Goal: Transaction & Acquisition: Purchase product/service

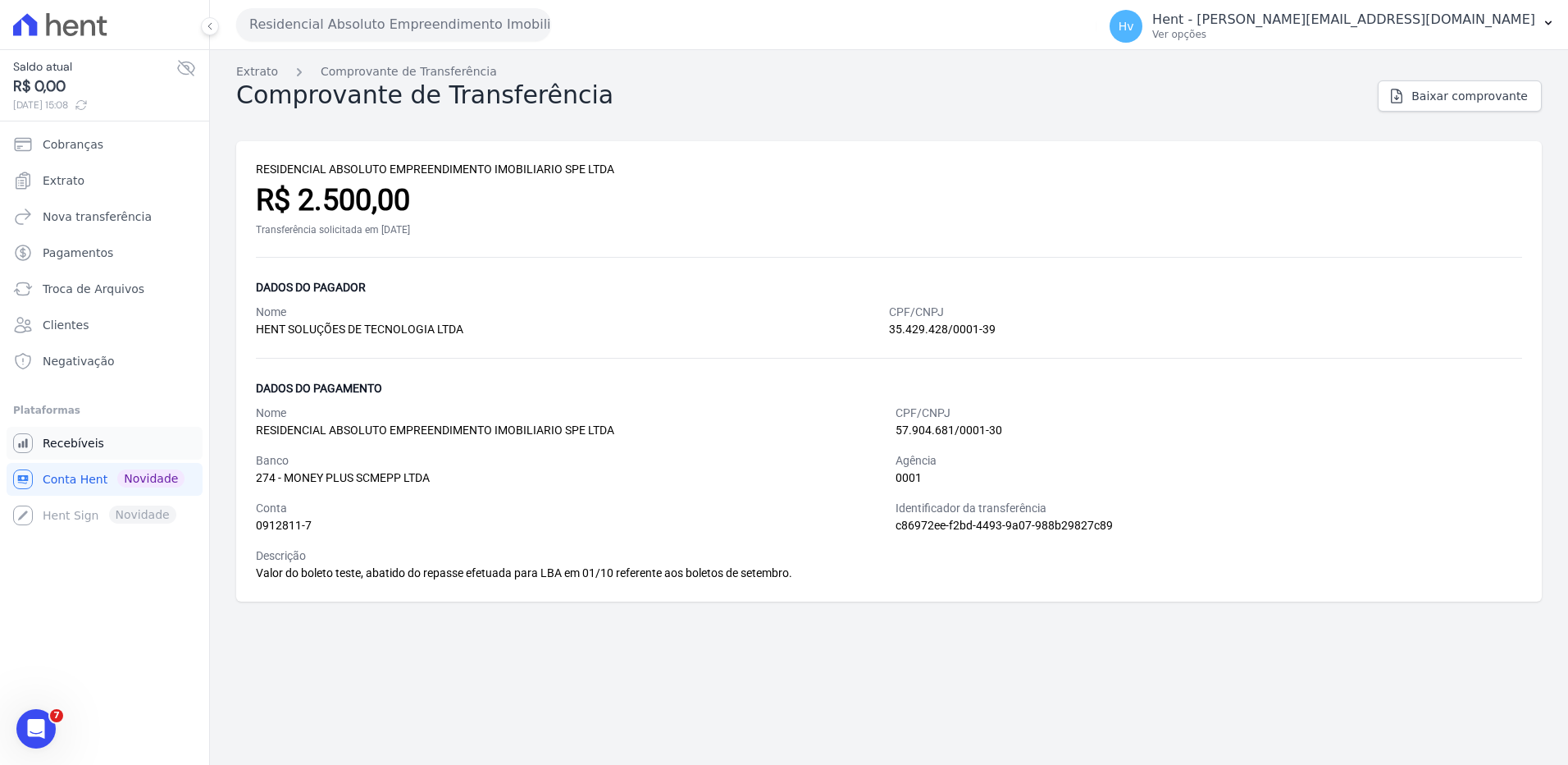
click at [77, 442] on span "Recebíveis" at bounding box center [73, 443] width 62 height 16
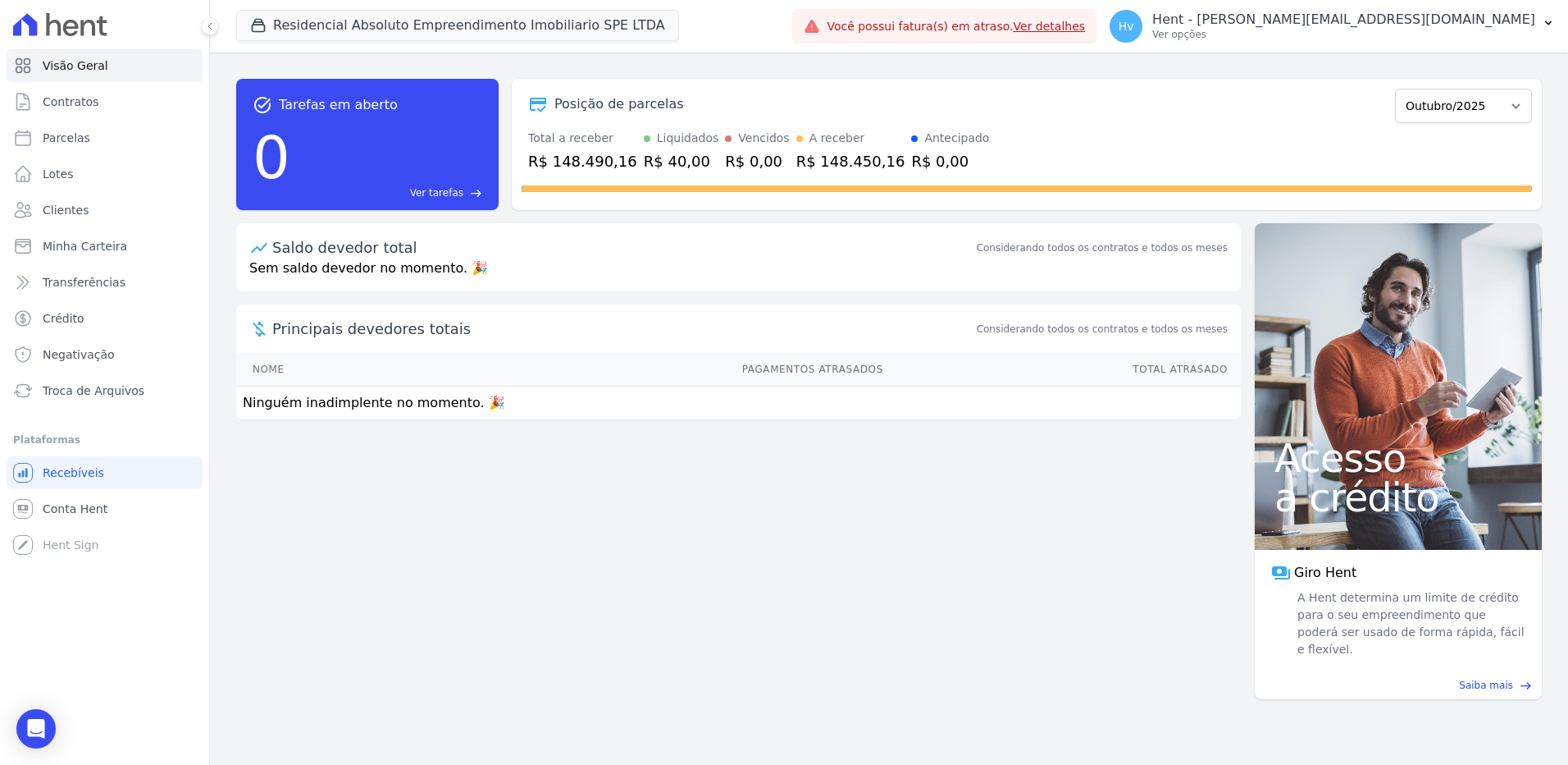
click at [657, 541] on div "task_alt Tarefas em aberto 0 Ver tarefas east Posição de parcelas Maio/2025 Jun…" at bounding box center [890, 408] width 1359 height 712
click at [54, 107] on span "Contratos" at bounding box center [70, 101] width 56 height 16
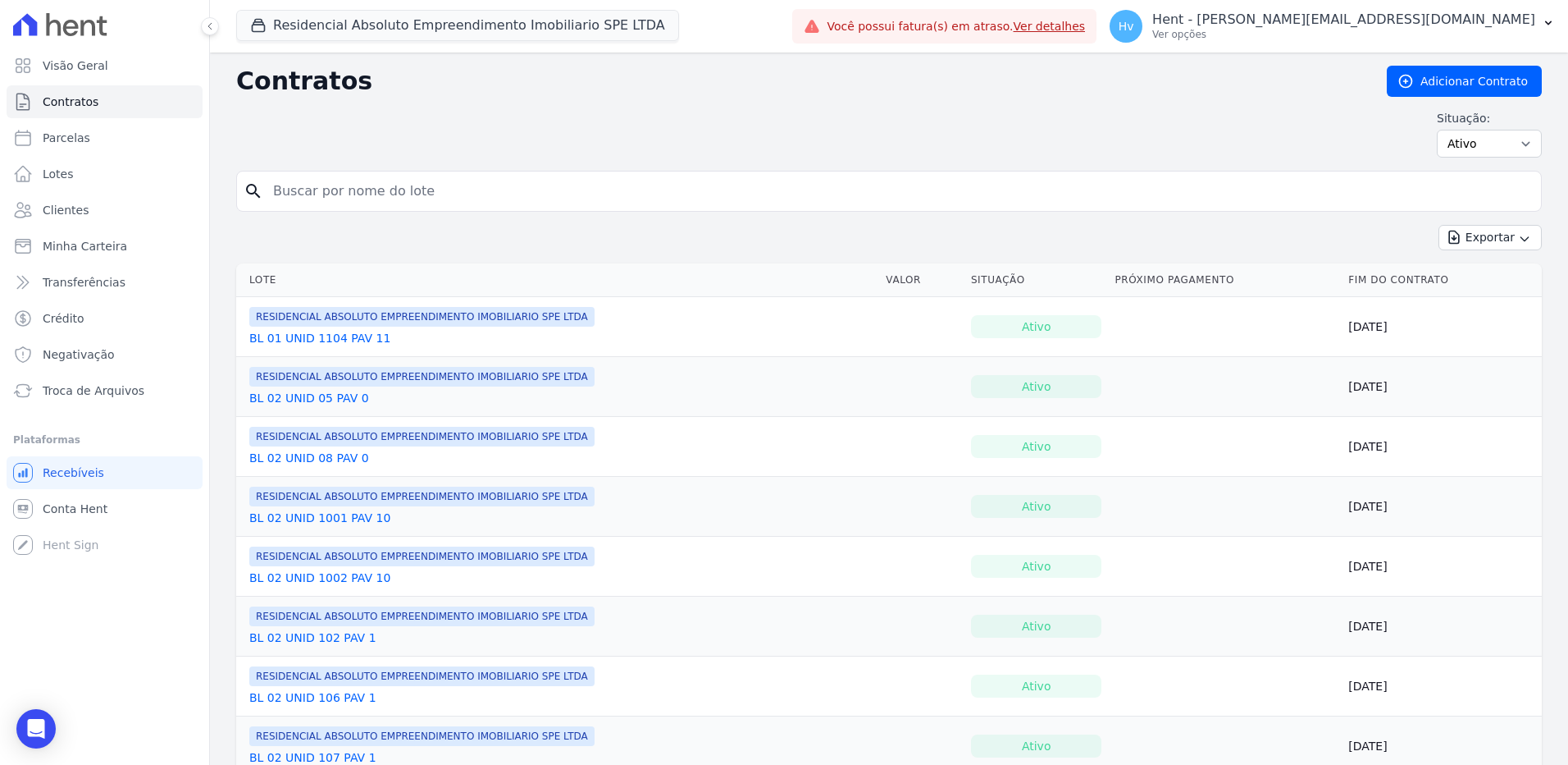
click at [651, 116] on div "Situação: Ativo Todos Pausado Distratado Rascunho Expirado Encerrado" at bounding box center [889, 134] width 1306 height 47
click at [790, 116] on div "Situação: Ativo Todos Pausado Distratado Rascunho Expirado Encerrado" at bounding box center [889, 134] width 1306 height 47
click at [1396, 16] on p "Hent - [PERSON_NAME][EMAIL_ADDRESS][DOMAIN_NAME]" at bounding box center [1343, 19] width 383 height 16
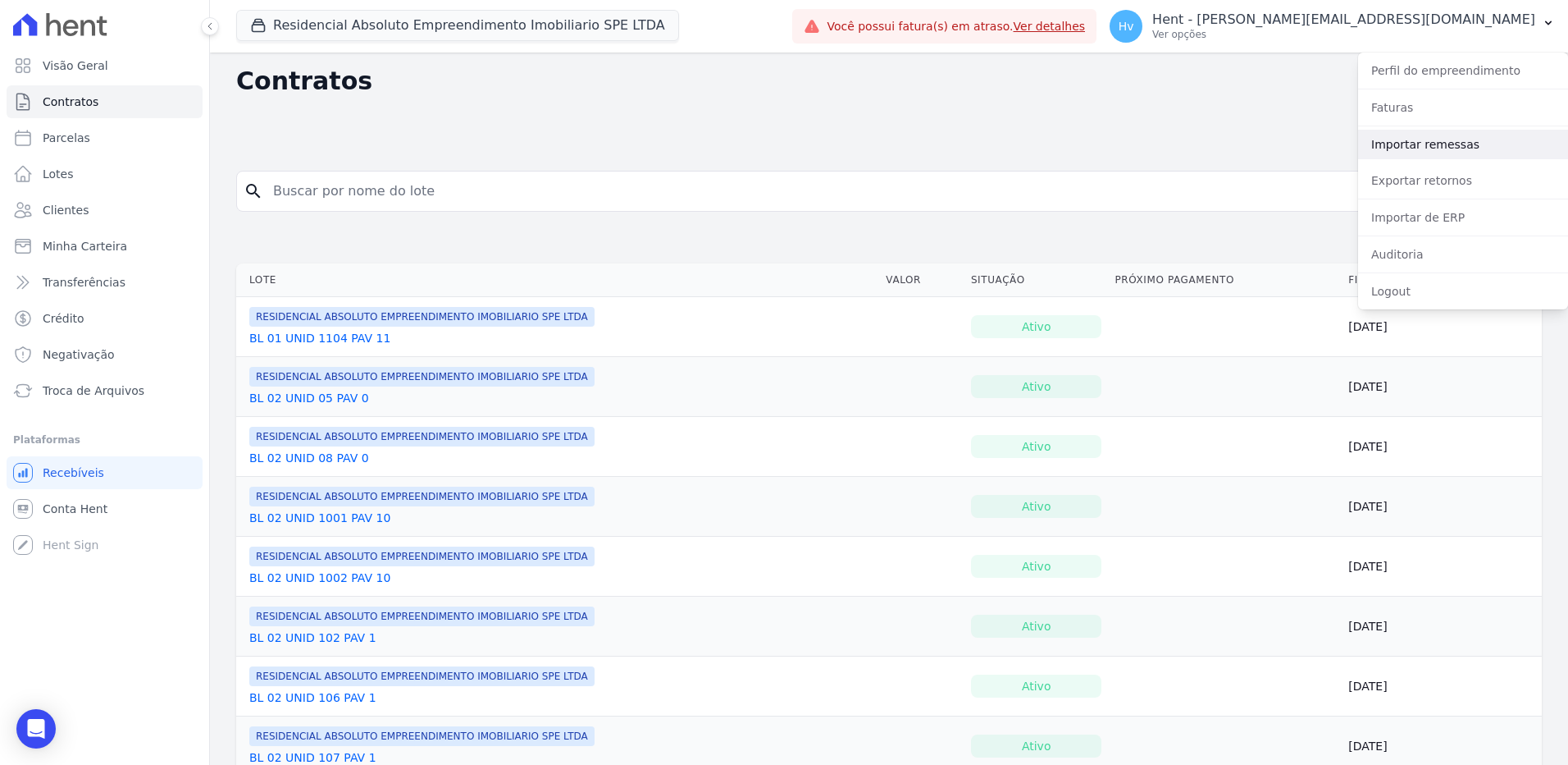
click at [1432, 144] on link "Importar remessas" at bounding box center [1464, 144] width 210 height 29
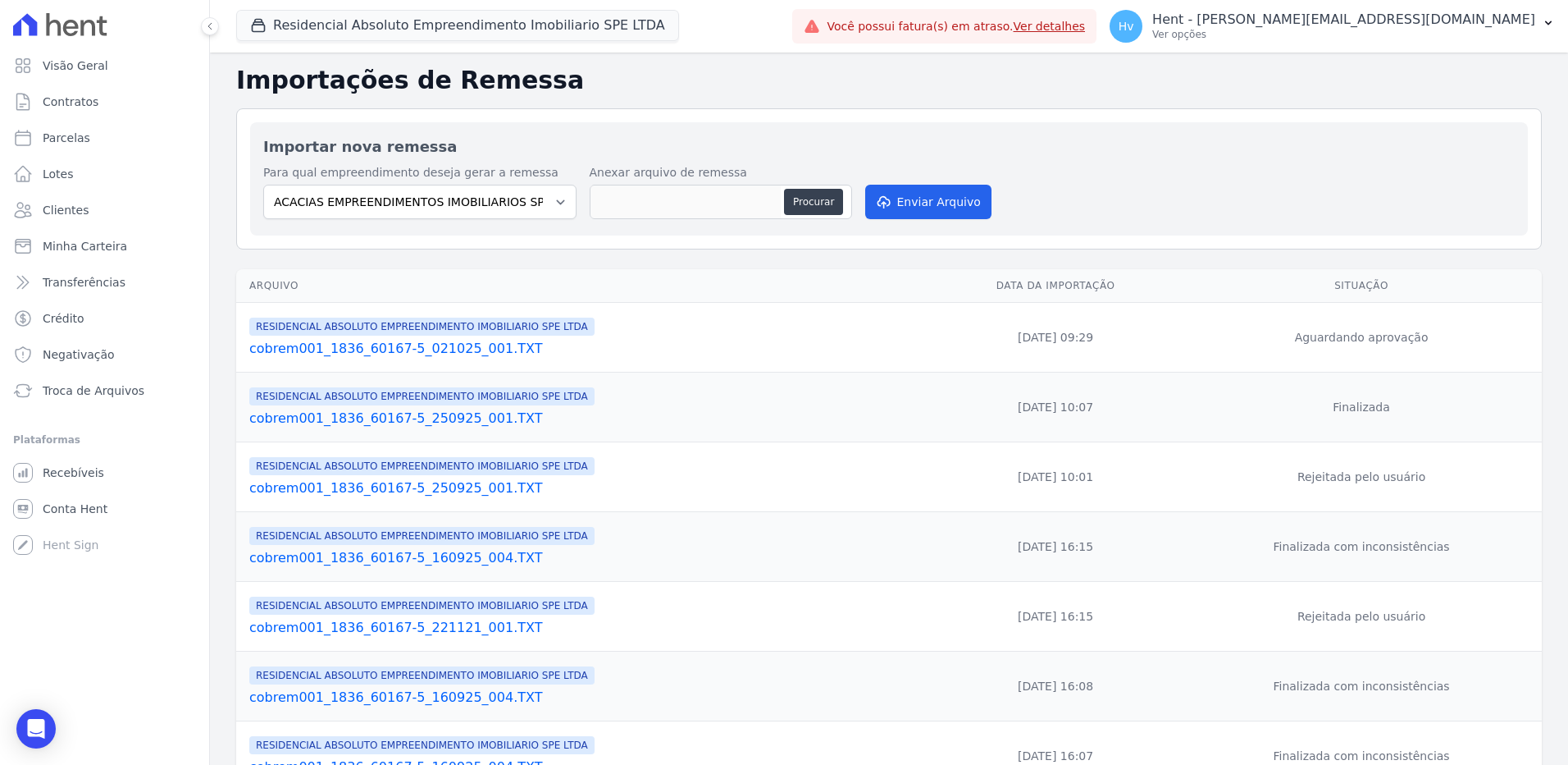
click at [426, 346] on link "cobrem001_1836_60167-5_021025_001.TXT" at bounding box center [586, 349] width 675 height 20
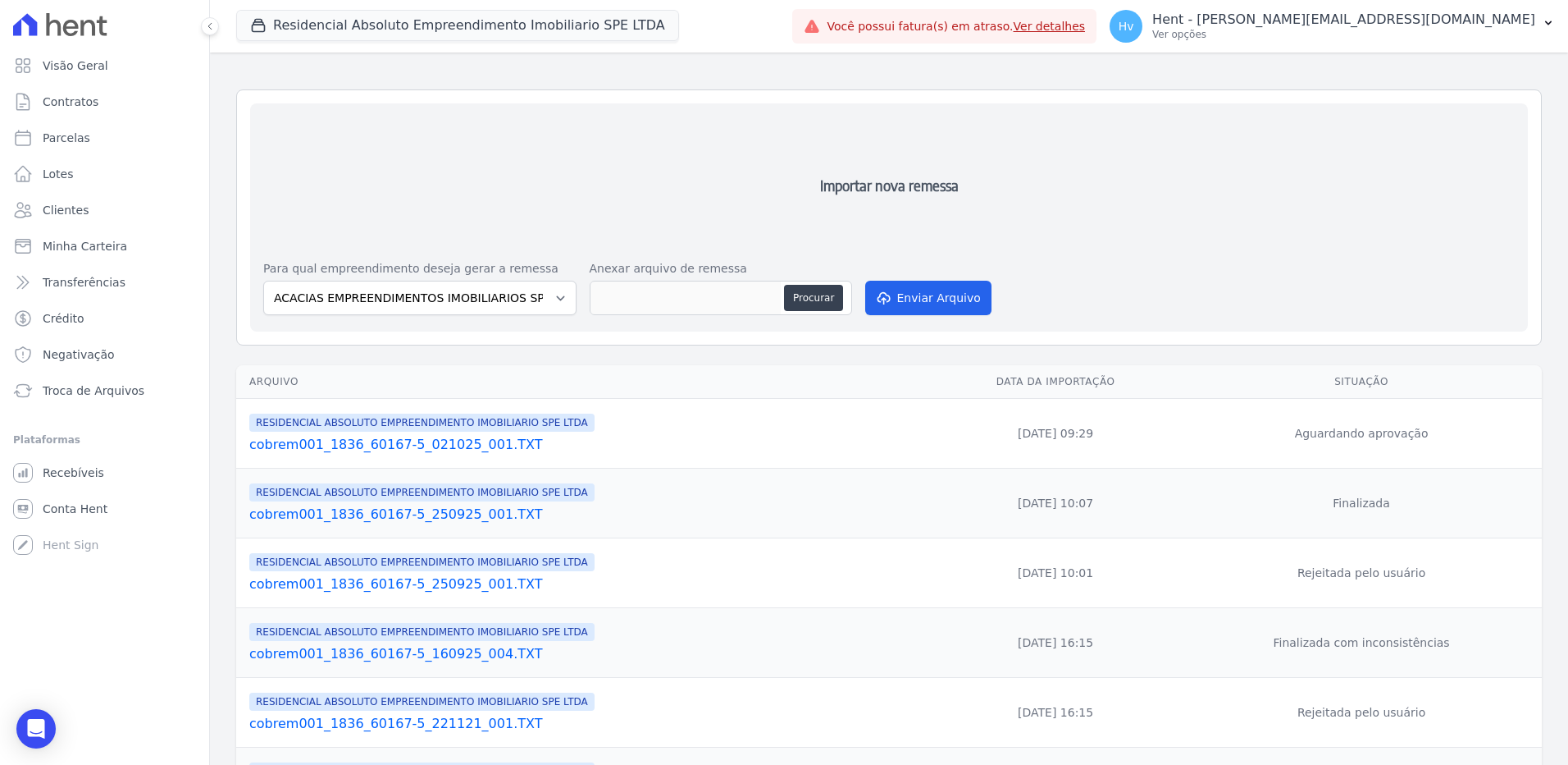
scroll to position [246, 0]
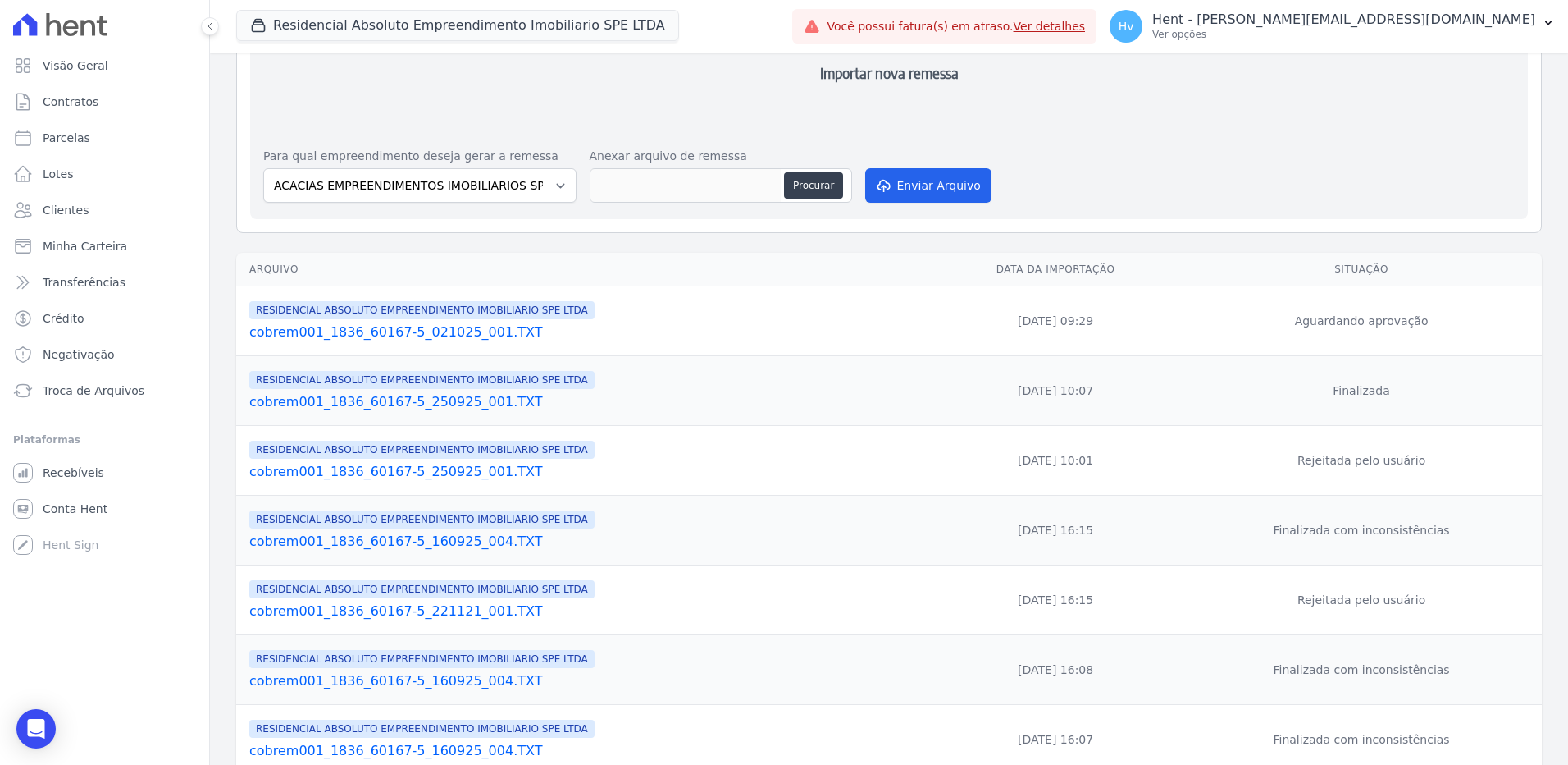
click at [480, 333] on link "cobrem001_1836_60167-5_021025_001.TXT" at bounding box center [586, 332] width 675 height 20
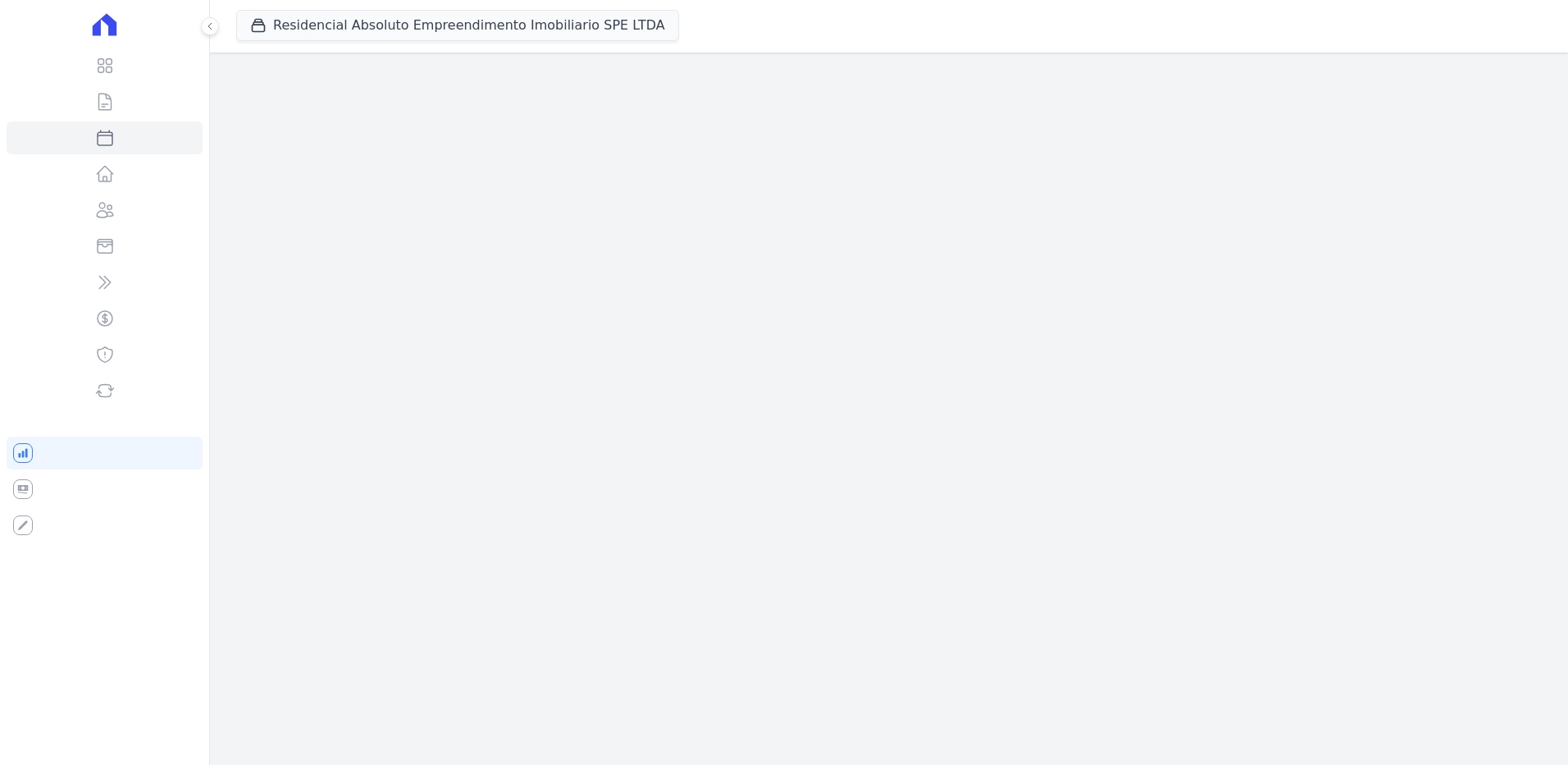
select select
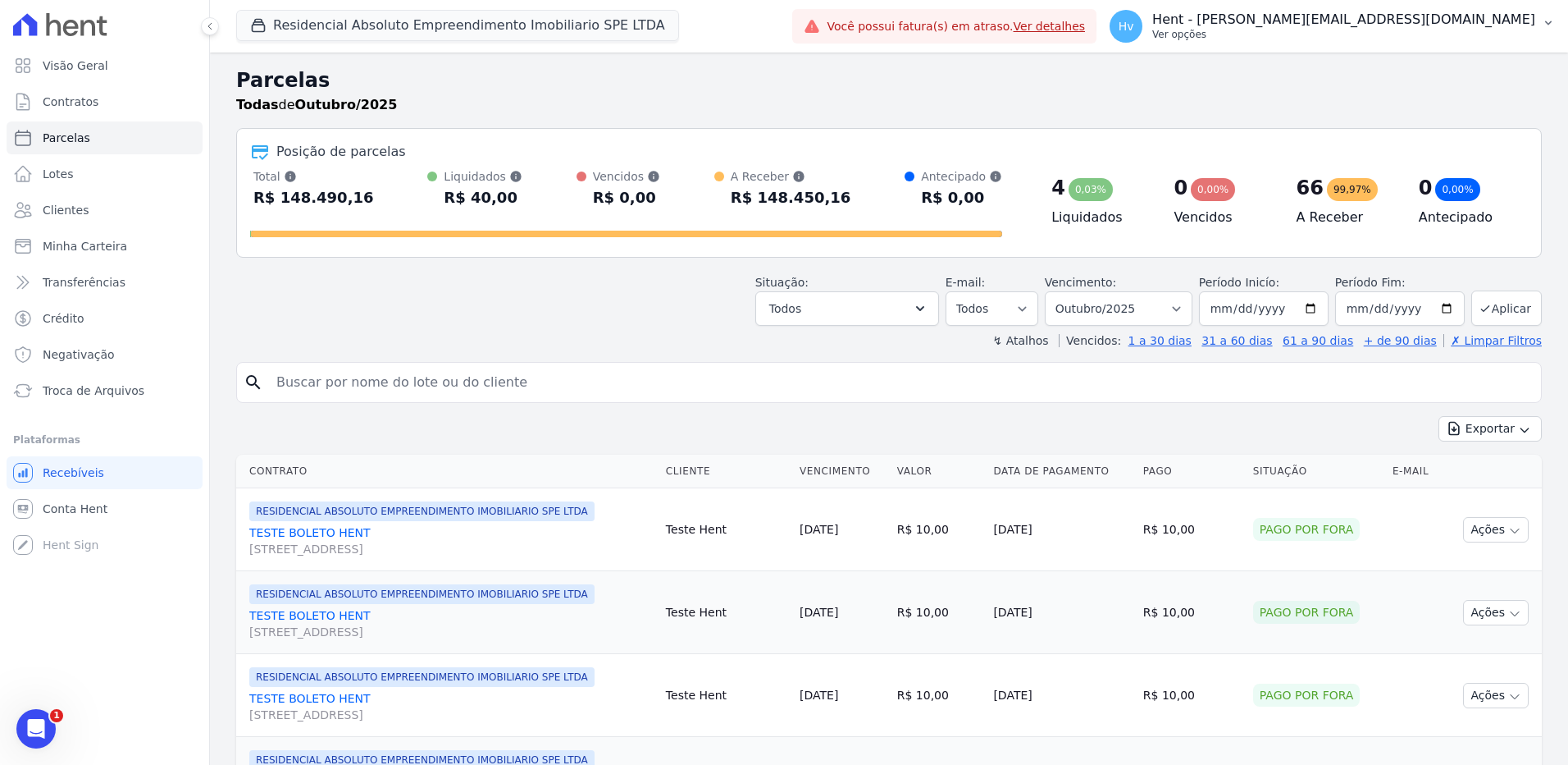
click at [1405, 44] on button "Hv Hent - [EMAIL_ADDRESS][DOMAIN_NAME] Ver opções" at bounding box center [1332, 26] width 472 height 46
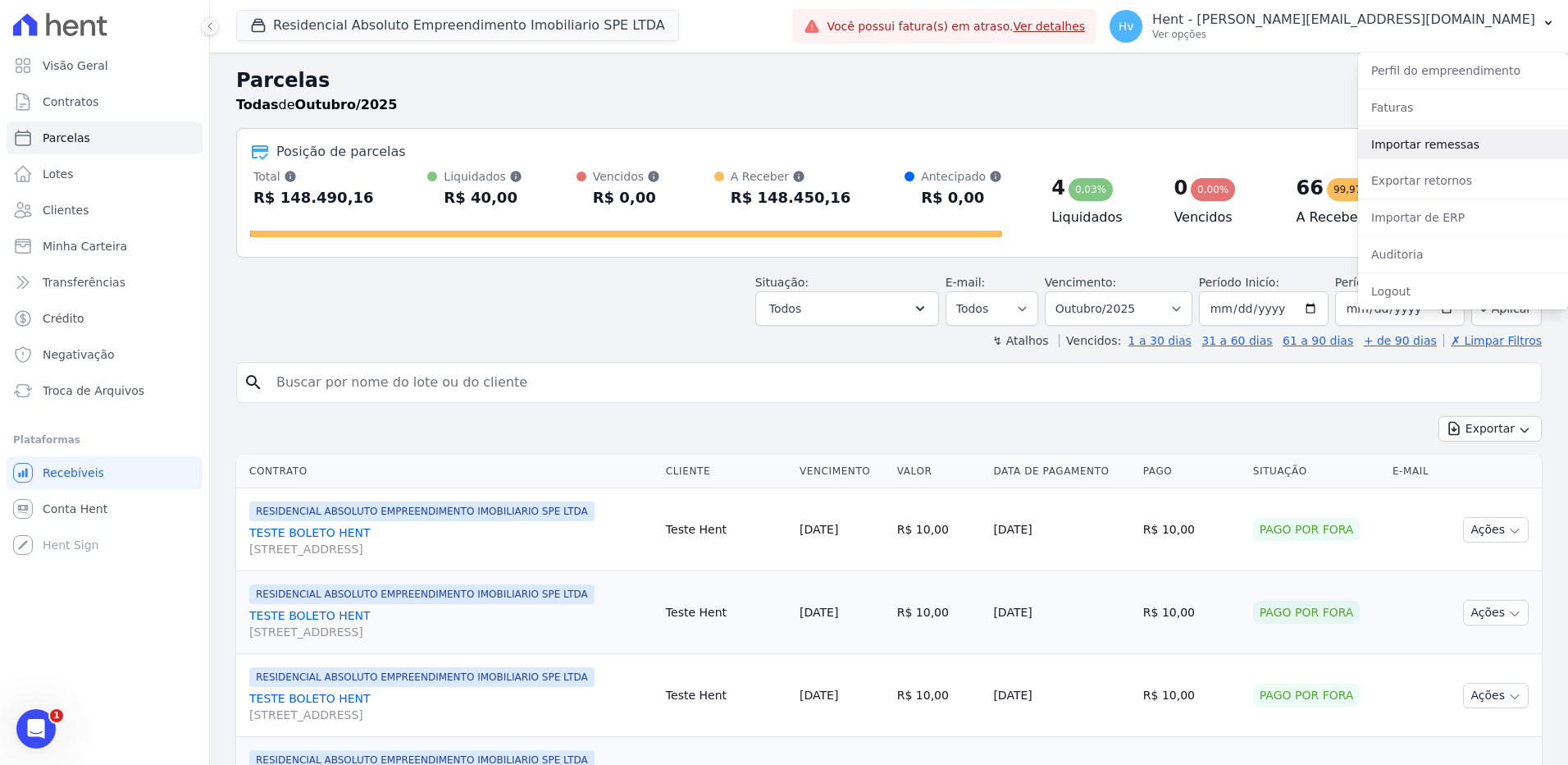
click at [1415, 142] on link "Importar remessas" at bounding box center [1464, 144] width 210 height 29
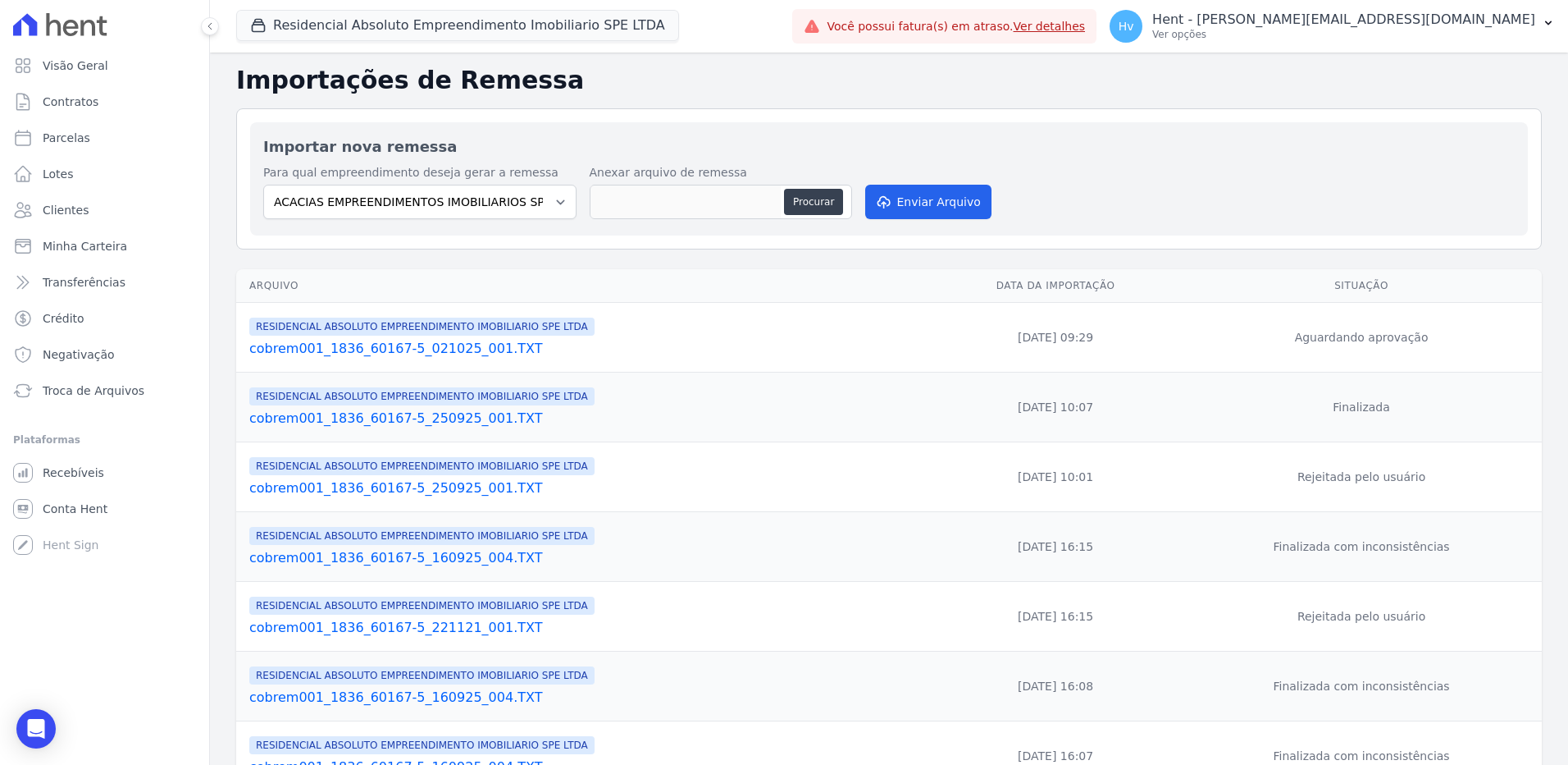
click at [441, 352] on link "cobrem001_1836_60167-5_021025_001.TXT" at bounding box center [586, 349] width 675 height 20
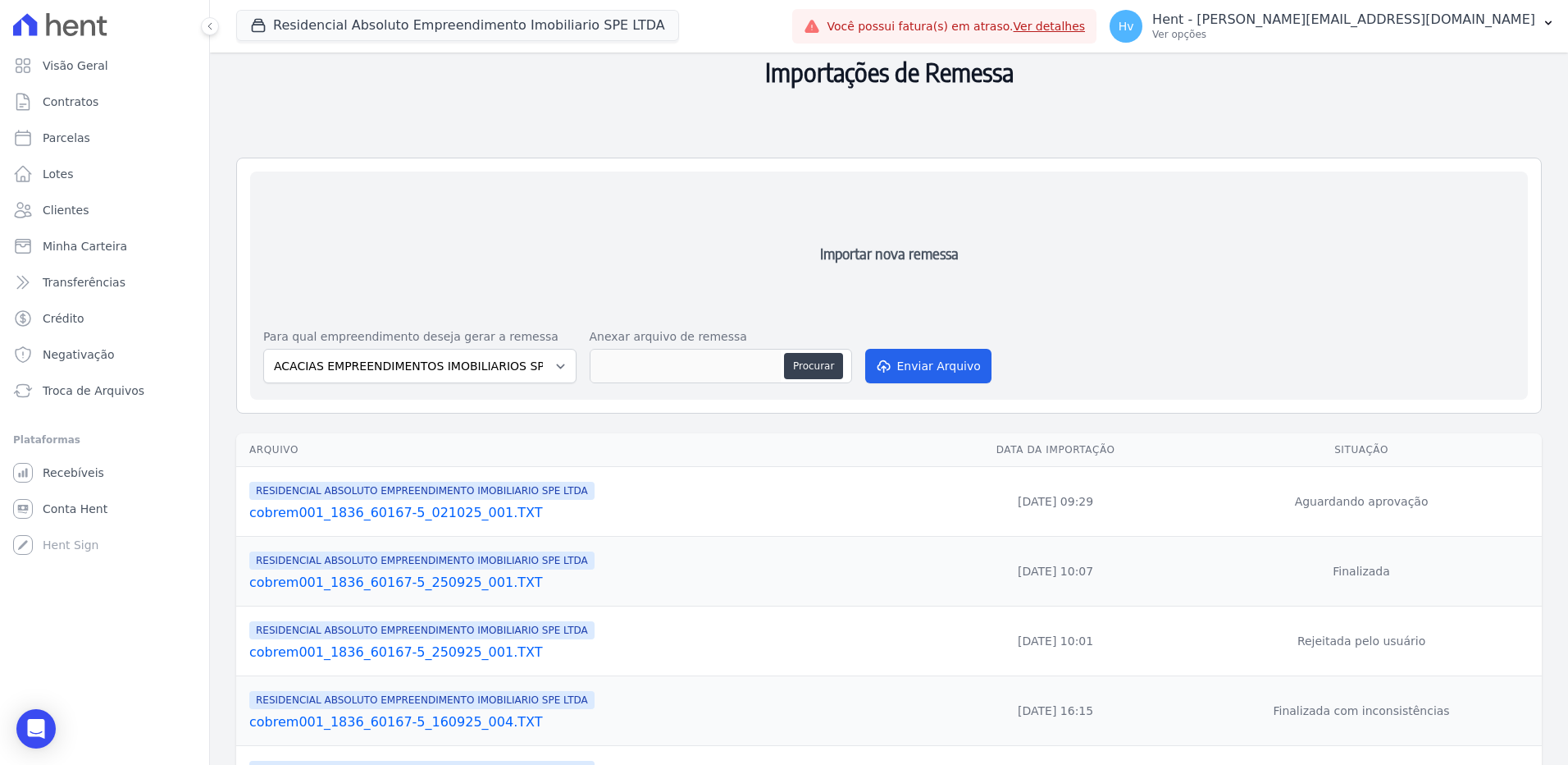
scroll to position [246, 0]
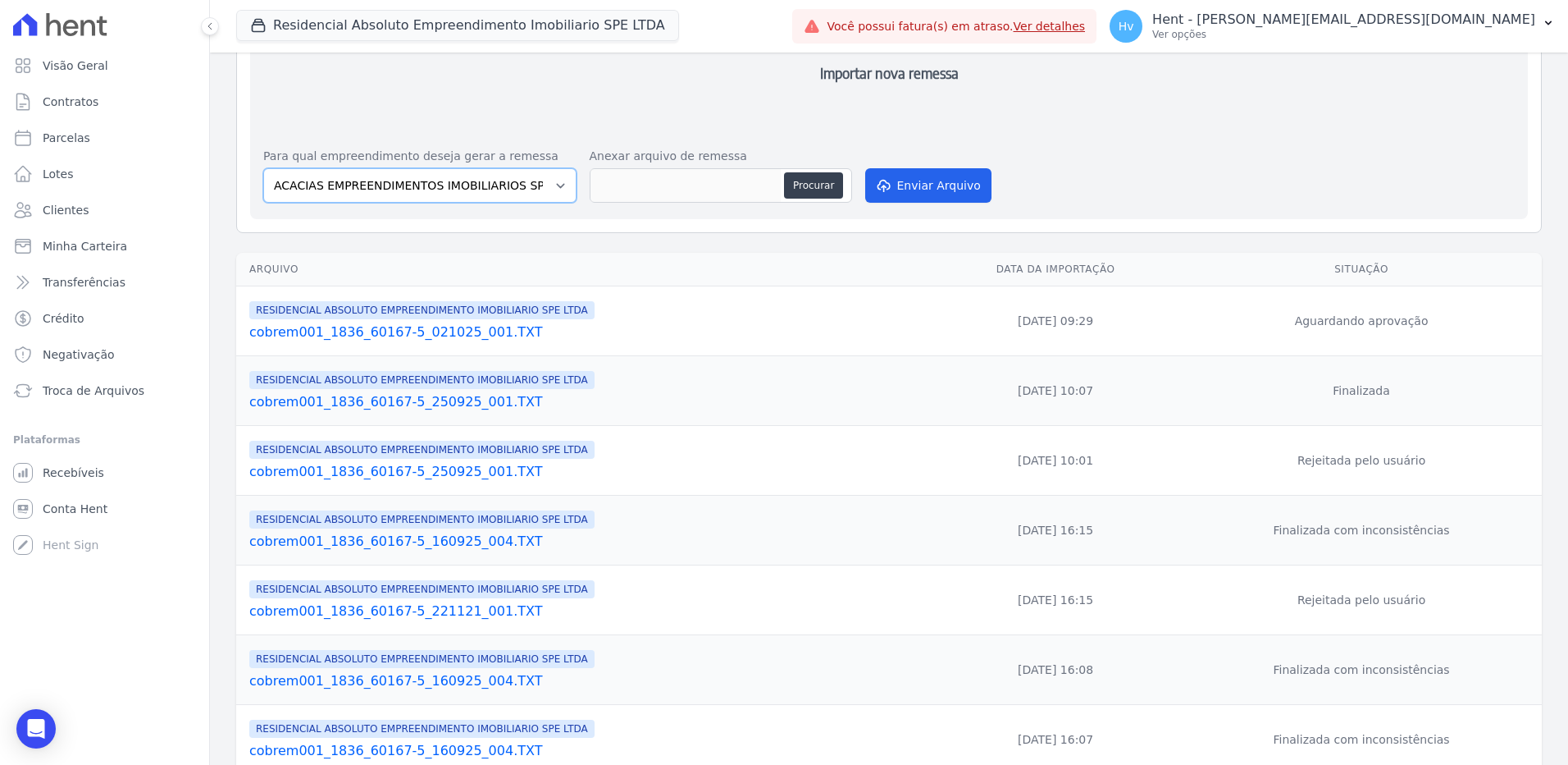
click at [427, 181] on select "ACACIAS EMPREENDIMENTOS IMOBILIARIOS SPE LTDA Acaiá Residencial ACQUA 8 PELOTAS…" at bounding box center [420, 185] width 314 height 34
select select "21105af3-8e19-41b3-95dd-78f9fe83c234"
click at [263, 168] on select "ACACIAS EMPREENDIMENTOS IMOBILIARIOS SPE LTDA Acaiá Residencial ACQUA 8 PELOTAS…" at bounding box center [420, 185] width 314 height 34
click at [809, 188] on button "Procurar" at bounding box center [814, 186] width 59 height 27
click at [793, 185] on button "Procurar" at bounding box center [814, 186] width 59 height 27
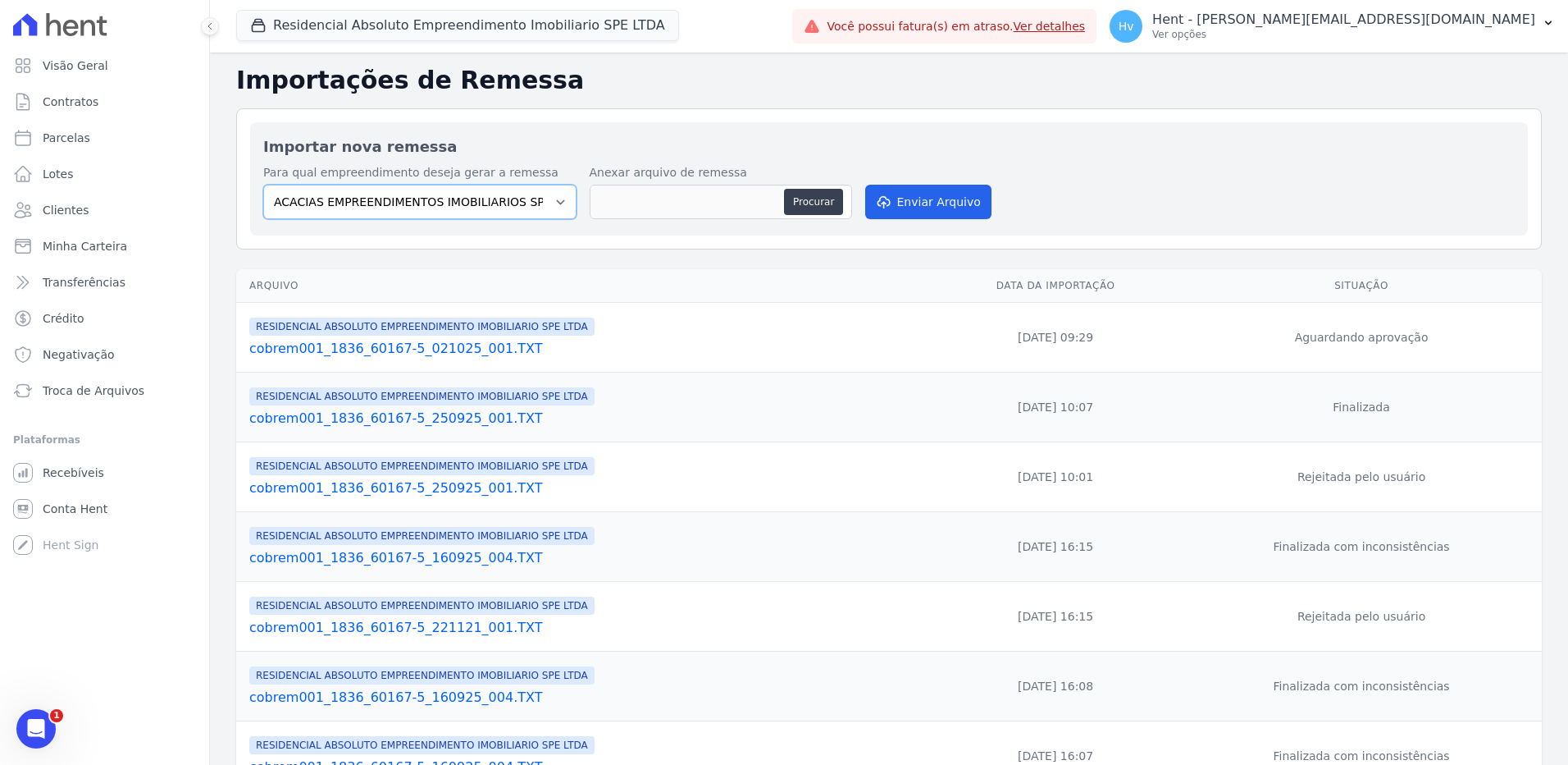
drag, startPoint x: 531, startPoint y: 202, endPoint x: 559, endPoint y: 222, distance: 34.4
click at [531, 202] on select "ACACIAS EMPREENDIMENTOS IMOBILIARIOS SPE LTDA Acaiá Residencial ACQUA 8 PELOTAS…" at bounding box center [420, 202] width 314 height 34
click at [547, 205] on select "ACACIAS EMPREENDIMENTOS IMOBILIARIOS SPE LTDA Acaiá Residencial ACQUA 8 PELOTAS…" at bounding box center [420, 202] width 314 height 34
select select "21105af3-8e19-41b3-95dd-78f9fe83c234"
click at [263, 185] on select "ACACIAS EMPREENDIMENTOS IMOBILIARIOS SPE LTDA Acaiá Residencial ACQUA 8 PELOTAS…" at bounding box center [420, 202] width 314 height 34
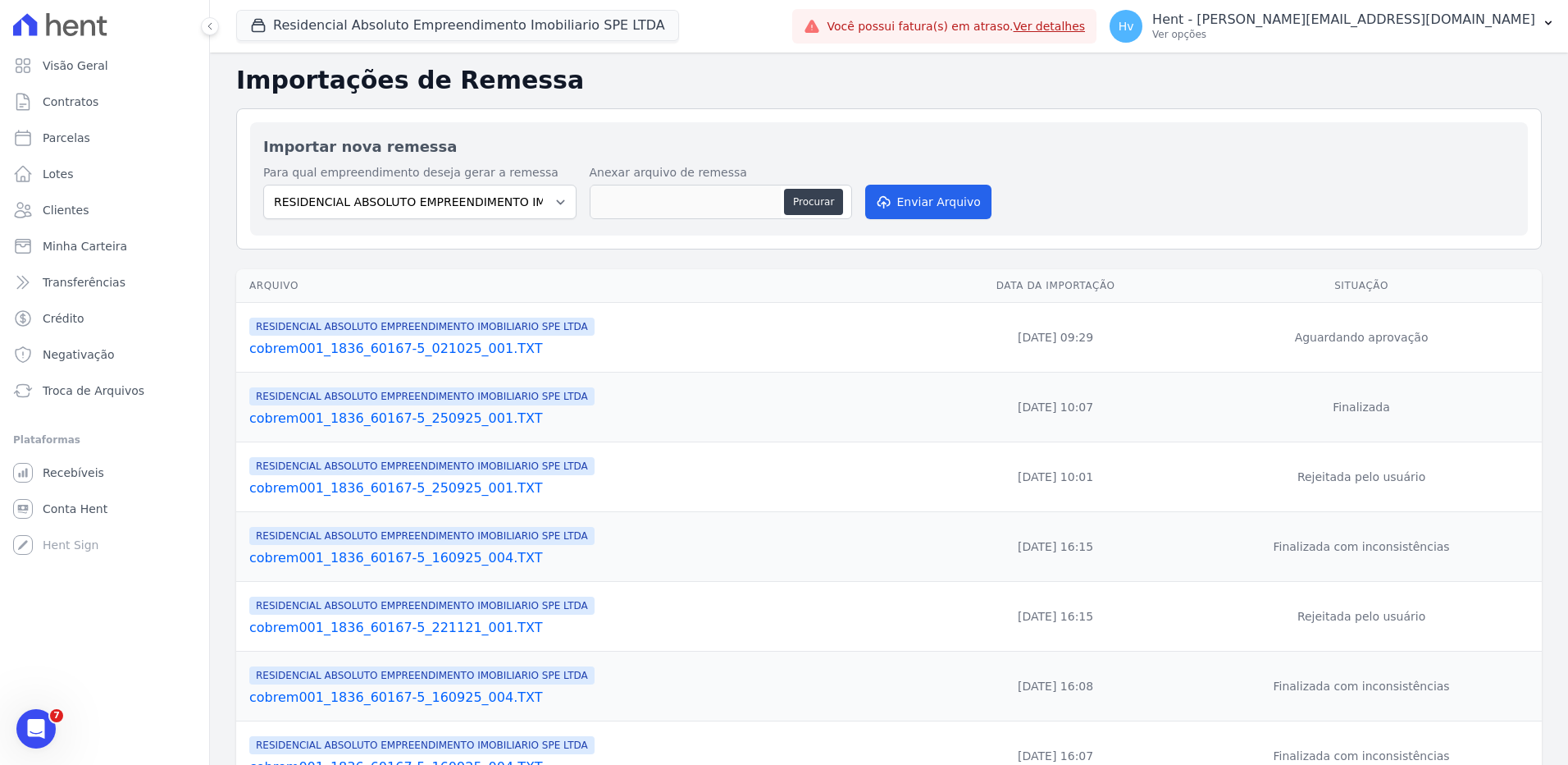
drag, startPoint x: 784, startPoint y: 208, endPoint x: 784, endPoint y: 259, distance: 51.0
click at [784, 208] on div "Procurar" at bounding box center [720, 202] width 262 height 34
click at [814, 209] on button "Procurar" at bounding box center [814, 202] width 59 height 27
type input "cobrem001_1836_60167-5_021025_00.TXT"
click at [961, 200] on button "Enviar Arquivo" at bounding box center [928, 202] width 126 height 34
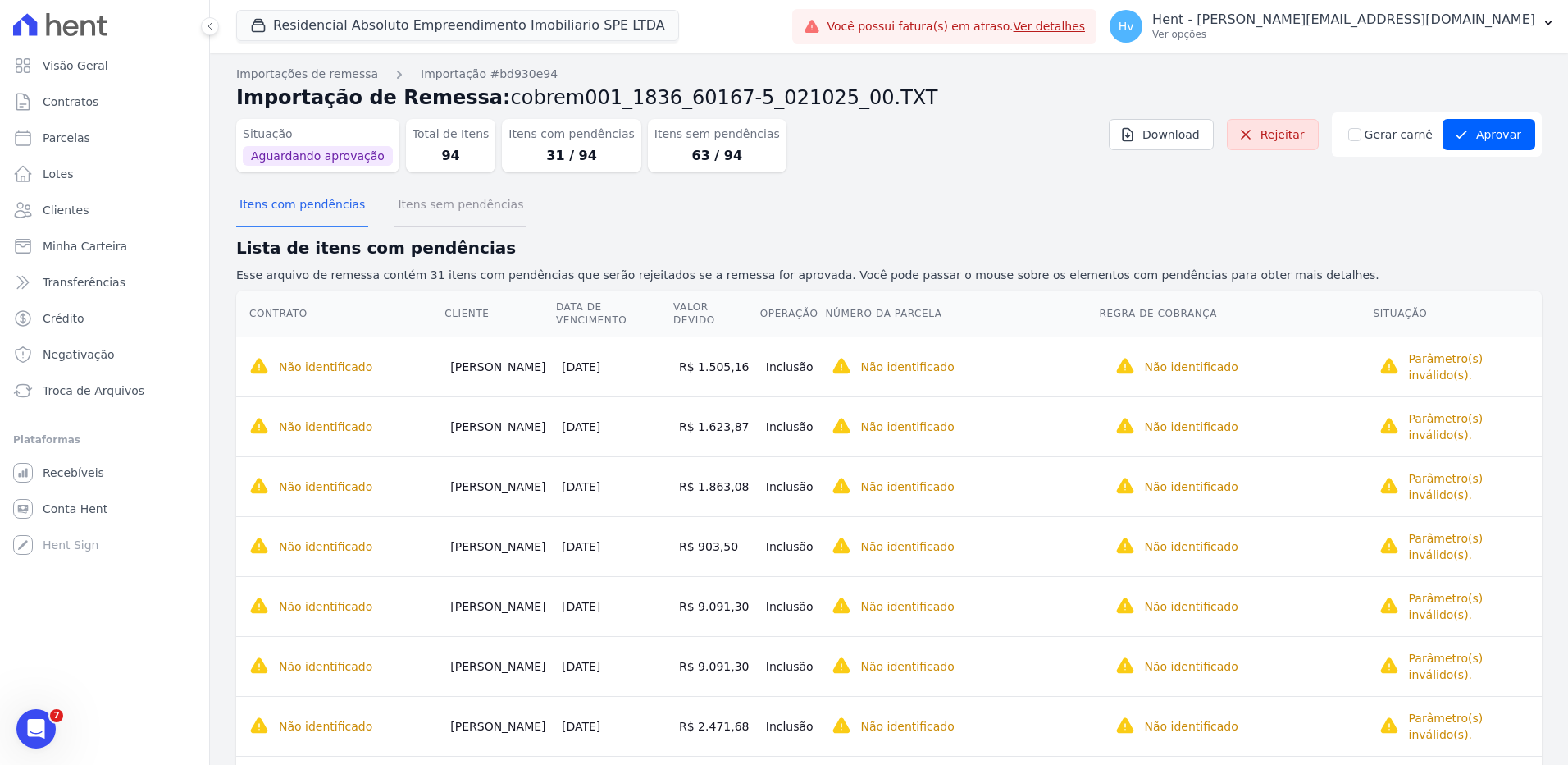
click at [450, 223] on button "Itens sem pendências" at bounding box center [460, 206] width 132 height 43
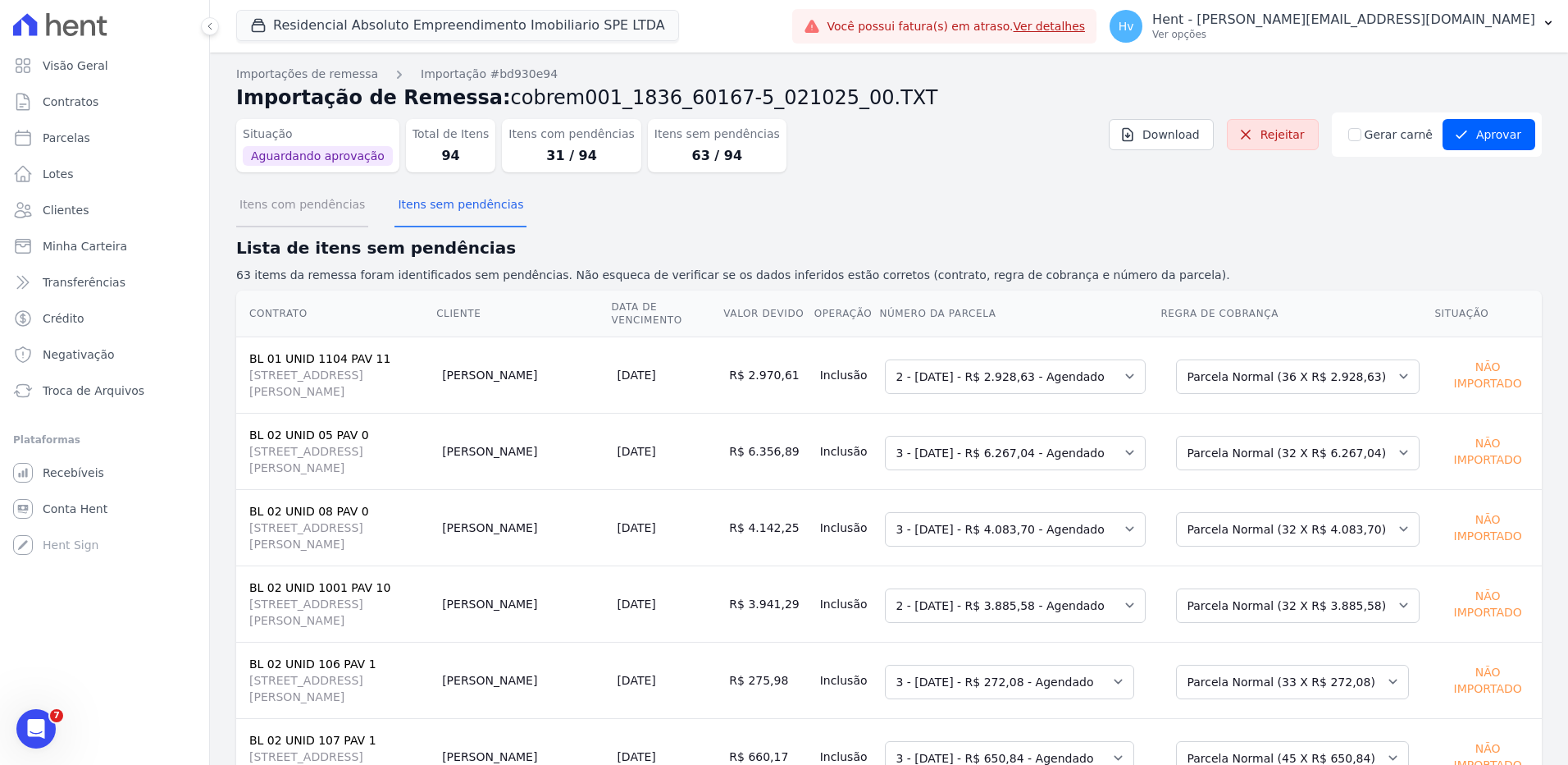
click at [282, 210] on button "Itens com pendências" at bounding box center [301, 206] width 132 height 43
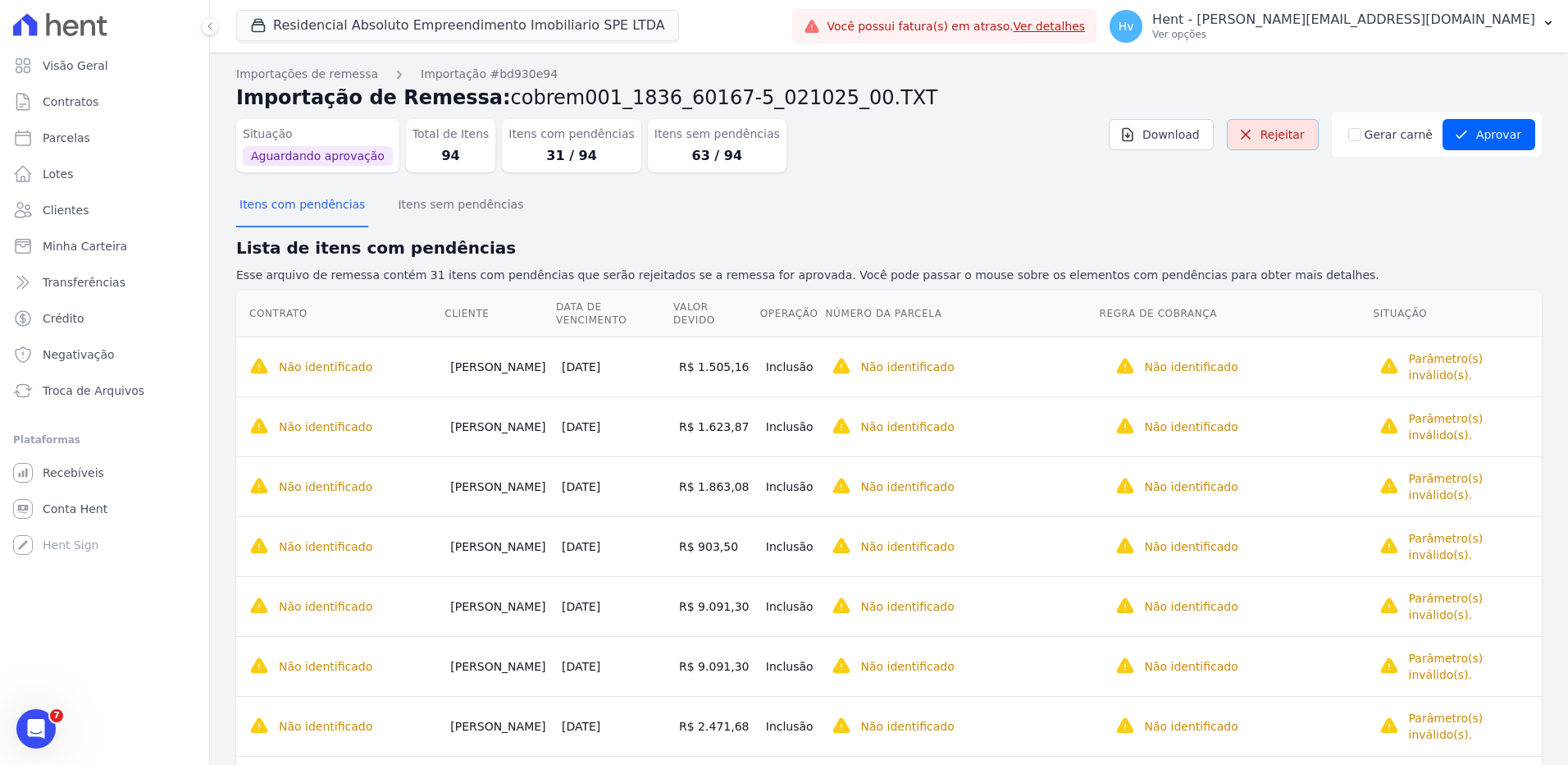
drag, startPoint x: 1298, startPoint y: 137, endPoint x: 843, endPoint y: 65, distance: 460.7
click at [1298, 137] on link "Rejeitar" at bounding box center [1272, 135] width 92 height 31
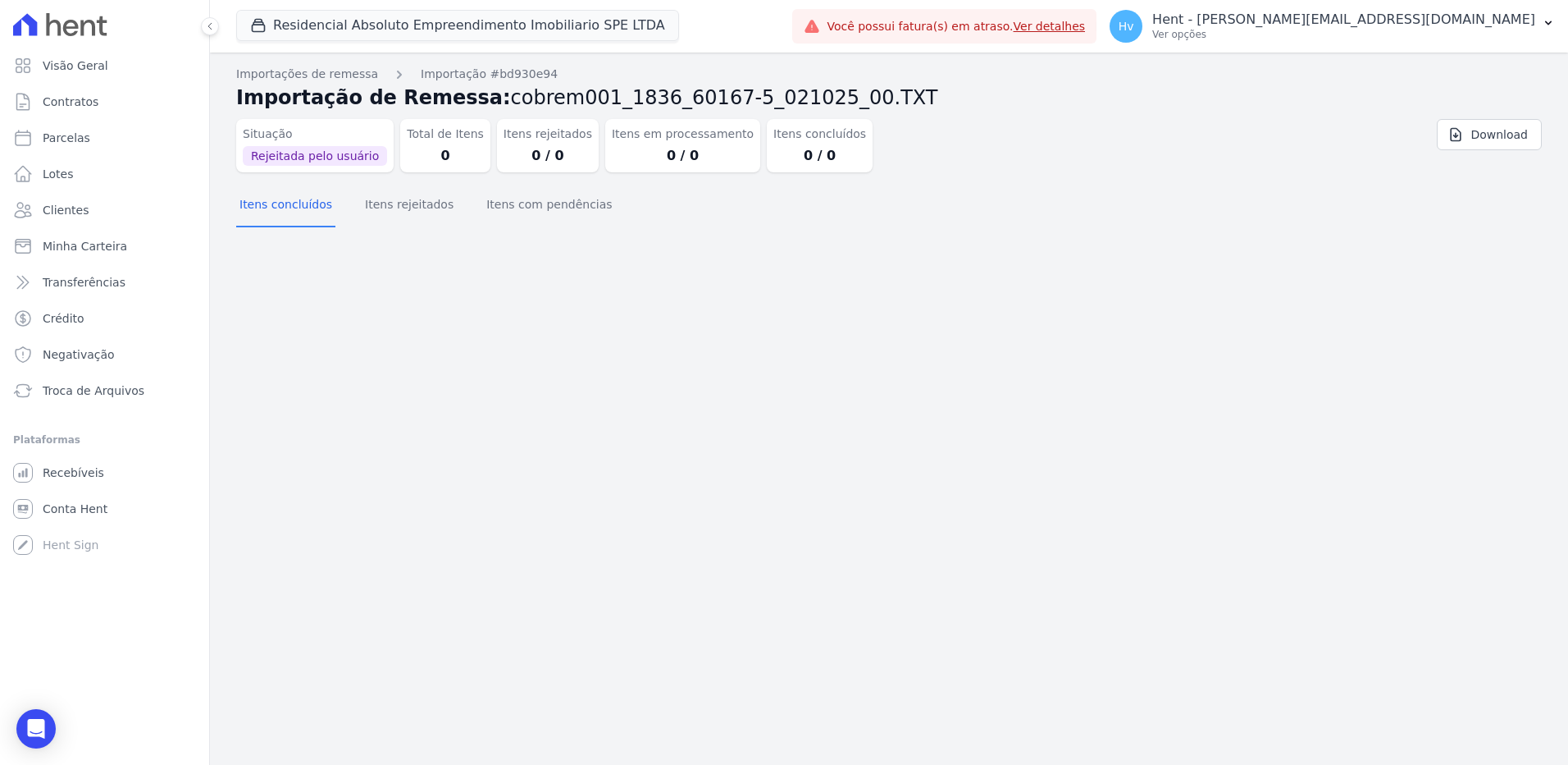
click at [669, 320] on div "Importações de remessa Importação #bd930e94 Importação de Remessa: cobrem001_18…" at bounding box center [890, 408] width 1359 height 712
click at [634, 206] on div "Itens concluídos Itens rejeitados Itens com pendências" at bounding box center [889, 206] width 1306 height 40
click at [1393, 219] on div "Itens concluídos Itens rejeitados Itens com pendências" at bounding box center [889, 206] width 1306 height 40
click at [1413, 272] on div "Importações de remessa Importação #bd930e94 Importação de Remessa: cobrem001_18…" at bounding box center [890, 408] width 1359 height 712
click at [1441, 26] on p "Hent - [PERSON_NAME][EMAIL_ADDRESS][DOMAIN_NAME]" at bounding box center [1343, 19] width 383 height 16
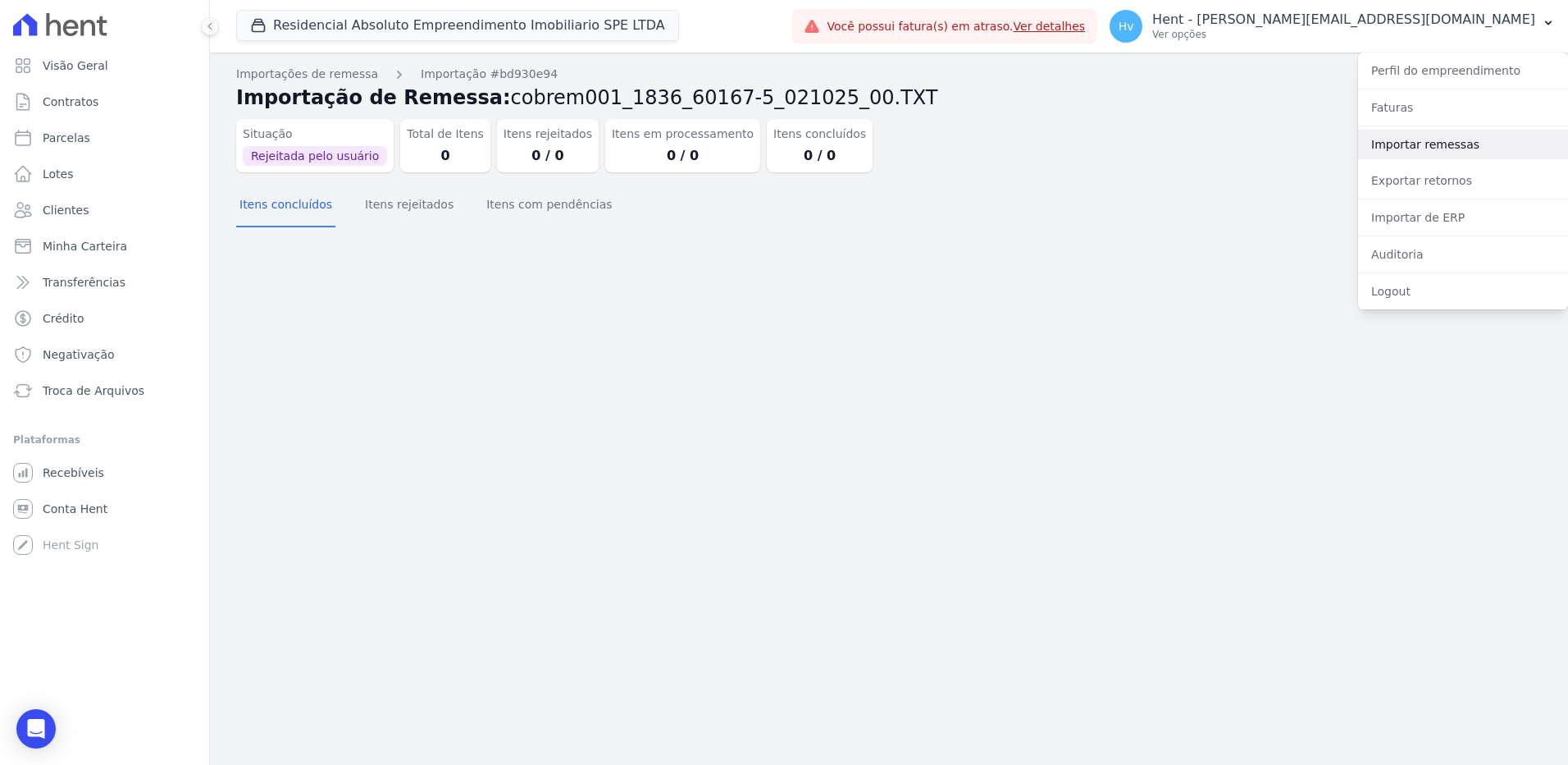
click at [1399, 148] on link "Importar remessas" at bounding box center [1464, 144] width 210 height 29
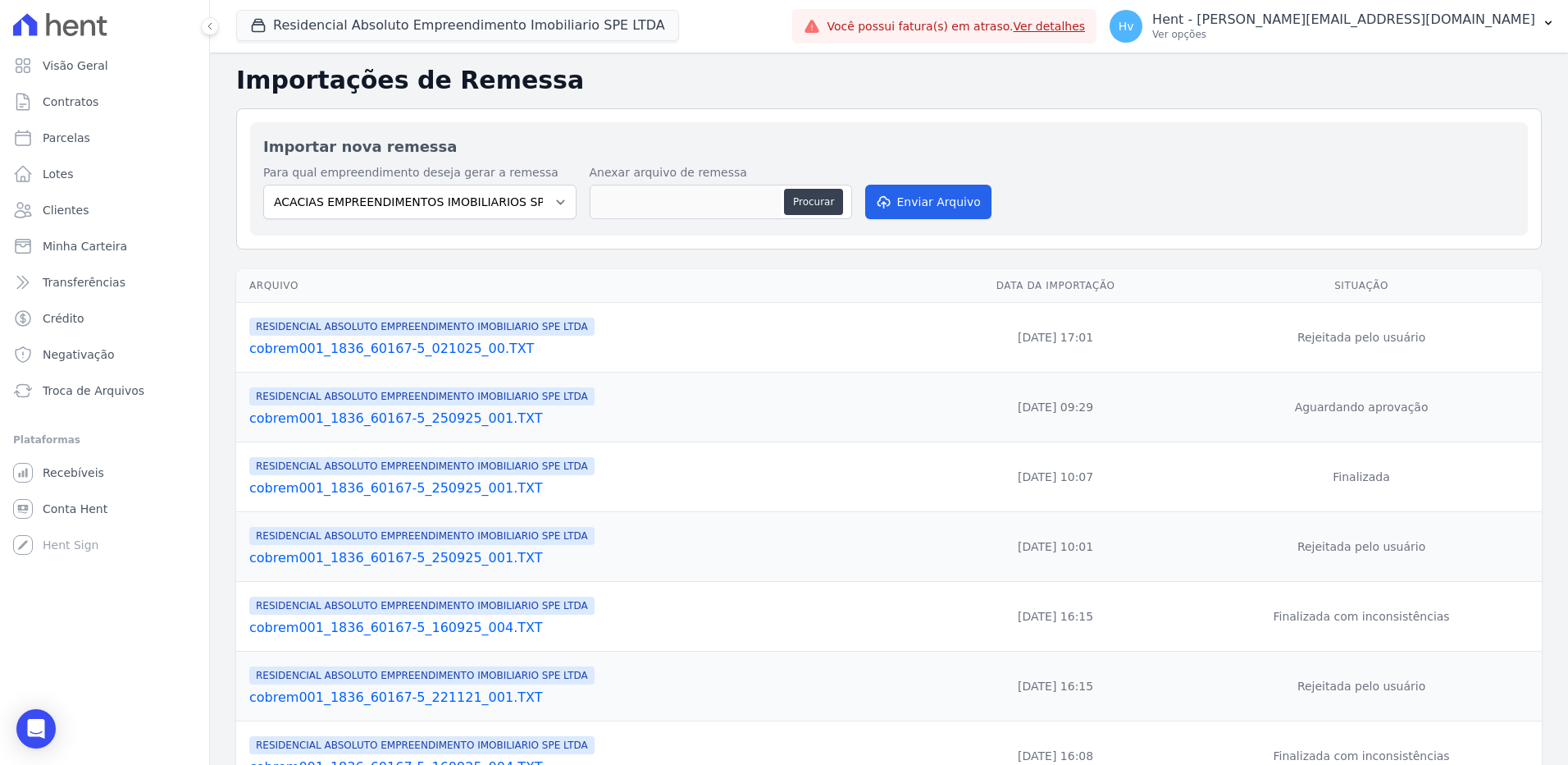
click at [1335, 414] on td "Aguardando aprovação" at bounding box center [1361, 408] width 361 height 70
drag, startPoint x: 445, startPoint y: 203, endPoint x: 468, endPoint y: 216, distance: 26.4
click at [445, 203] on select "ACACIAS EMPREENDIMENTOS IMOBILIARIOS SPE LTDA Acaiá Residencial ACQUA 8 PELOTAS…" at bounding box center [420, 202] width 314 height 34
select select "21105af3-8e19-41b3-95dd-78f9fe83c234"
click at [263, 185] on select "ACACIAS EMPREENDIMENTOS IMOBILIARIOS SPE LTDA Acaiá Residencial ACQUA 8 PELOTAS…" at bounding box center [420, 202] width 314 height 34
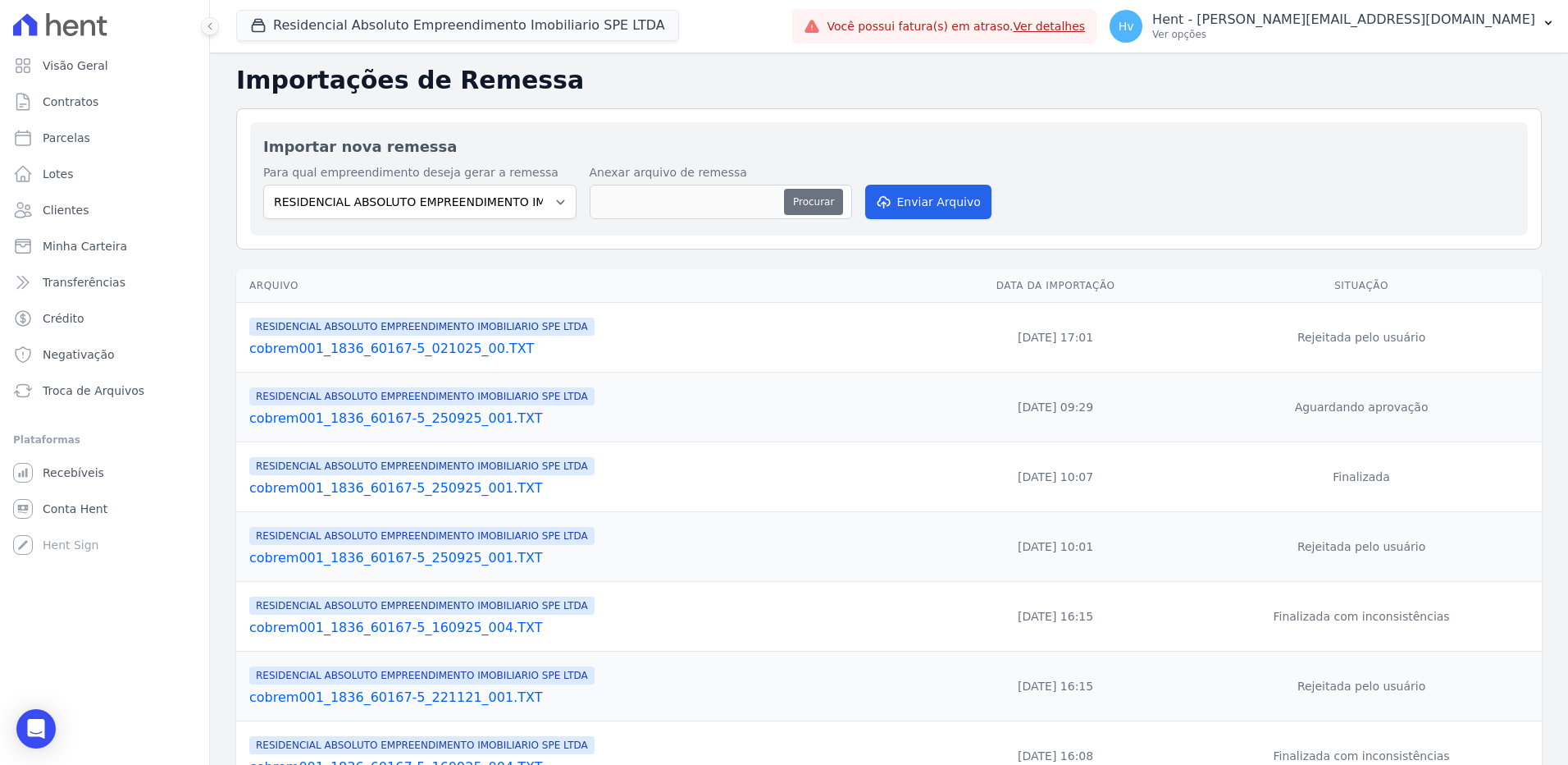
click at [816, 201] on button "Procurar" at bounding box center [814, 202] width 59 height 27
type input "cobrem001_1836_60167-5_021025_00.TXT"
click at [944, 205] on button "Enviar Arquivo" at bounding box center [928, 202] width 126 height 34
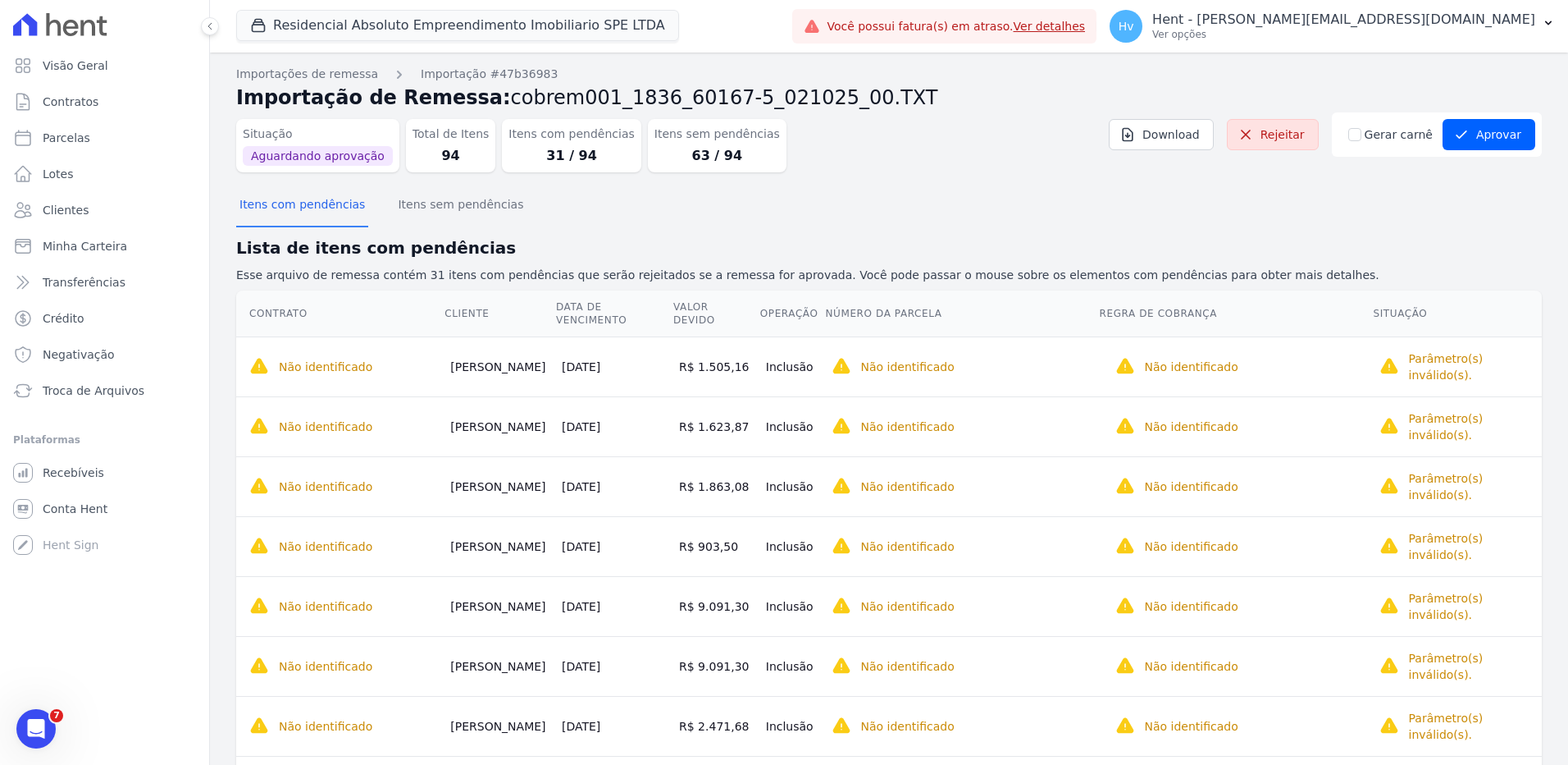
drag, startPoint x: 793, startPoint y: 370, endPoint x: 745, endPoint y: 370, distance: 48.0
click at [745, 370] on td "R$ 1.505,16" at bounding box center [716, 366] width 87 height 60
copy td "1.505,16"
click at [472, 204] on button "Itens sem pendências" at bounding box center [460, 206] width 132 height 43
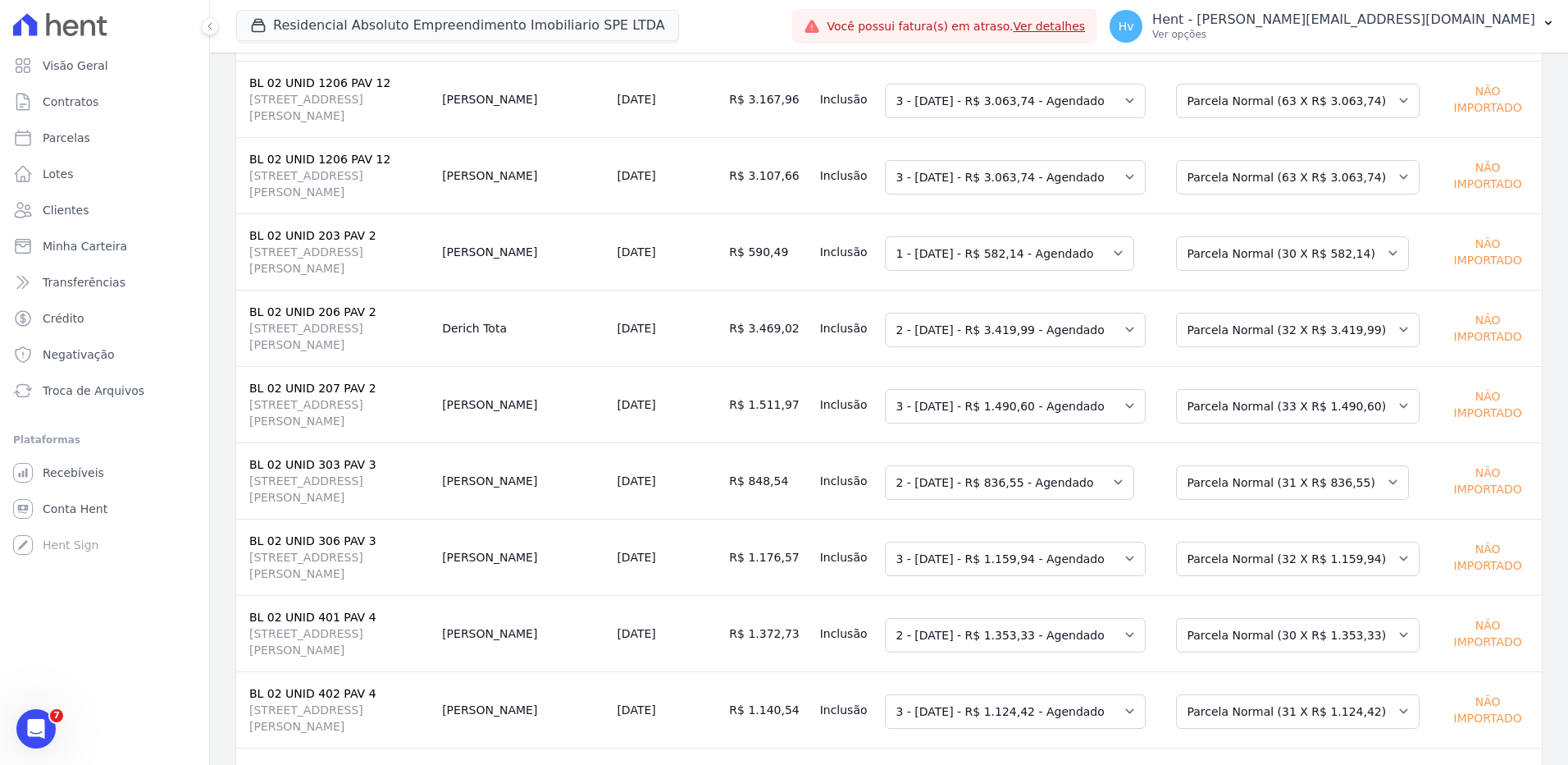
scroll to position [985, 0]
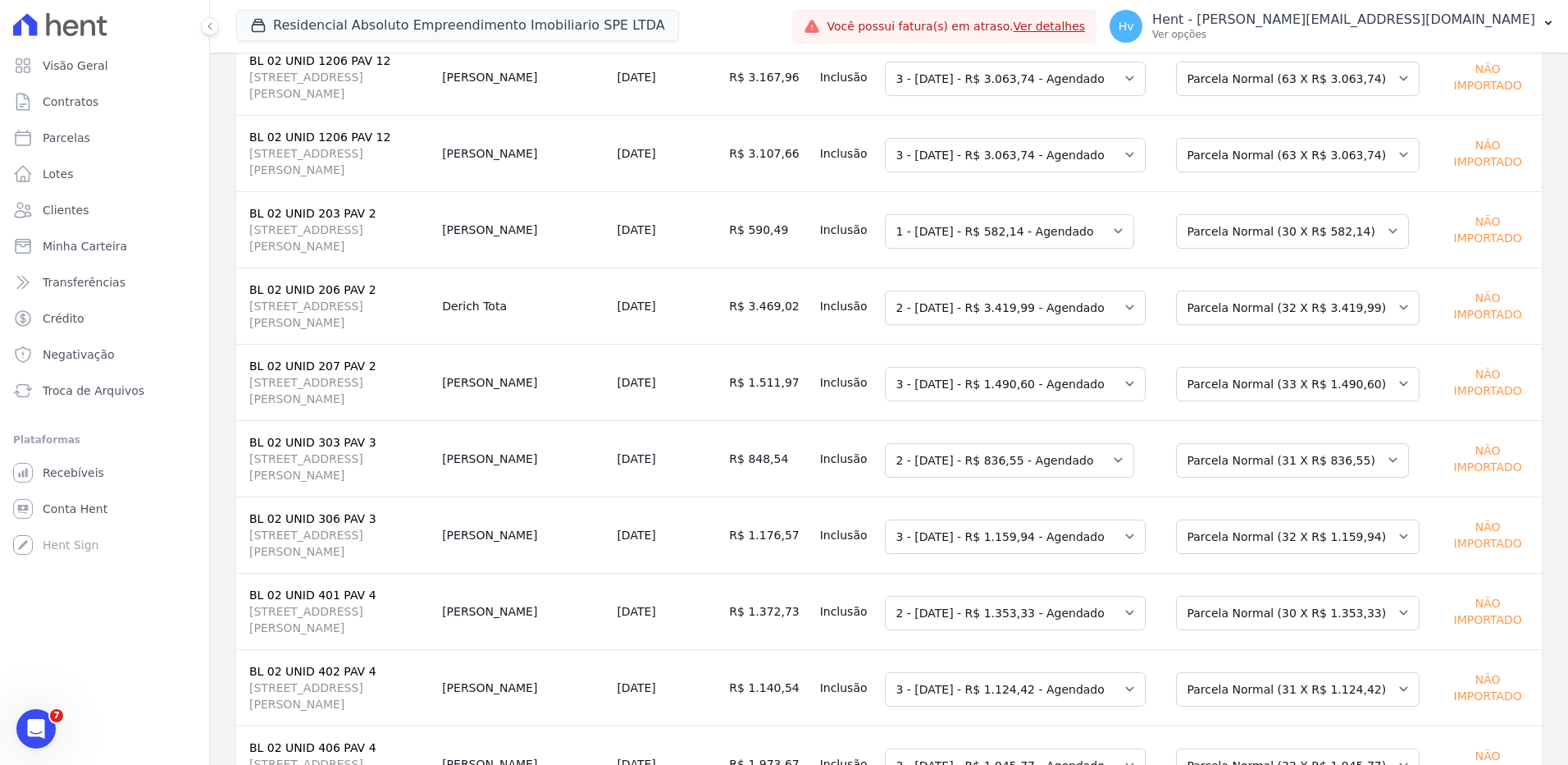
drag, startPoint x: 609, startPoint y: 312, endPoint x: 538, endPoint y: 307, distance: 71.2
click at [538, 307] on td "Derich Tota" at bounding box center [523, 305] width 174 height 77
copy td "Derich Tota"
drag, startPoint x: 815, startPoint y: 313, endPoint x: 771, endPoint y: 312, distance: 44.0
click at [771, 312] on td "R$ 3.469,02" at bounding box center [767, 305] width 90 height 77
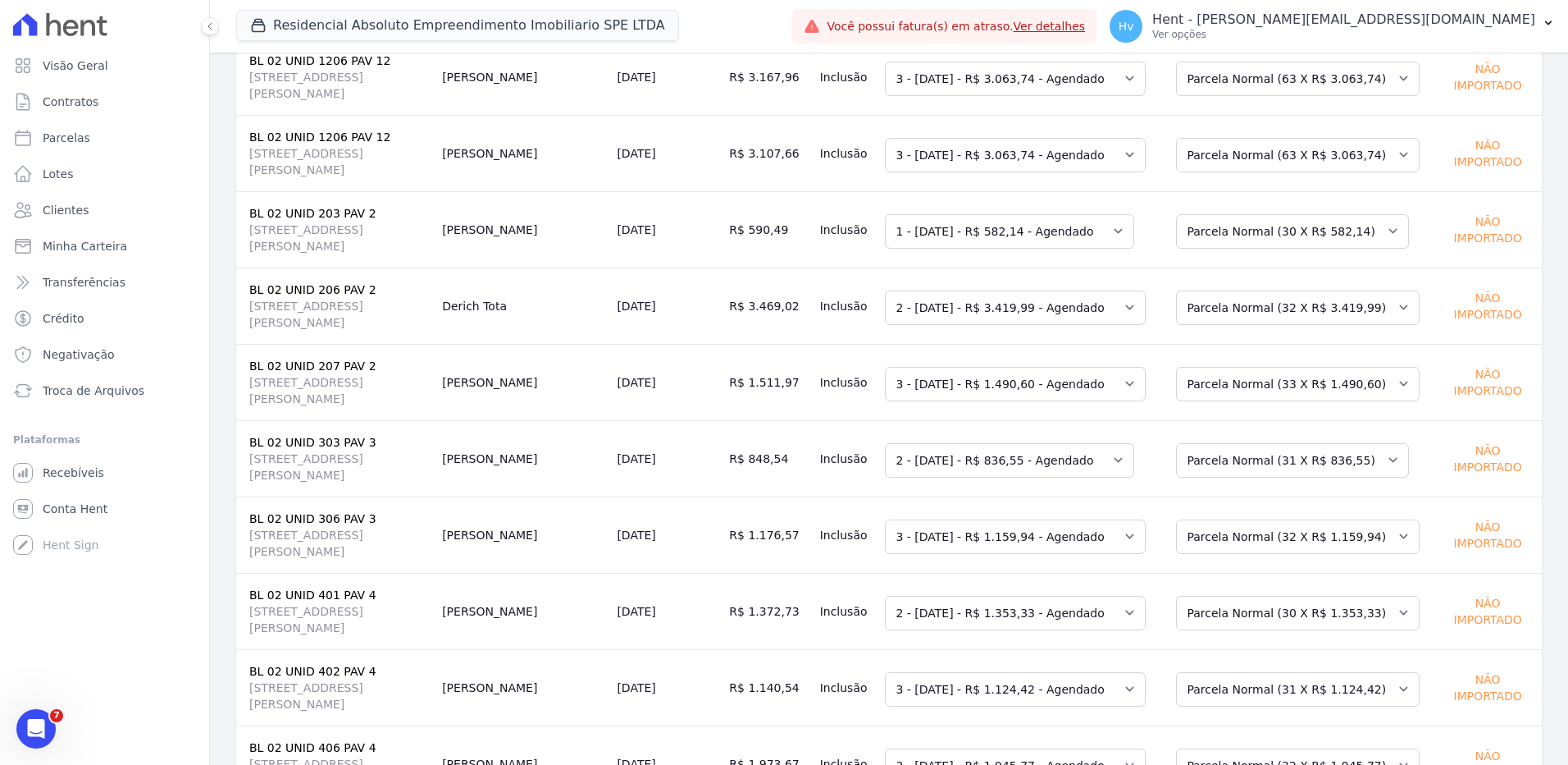
copy td "3.469,02"
drag, startPoint x: 369, startPoint y: 294, endPoint x: 250, endPoint y: 294, distance: 119.0
click at [250, 294] on td "BL 02 UNID 206 PAV 2 AV DR GUILHERME DUMONT VILARES, 500, JARDIM LONDRINA" at bounding box center [335, 305] width 199 height 77
copy link "BL 02 UNID 206 PAV 2"
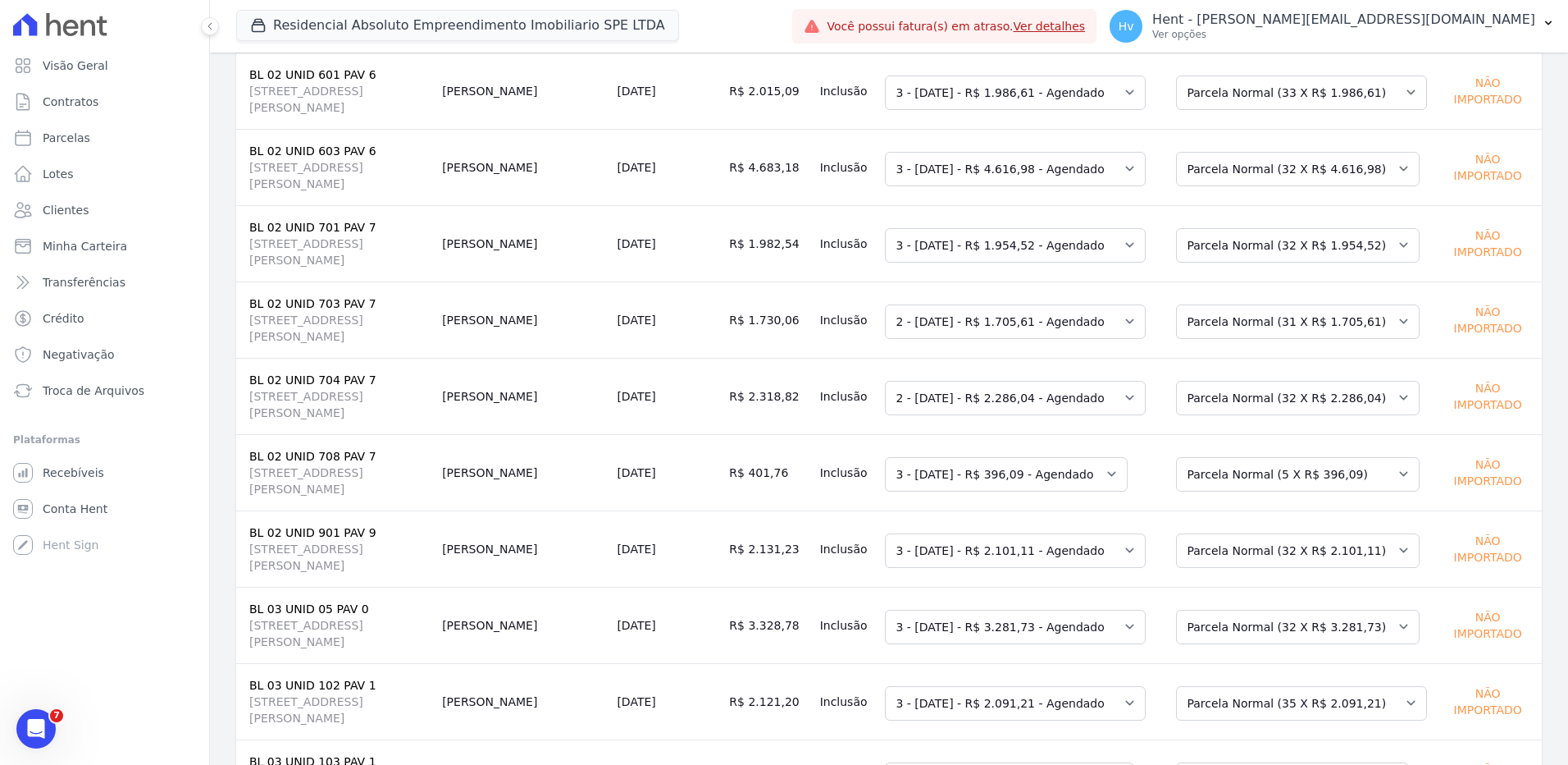
scroll to position [2051, 0]
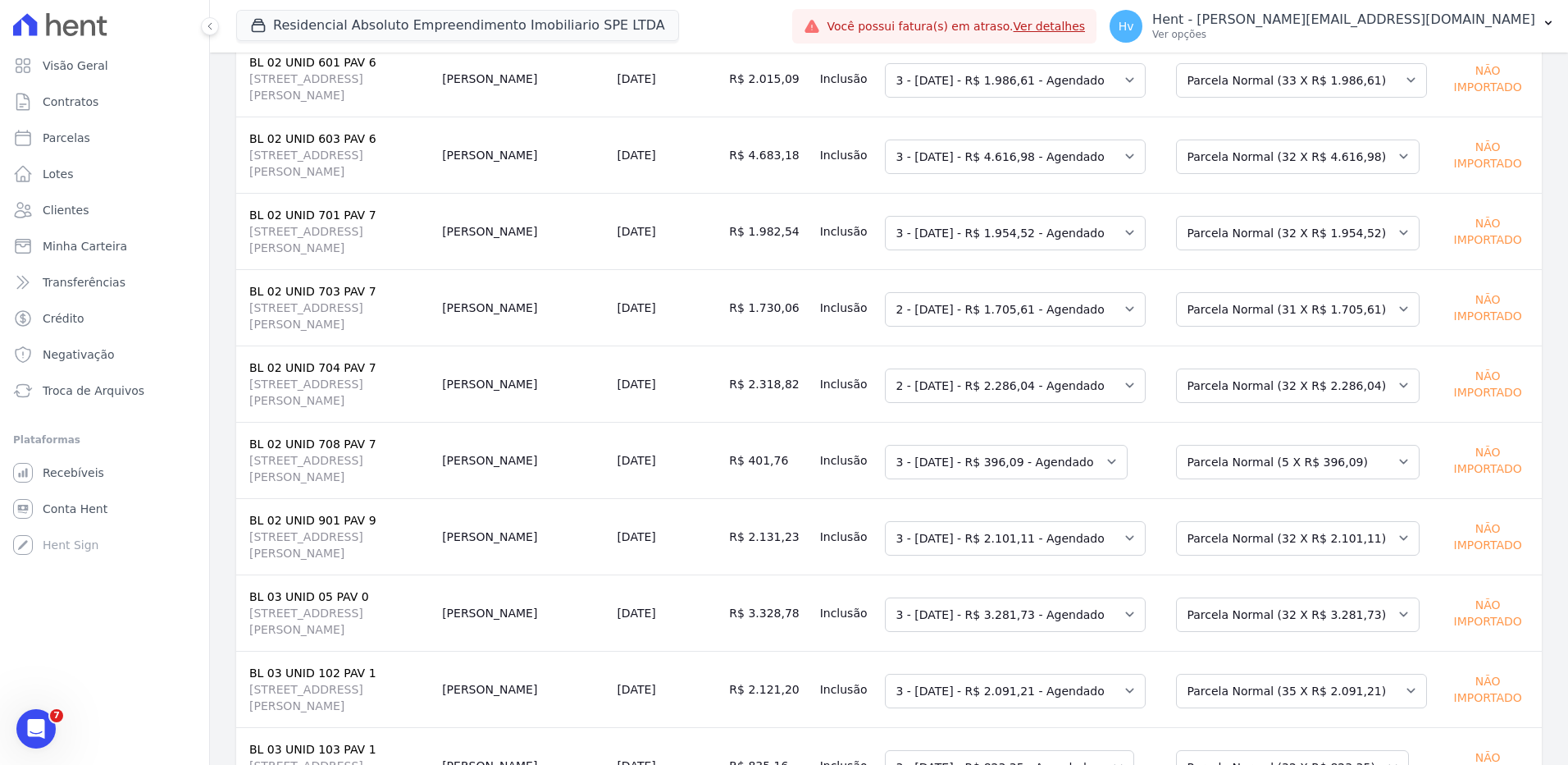
drag, startPoint x: 620, startPoint y: 386, endPoint x: 537, endPoint y: 387, distance: 83.0
click at [537, 387] on td "Carlos Prevedel" at bounding box center [523, 383] width 174 height 77
copy td "Carlos Prevedel"
drag, startPoint x: 372, startPoint y: 366, endPoint x: 246, endPoint y: 367, distance: 126.0
click at [246, 367] on td "BL 02 UNID 704 PAV 7 AV DR GUILHERME DUMONT VILARES, 500, JARDIM LONDRINA" at bounding box center [335, 383] width 199 height 77
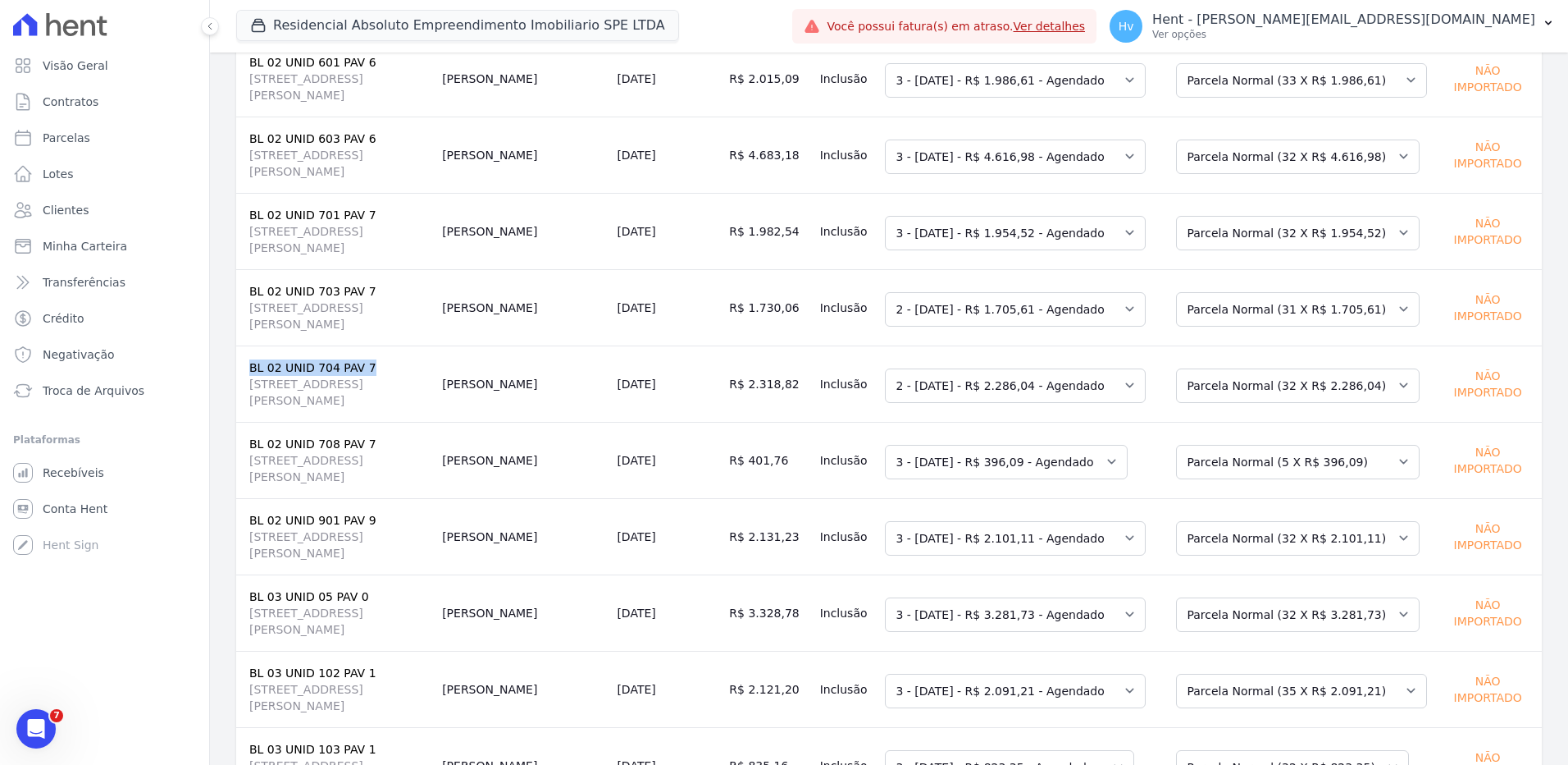
copy link "BL 02 UNID 704 PAV 7"
drag, startPoint x: 820, startPoint y: 387, endPoint x: 767, endPoint y: 386, distance: 53.0
click at [767, 386] on td "R$ 2.318,82" at bounding box center [767, 383] width 90 height 77
copy td "2.318,82"
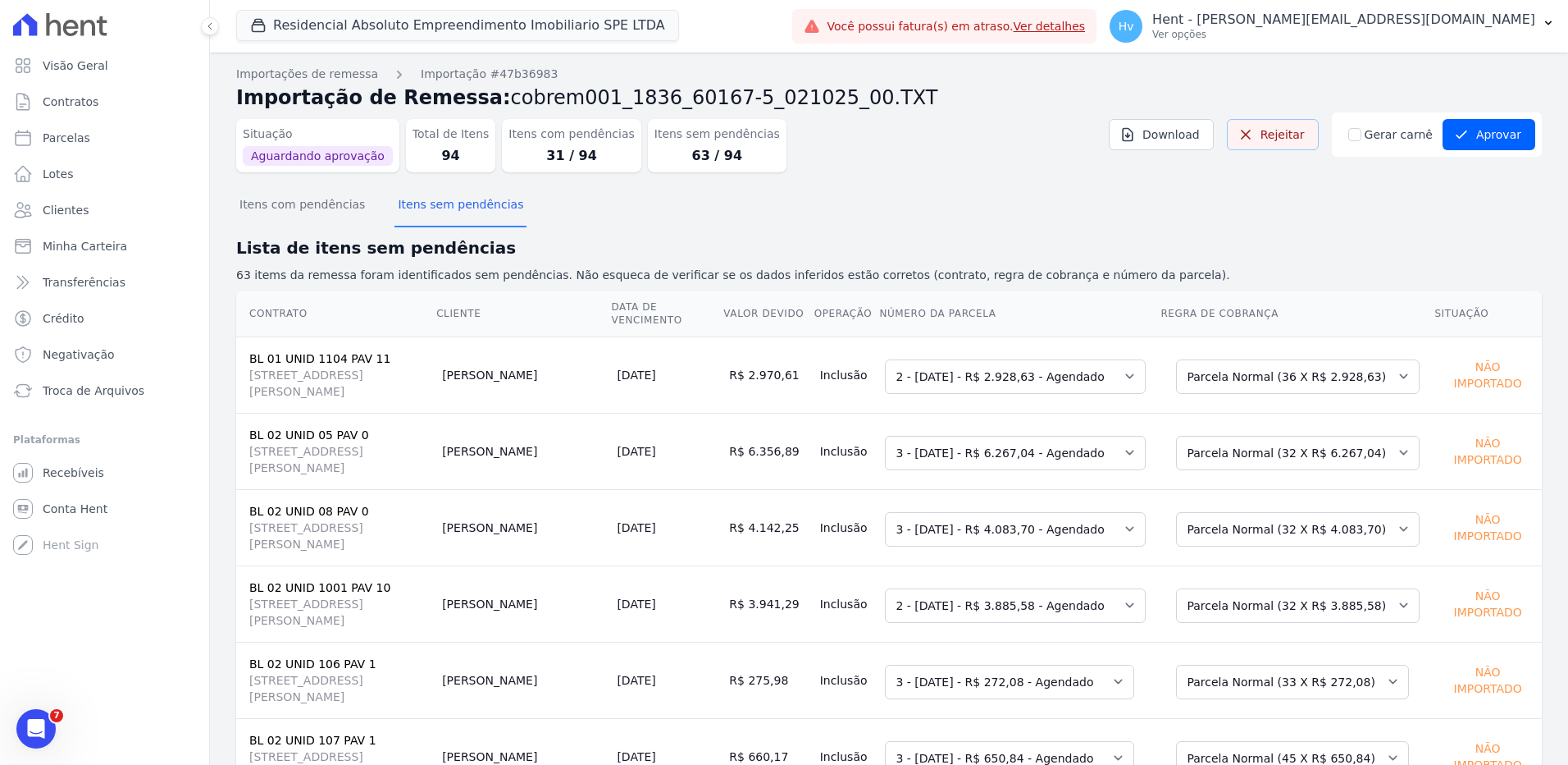
click at [1291, 136] on link "Rejeitar" at bounding box center [1272, 135] width 92 height 31
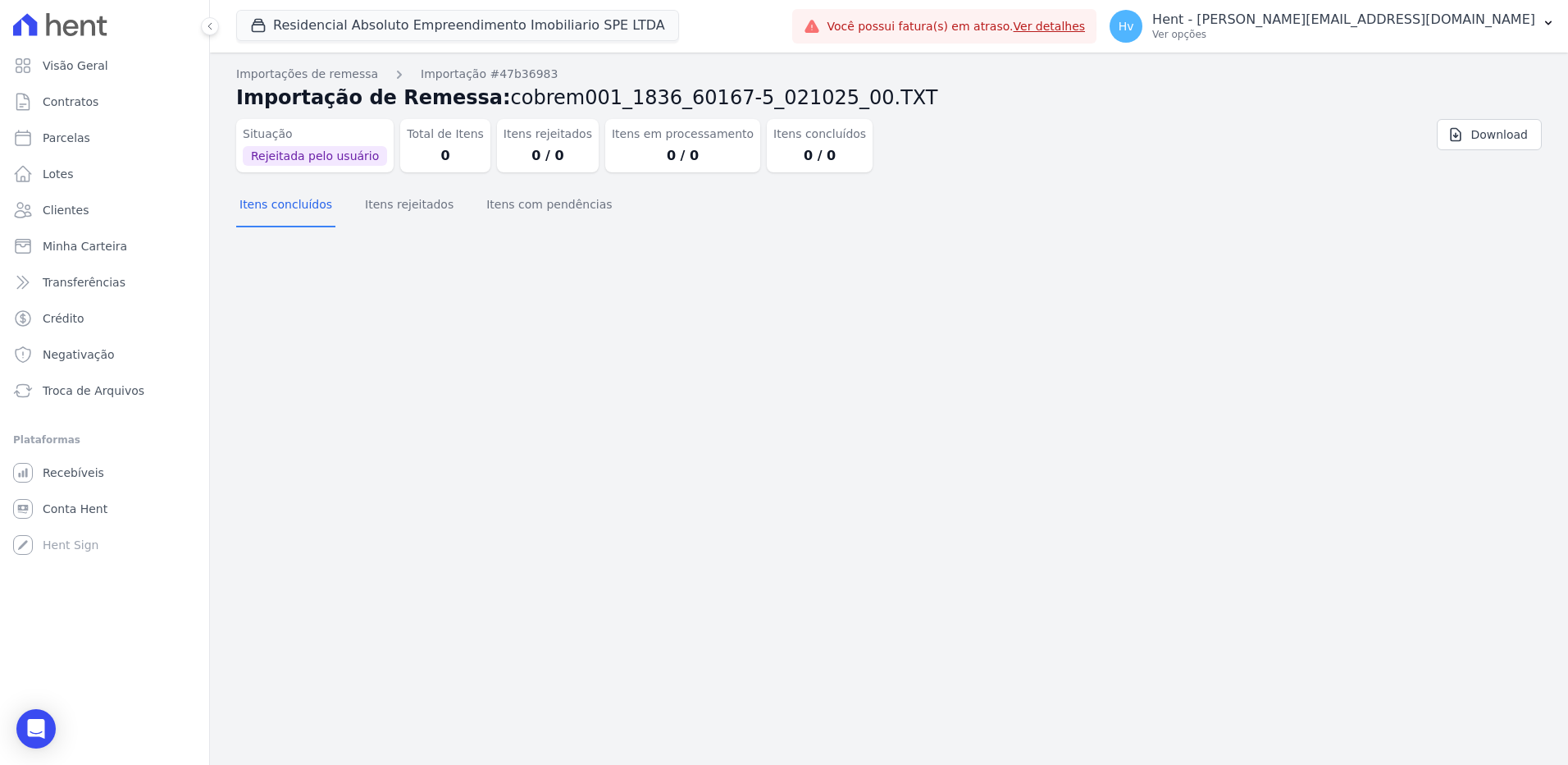
click at [517, 288] on div "Importações de remessa Importação #47b36983 Importação de Remessa: cobrem001_18…" at bounding box center [890, 408] width 1359 height 712
drag, startPoint x: 88, startPoint y: 474, endPoint x: 271, endPoint y: 513, distance: 187.1
click at [88, 474] on span "Recebíveis" at bounding box center [73, 472] width 62 height 16
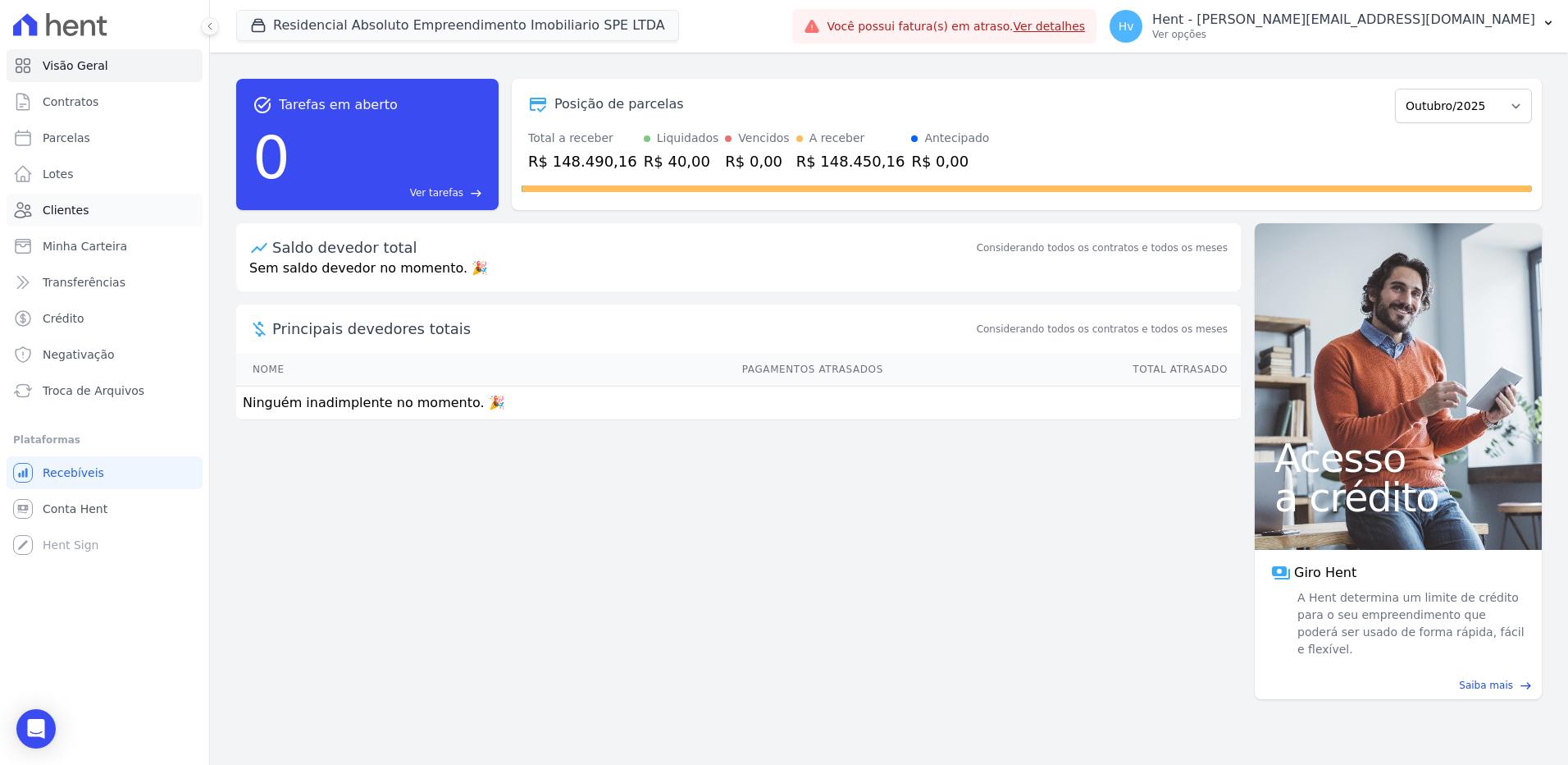
drag, startPoint x: 61, startPoint y: 200, endPoint x: 92, endPoint y: 201, distance: 31.0
click at [61, 200] on link "Clientes" at bounding box center [104, 209] width 196 height 33
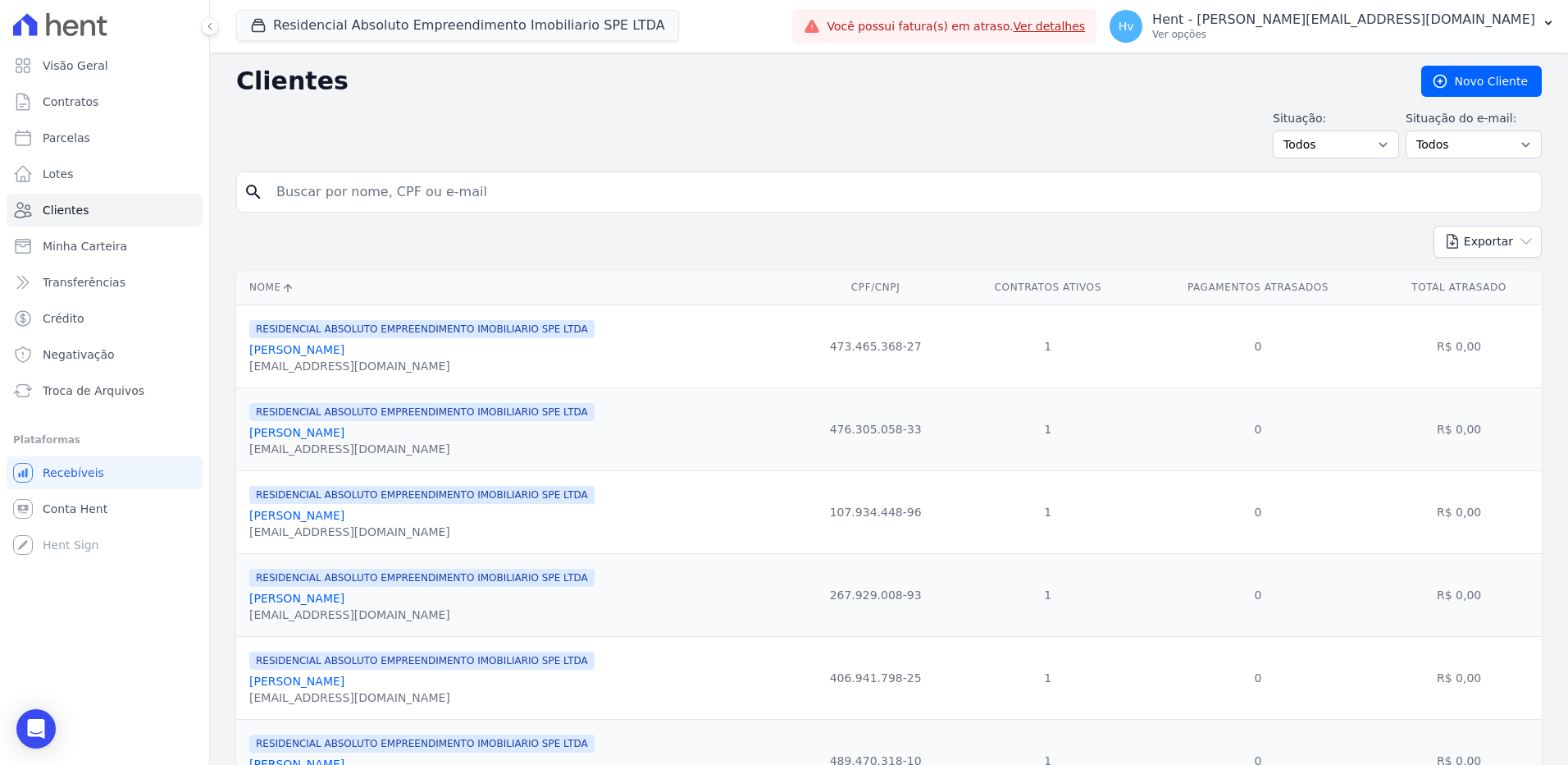
drag, startPoint x: 605, startPoint y: 191, endPoint x: 629, endPoint y: 188, distance: 24.2
click at [606, 191] on input "search" at bounding box center [900, 191] width 1268 height 33
paste input "WESLEY RABELO PAULINO"
type input "WESLEY RABELO PAULINO"
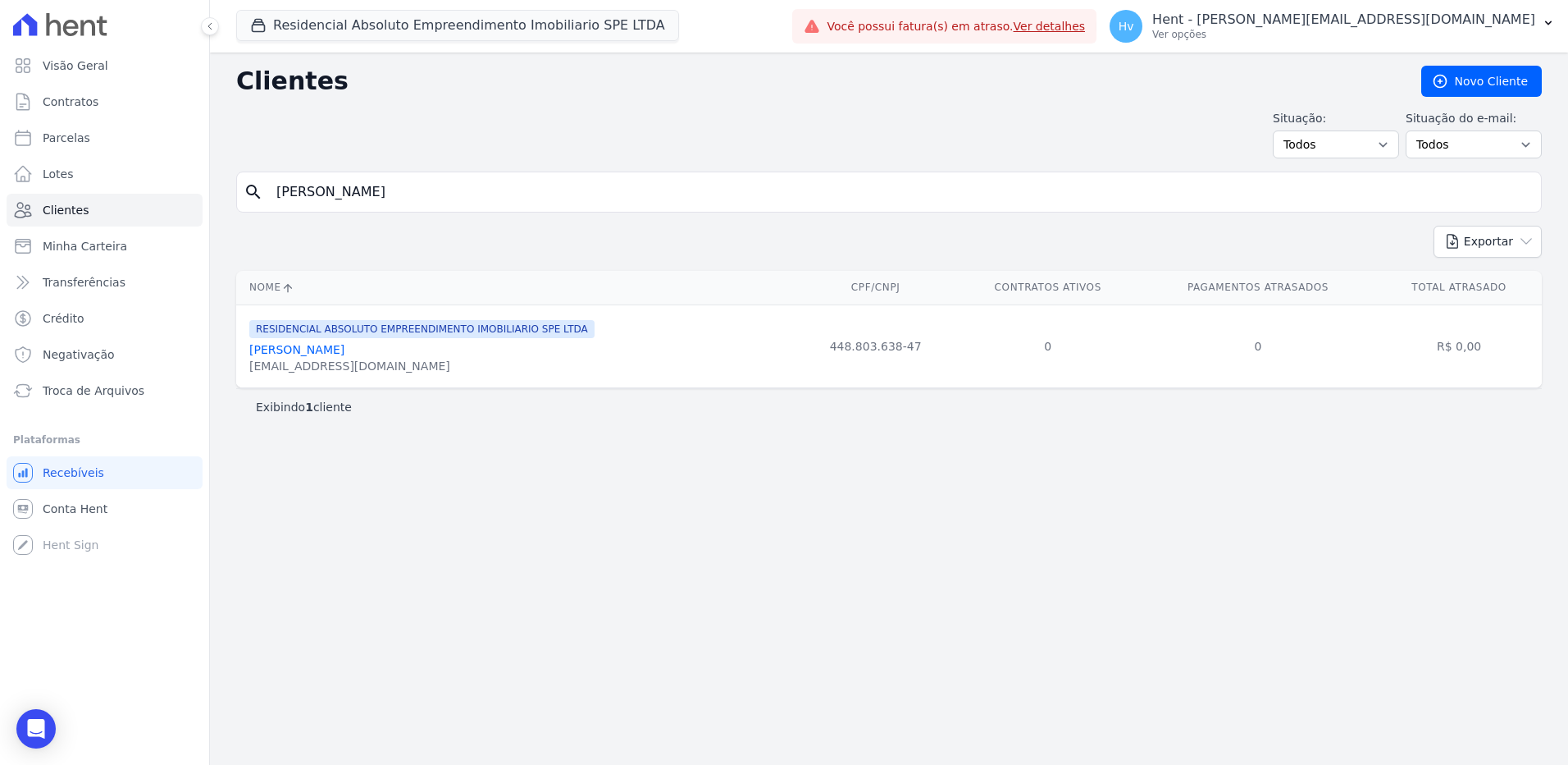
click at [321, 351] on link "Wesley Rabelo Paulino" at bounding box center [297, 350] width 95 height 13
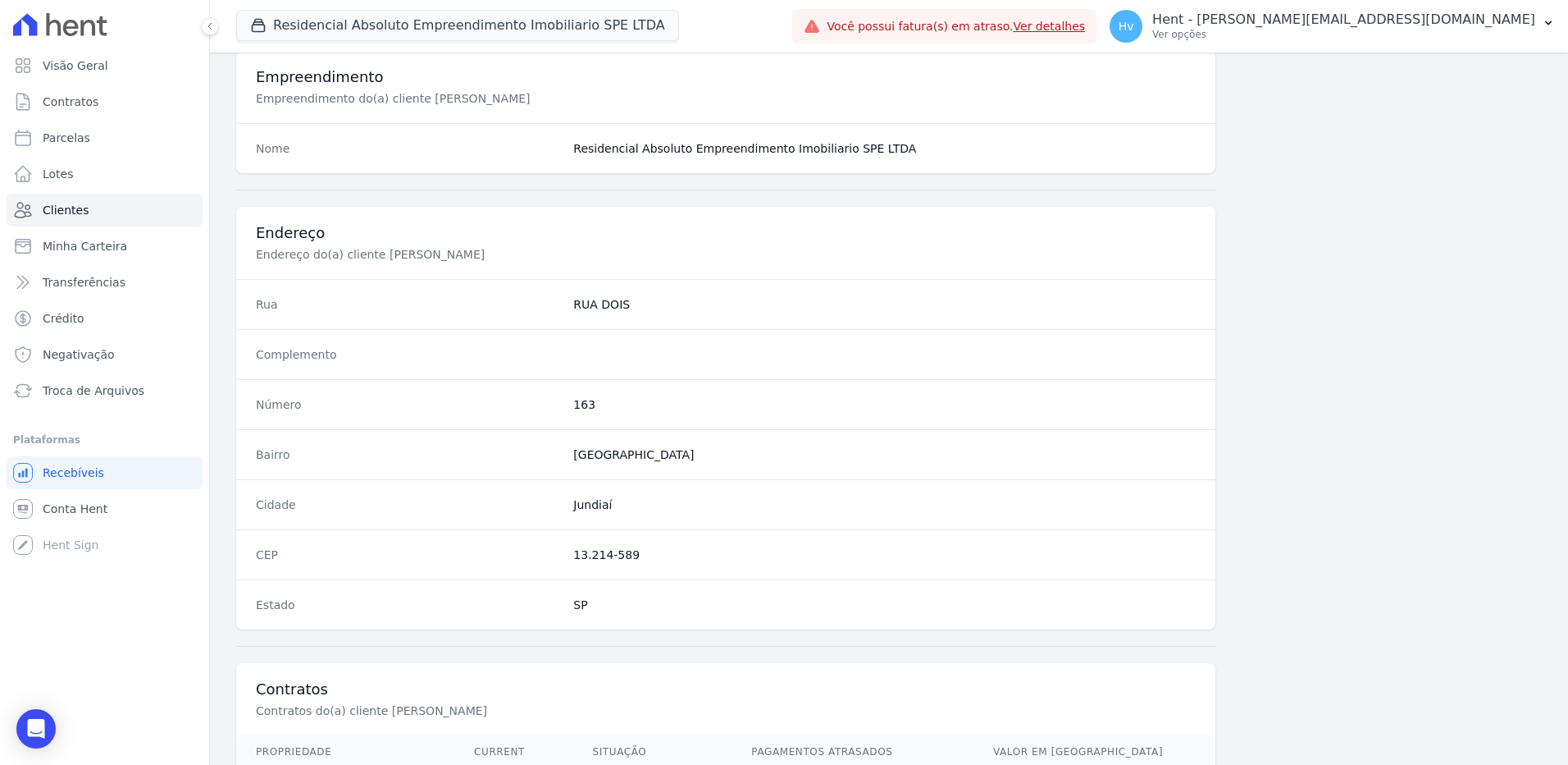
scroll to position [771, 0]
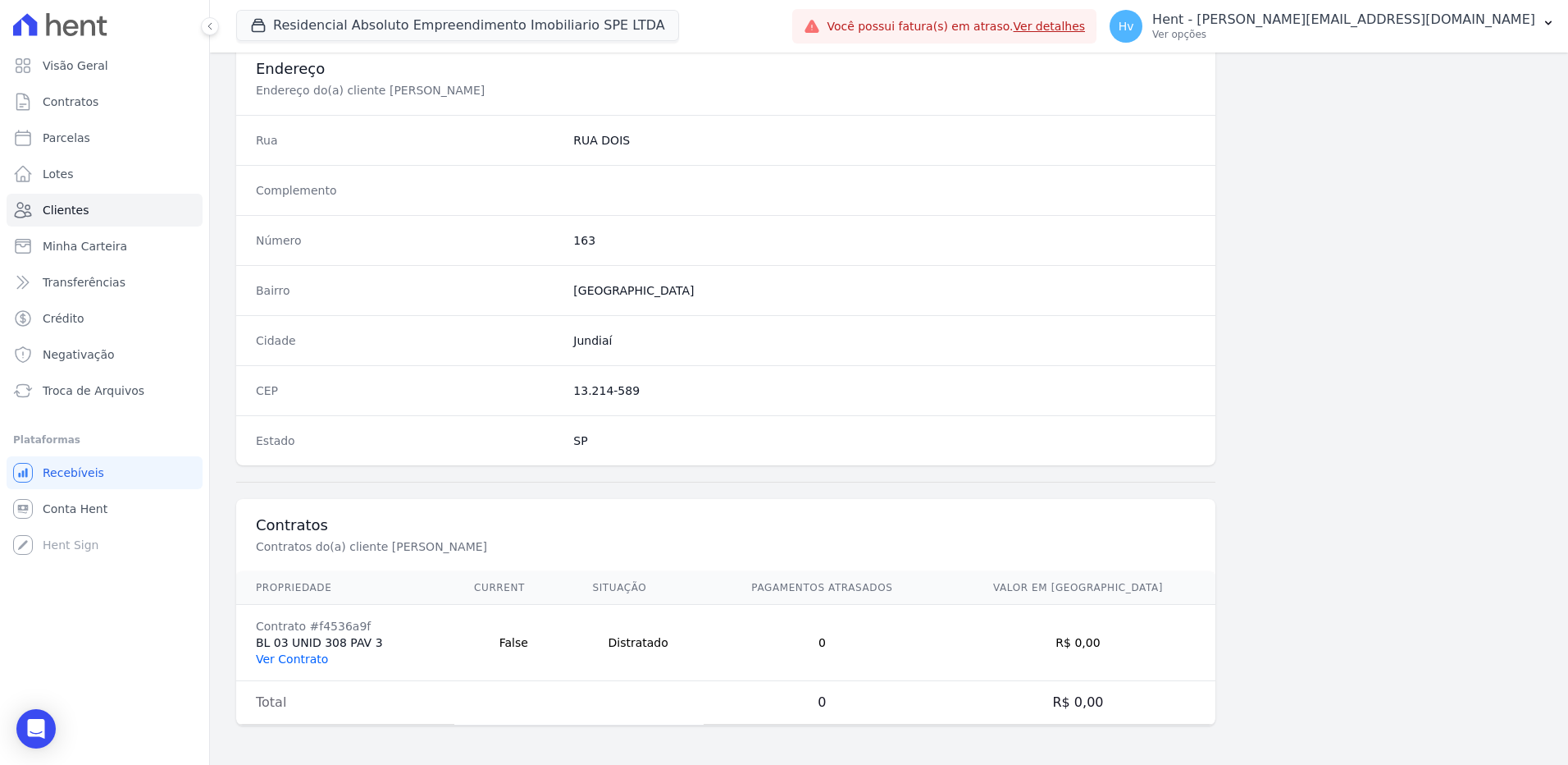
click at [315, 662] on link "Ver Contrato" at bounding box center [292, 659] width 72 height 13
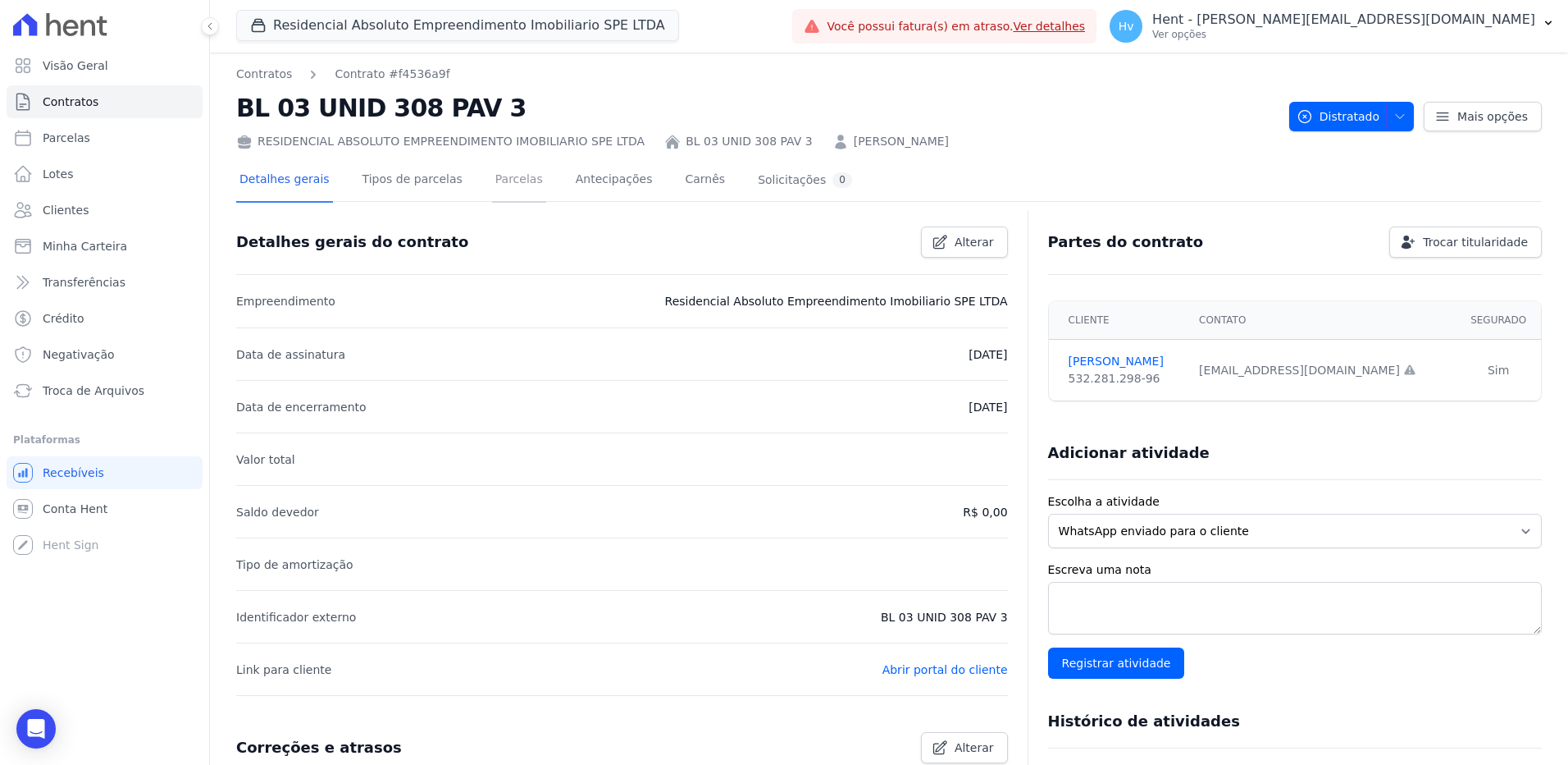
click at [506, 175] on link "Parcelas" at bounding box center [518, 181] width 54 height 44
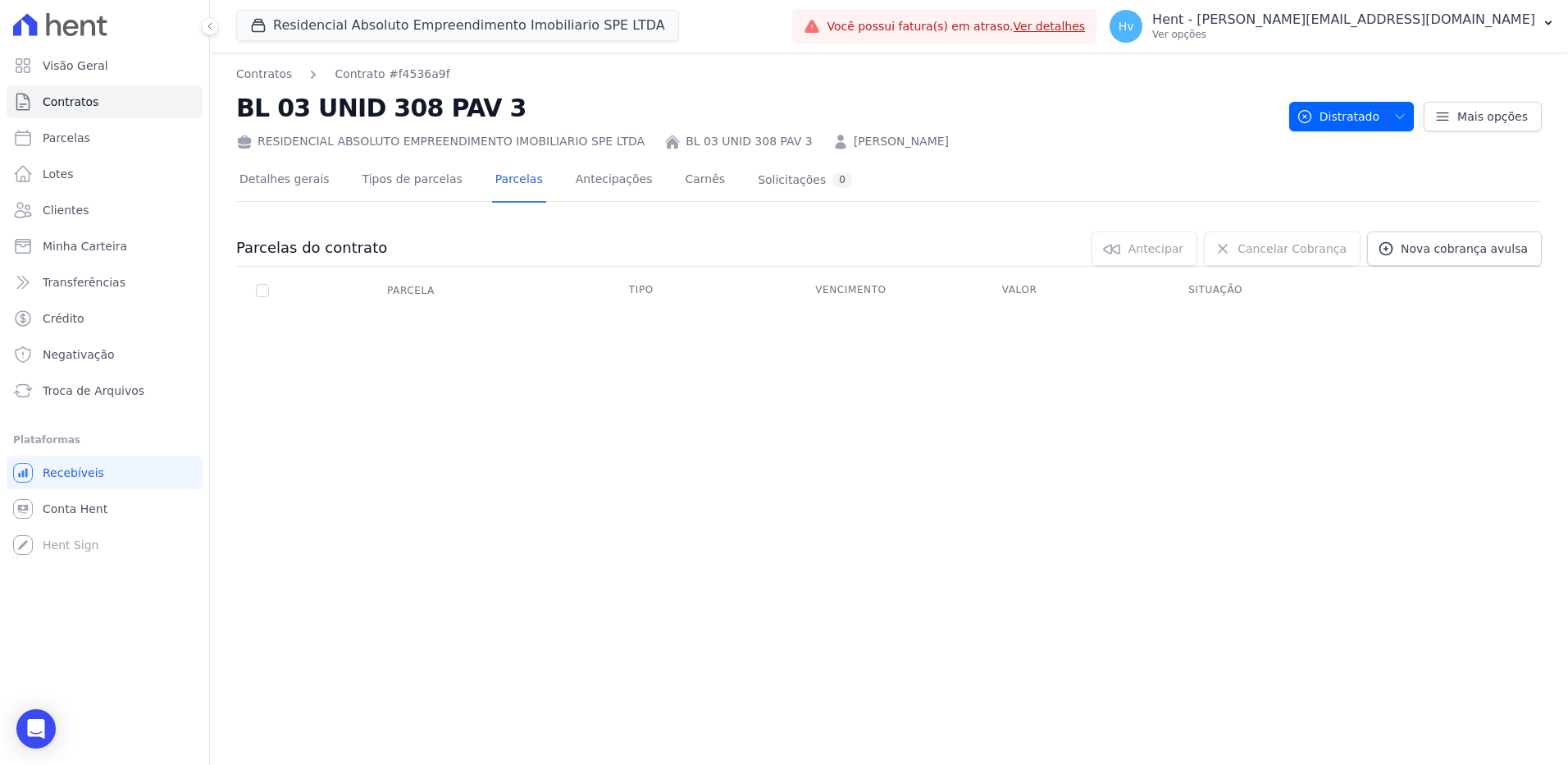
click at [571, 390] on div "Contratos Contrato #f4536a9f BL 03 UNID 308 PAV 3 RESIDENCIAL ABSOLUTO EMPREEND…" at bounding box center [890, 408] width 1359 height 712
click at [71, 468] on span "Recebíveis" at bounding box center [73, 472] width 62 height 16
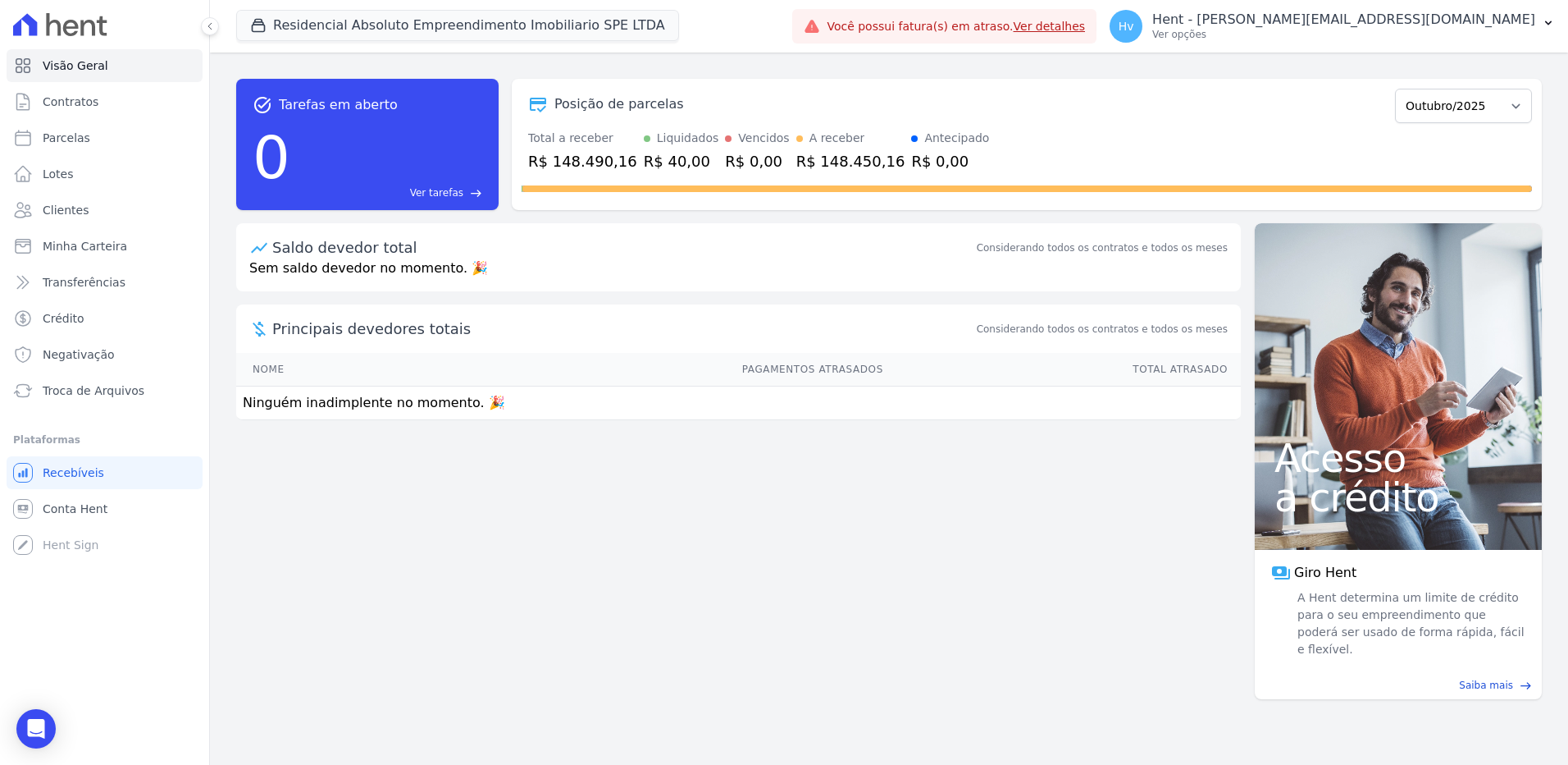
click at [838, 646] on div "task_alt Tarefas em aberto 0 Ver tarefas east Posição de parcelas Maio/2025 Jun…" at bounding box center [890, 408] width 1359 height 712
click at [518, 529] on div "task_alt Tarefas em aberto 0 Ver tarefas east Posição de parcelas Maio/2025 Jun…" at bounding box center [890, 408] width 1359 height 712
click at [77, 517] on link "Conta Hent" at bounding box center [104, 508] width 196 height 33
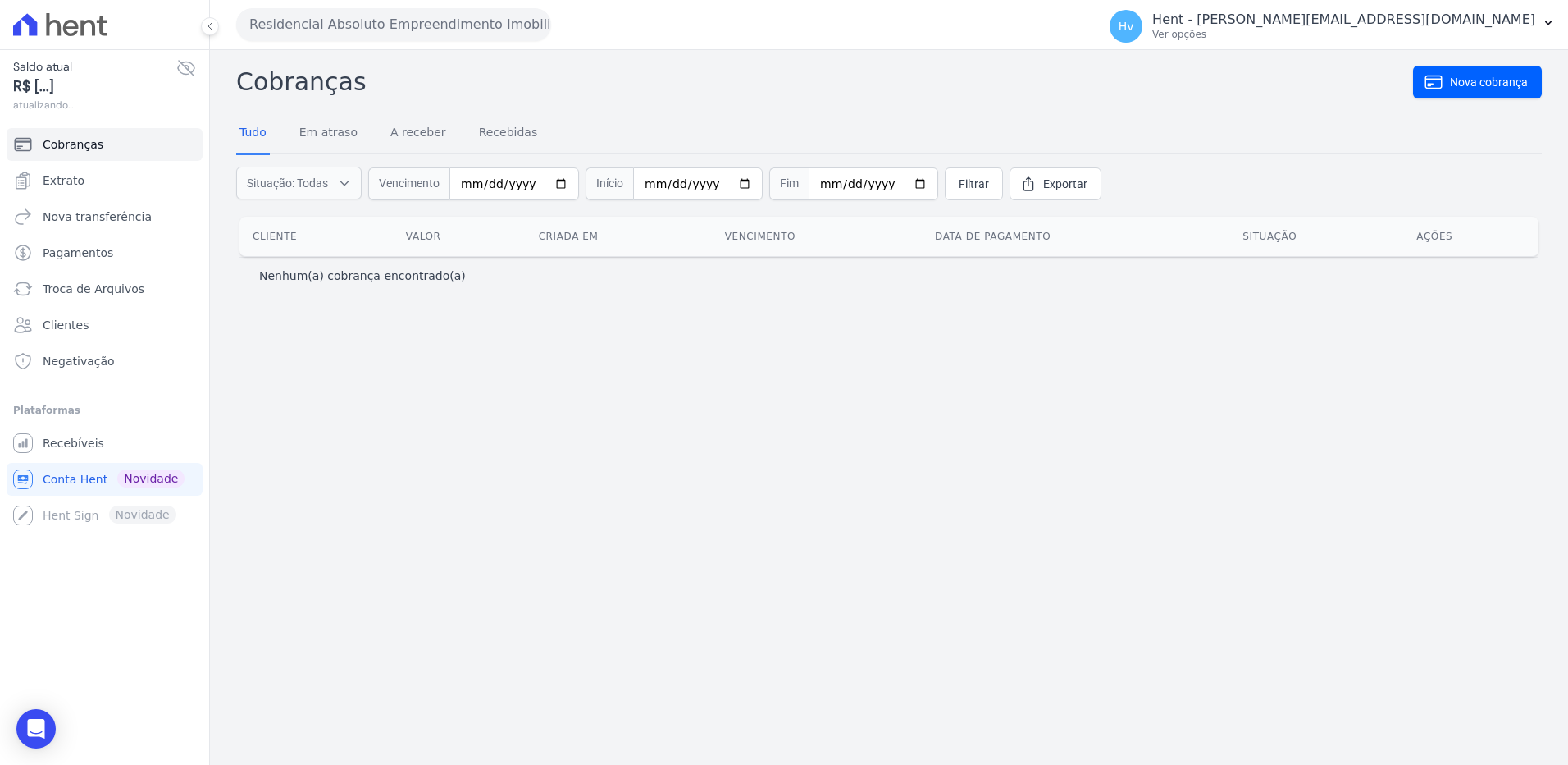
drag, startPoint x: 683, startPoint y: 505, endPoint x: 705, endPoint y: 477, distance: 35.6
click at [686, 505] on div "Cobranças Nova cobrança Tudo Em atraso A receber Recebidas Situação: Todas Em a…" at bounding box center [890, 408] width 1359 height 715
click at [900, 508] on div "Cobranças Nova cobrança Tudo Em atraso A receber Recebidas Situação: Todas Em a…" at bounding box center [890, 408] width 1359 height 715
click at [1440, 80] on icon at bounding box center [1433, 82] width 16 height 12
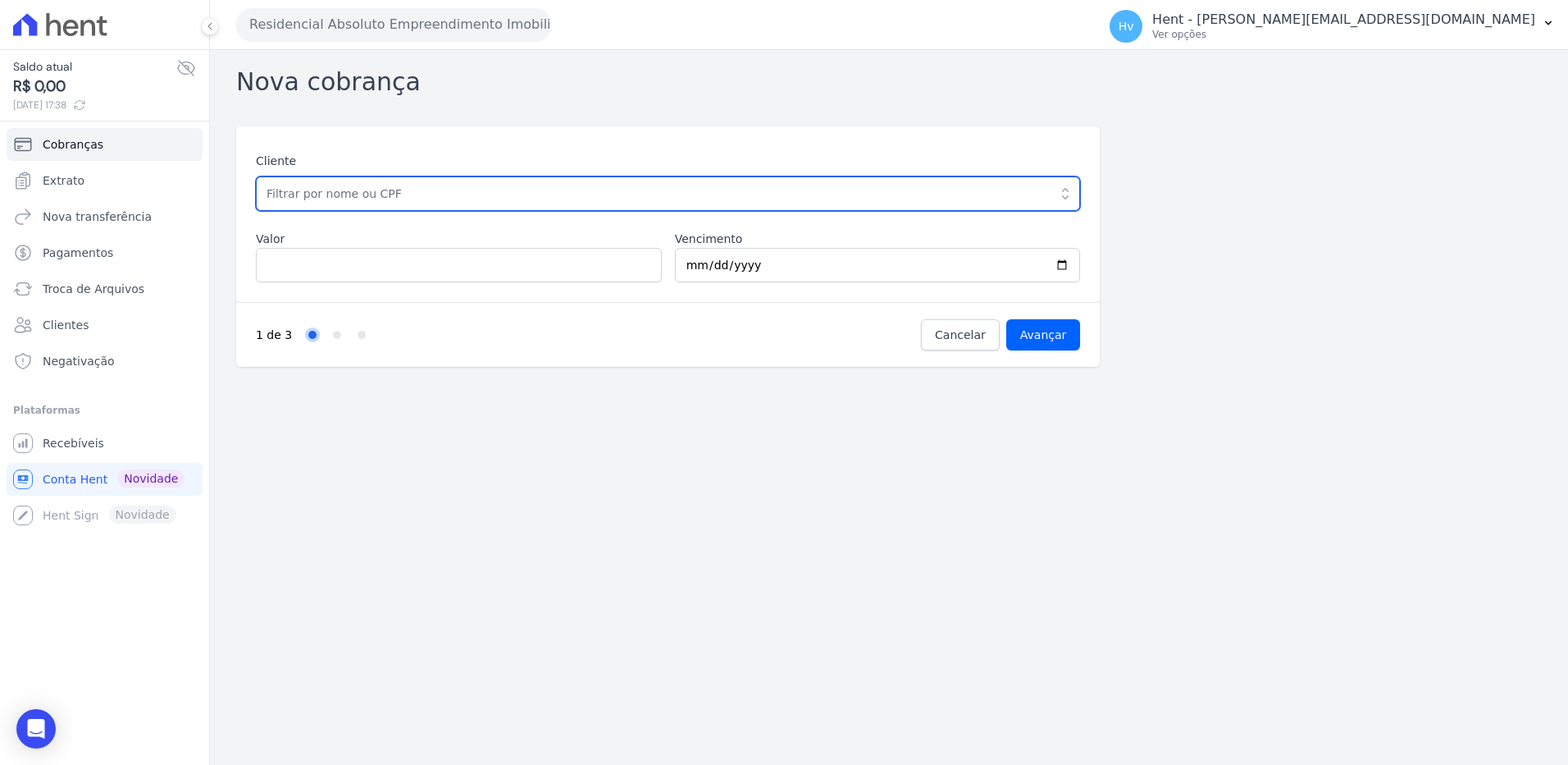
click at [513, 189] on input "text" at bounding box center [668, 193] width 824 height 34
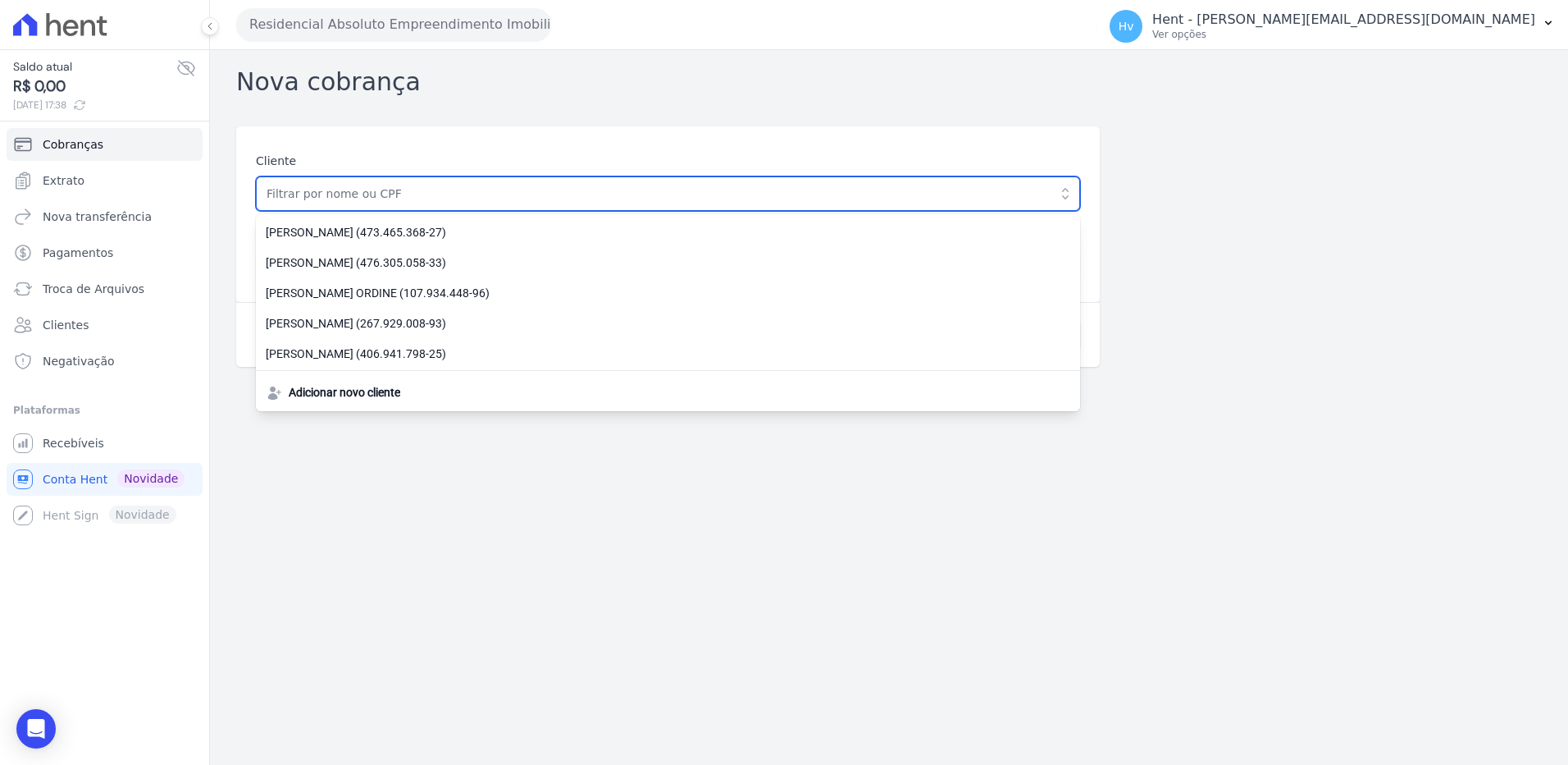
click at [552, 203] on input "text" at bounding box center [668, 193] width 824 height 34
paste input "WESLEY RABELO PAULINO"
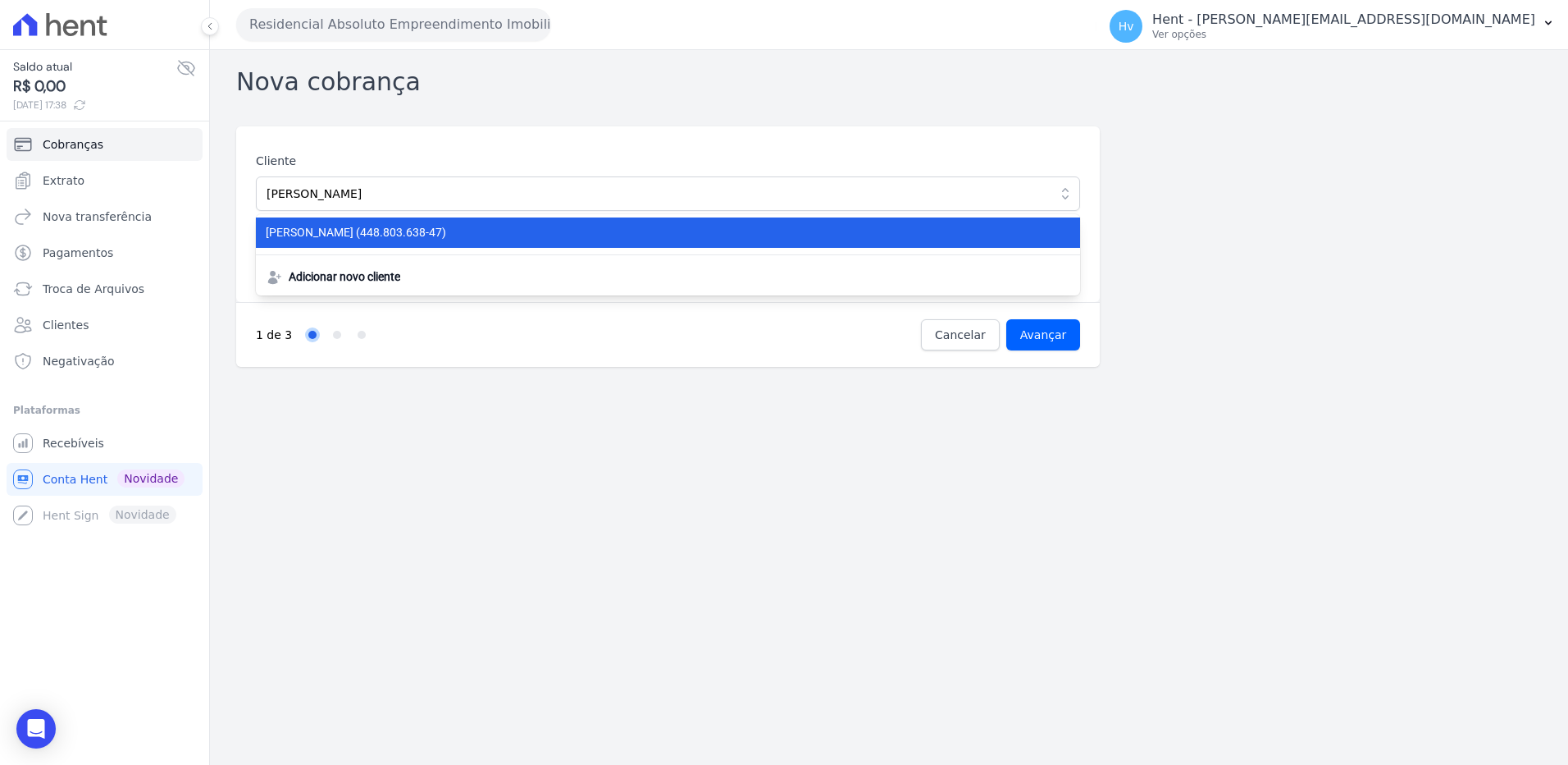
click at [417, 231] on span "WESLEY RABELO PAULINO (448.803.638-47)" at bounding box center [658, 232] width 784 height 17
type input "WESLEY RABELO PAULINO"
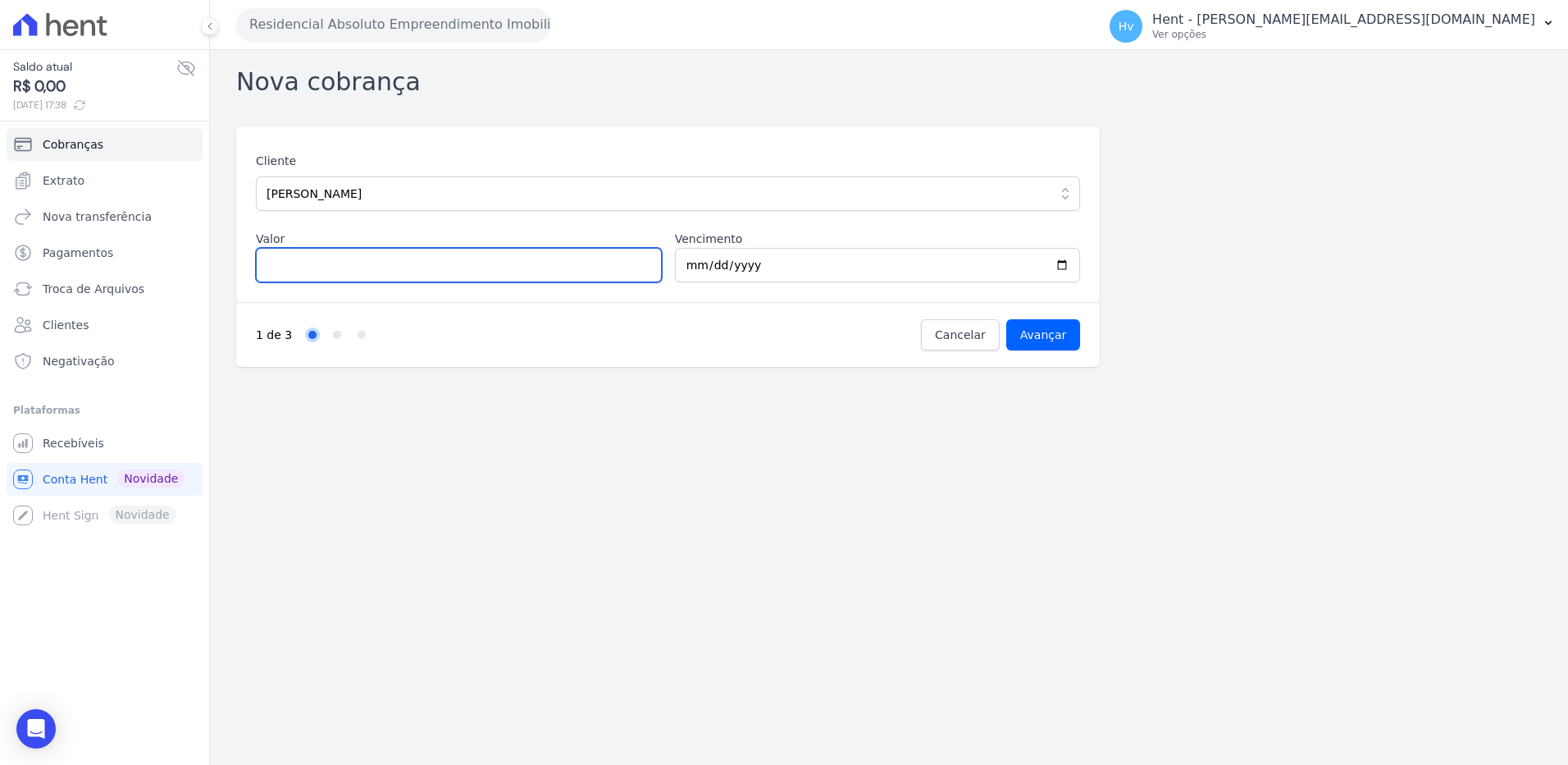
click at [464, 267] on input "Valor" at bounding box center [459, 264] width 406 height 34
paste input "1.50516"
type input "1.50516"
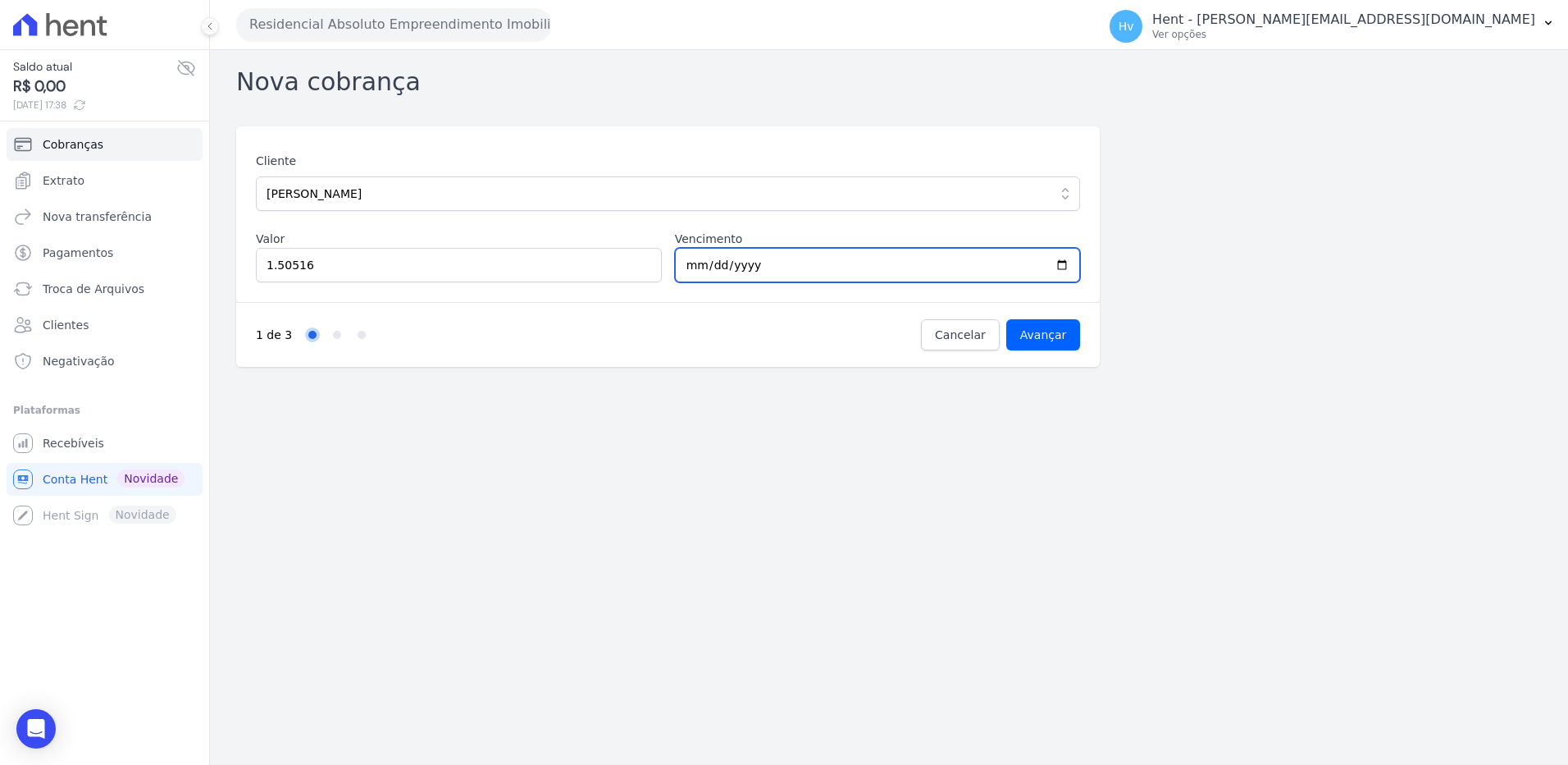
click at [1066, 262] on input "2025-10-04" at bounding box center [877, 264] width 406 height 34
type input "2025-10-05"
click at [1058, 329] on input "Avançar" at bounding box center [1043, 335] width 75 height 31
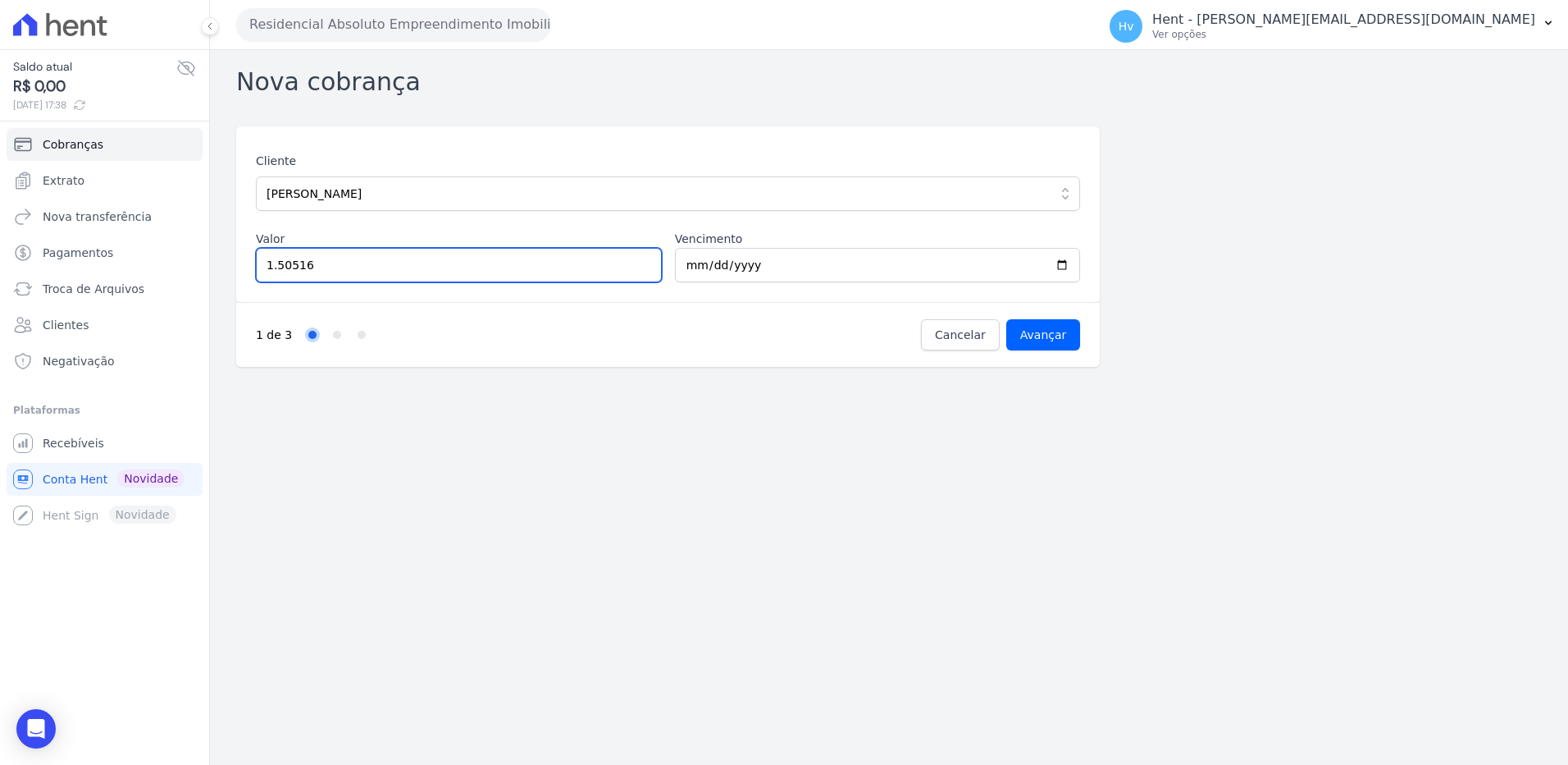
drag, startPoint x: 382, startPoint y: 269, endPoint x: 226, endPoint y: 204, distance: 169.0
click at [53, 229] on div "Saldo atual R$ 0,00 03/10/2025, 17:38 Cobranças Extrato Nova transferência Paga…" at bounding box center [784, 382] width 1568 height 765
type input "1505.16"
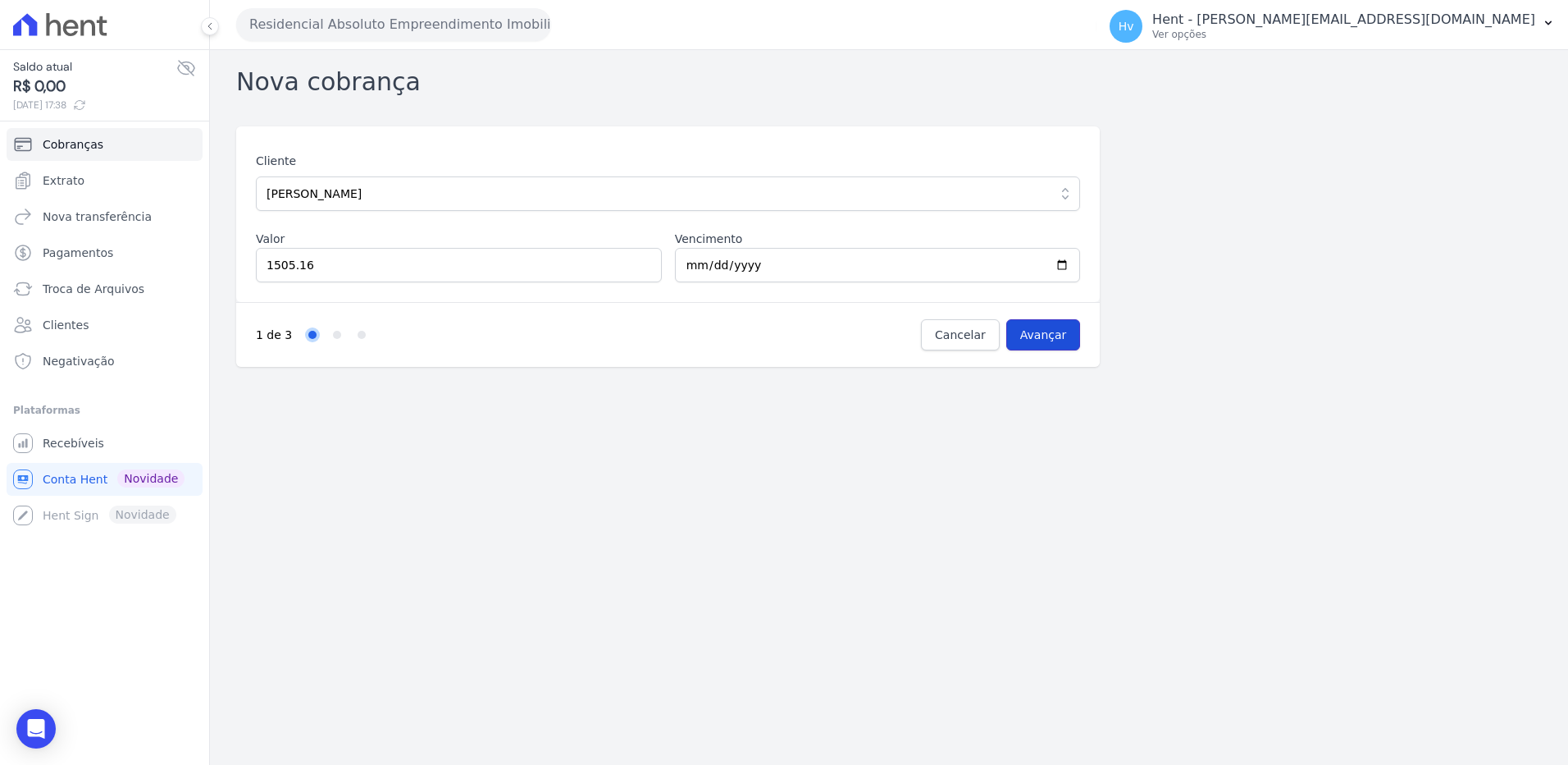
click at [1054, 334] on input "Avançar" at bounding box center [1043, 335] width 75 height 31
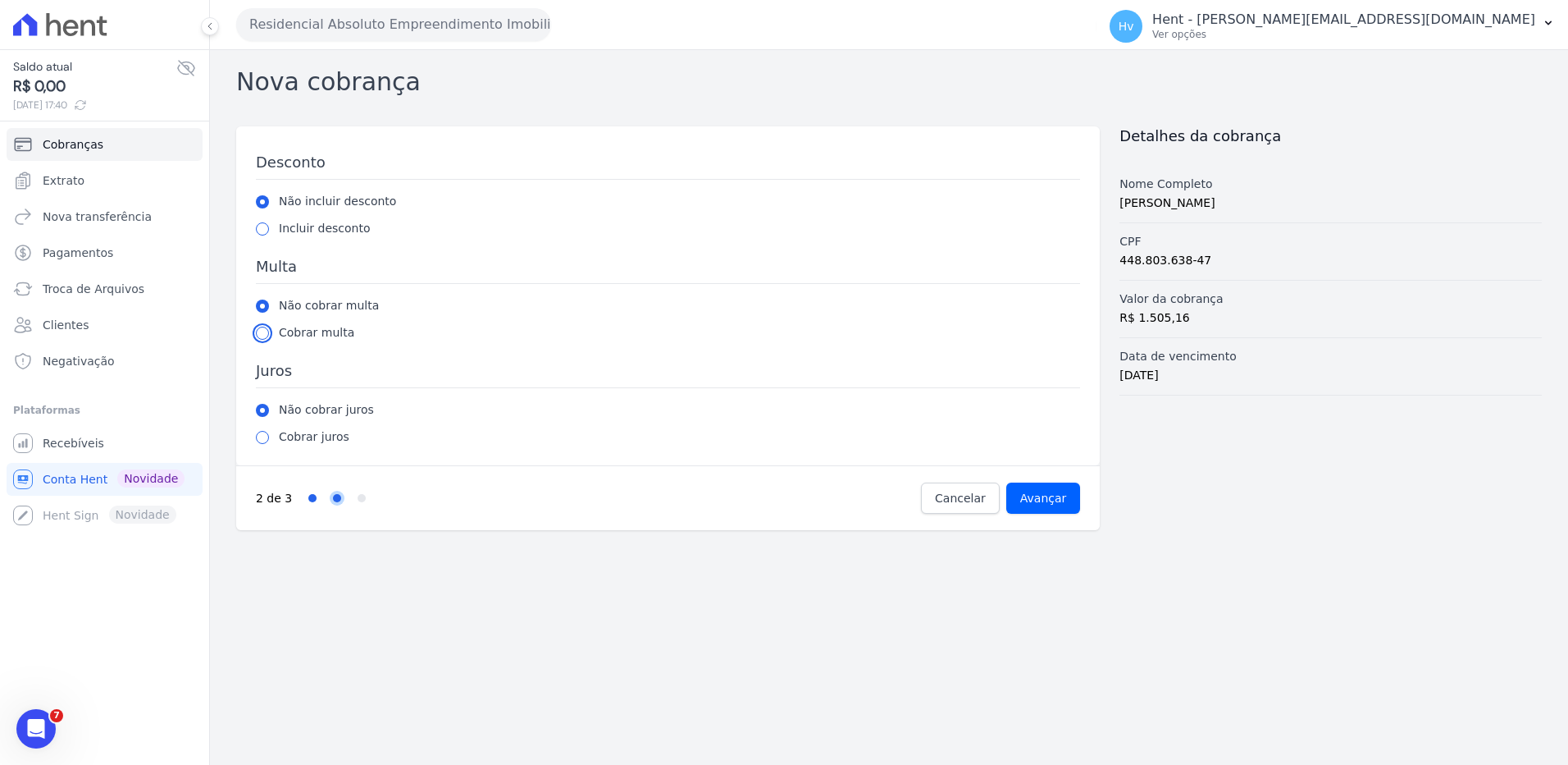
click at [263, 327] on input "radio" at bounding box center [262, 334] width 13 height 13
radio input "true"
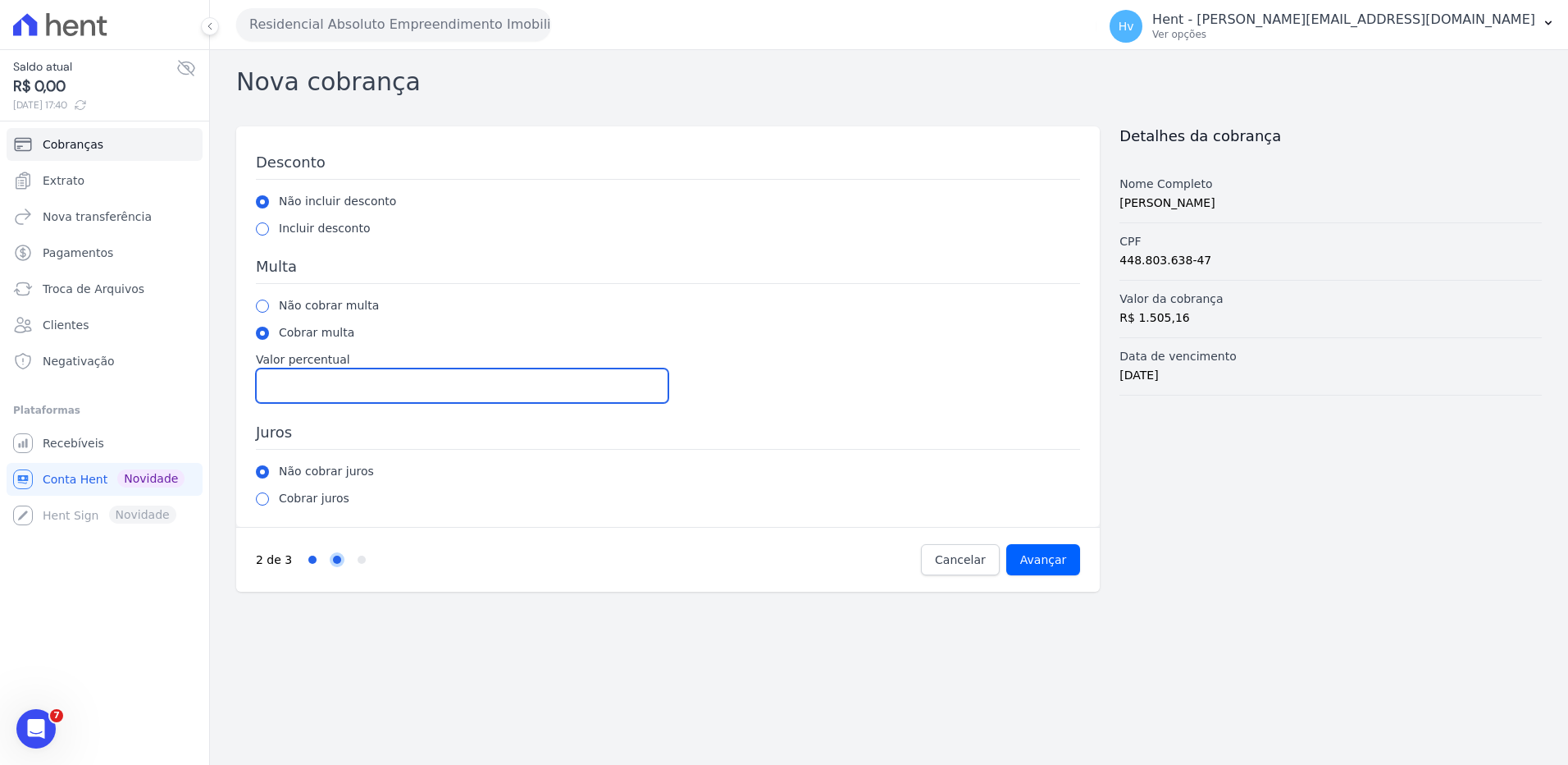
click at [293, 387] on input "Valor percentual" at bounding box center [461, 386] width 412 height 34
type input "2.00"
click at [261, 499] on input "radio" at bounding box center [262, 499] width 13 height 13
radio input "true"
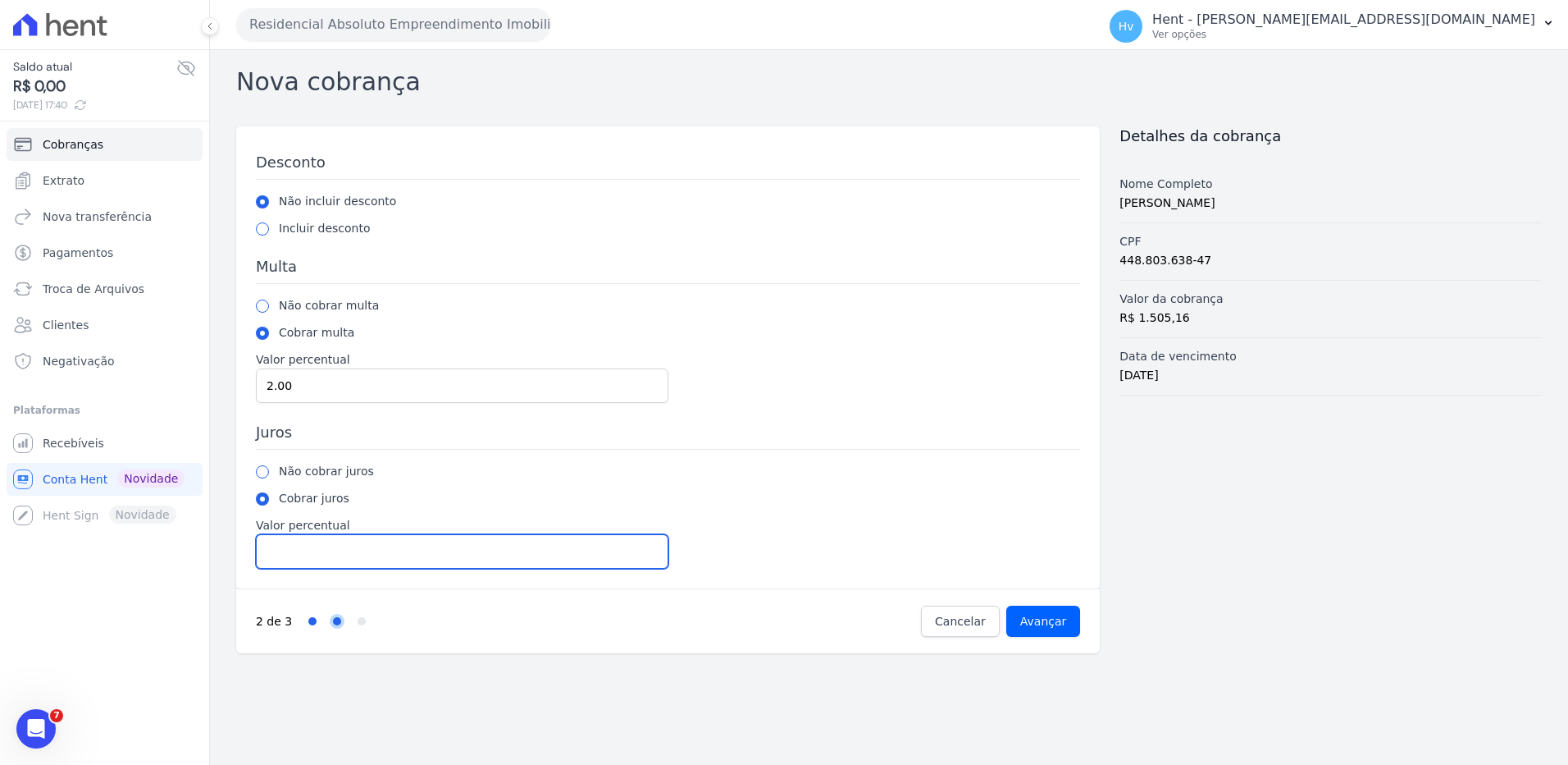
drag, startPoint x: 339, startPoint y: 545, endPoint x: 352, endPoint y: 566, distance: 24.7
click at [339, 545] on input "Valor percentual" at bounding box center [461, 552] width 412 height 34
type input "1.00"
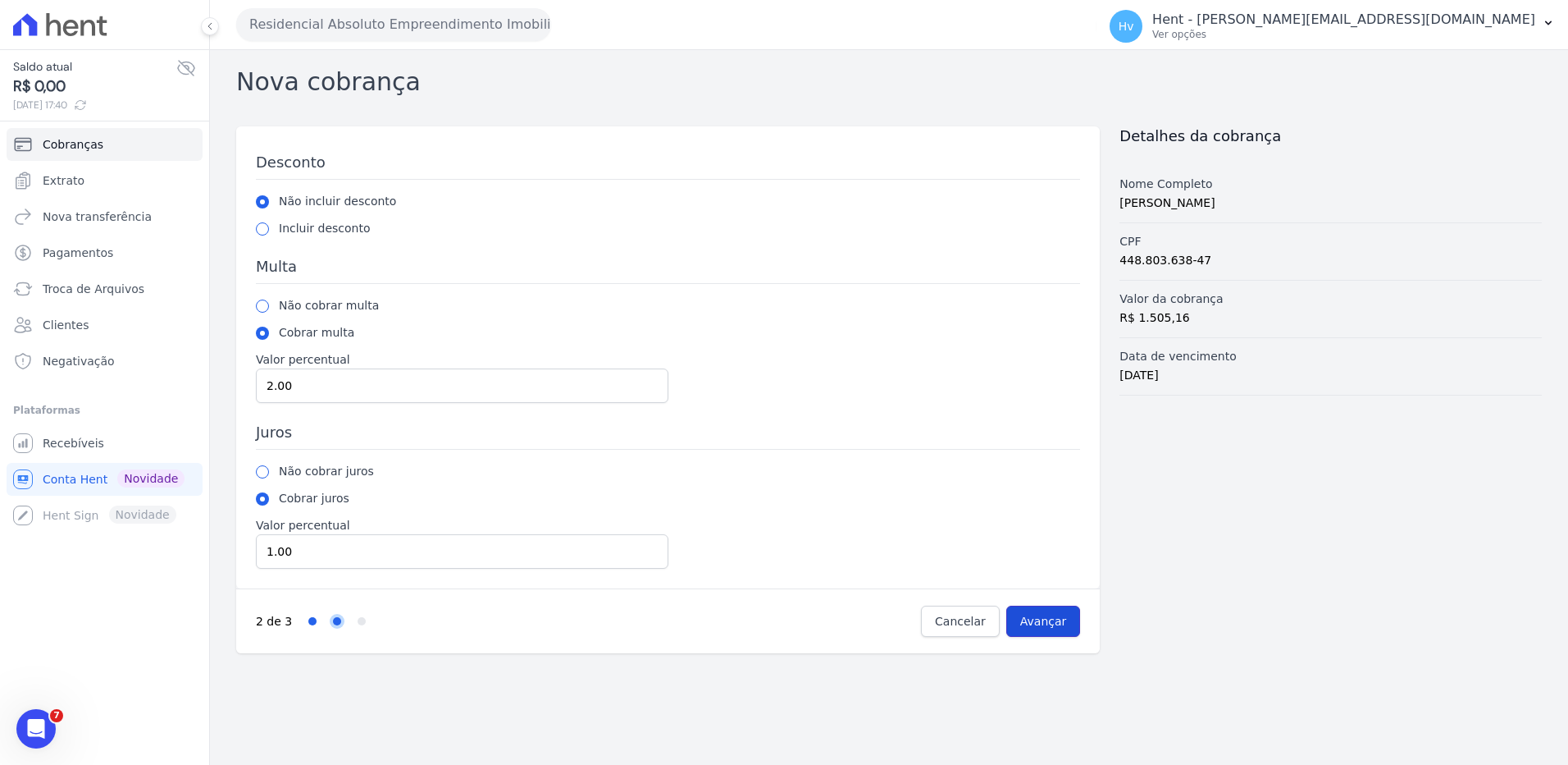
click at [1058, 628] on input "Avançar" at bounding box center [1043, 621] width 75 height 31
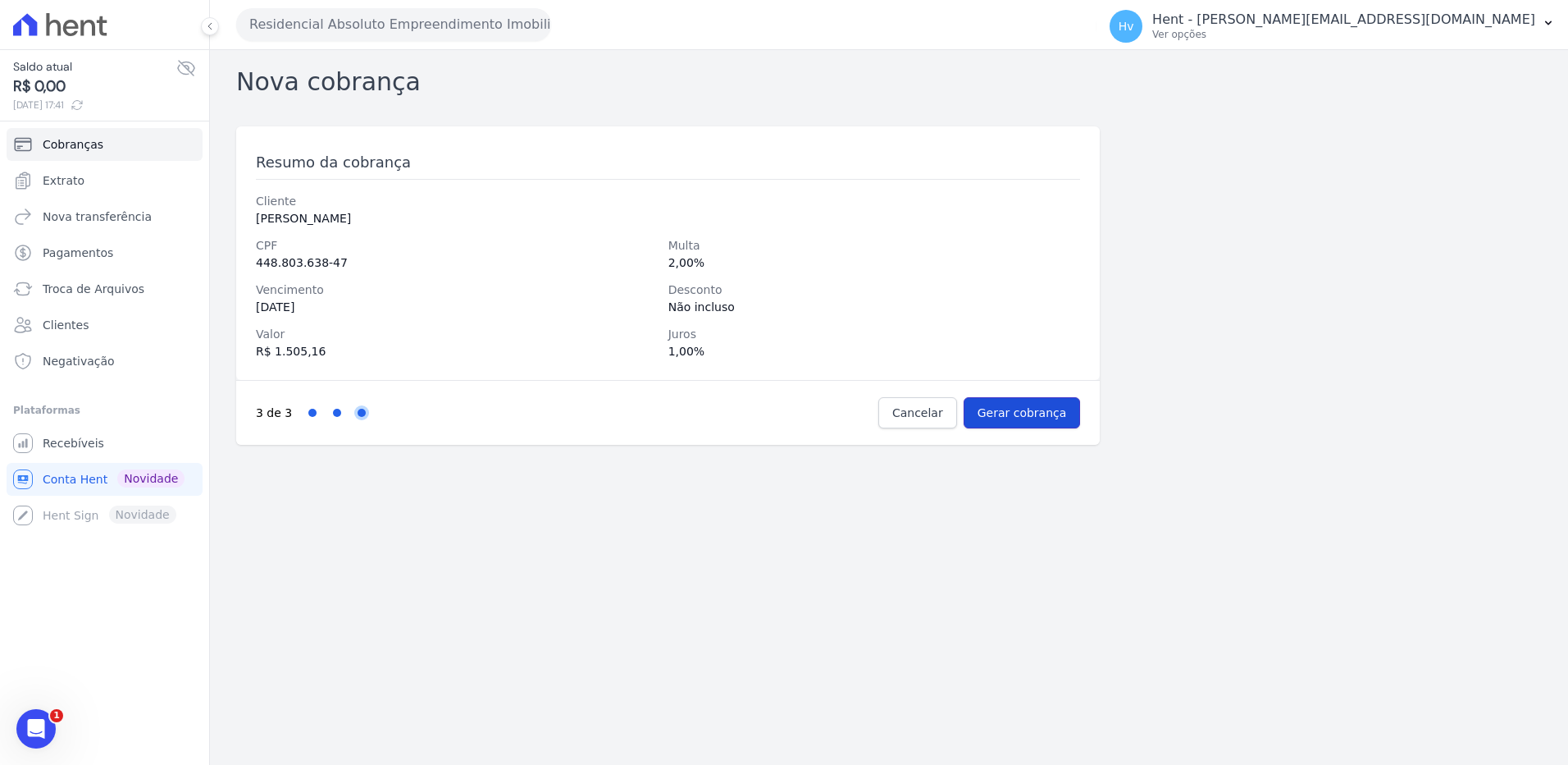
click at [1031, 412] on input "Gerar cobrança" at bounding box center [1022, 412] width 117 height 31
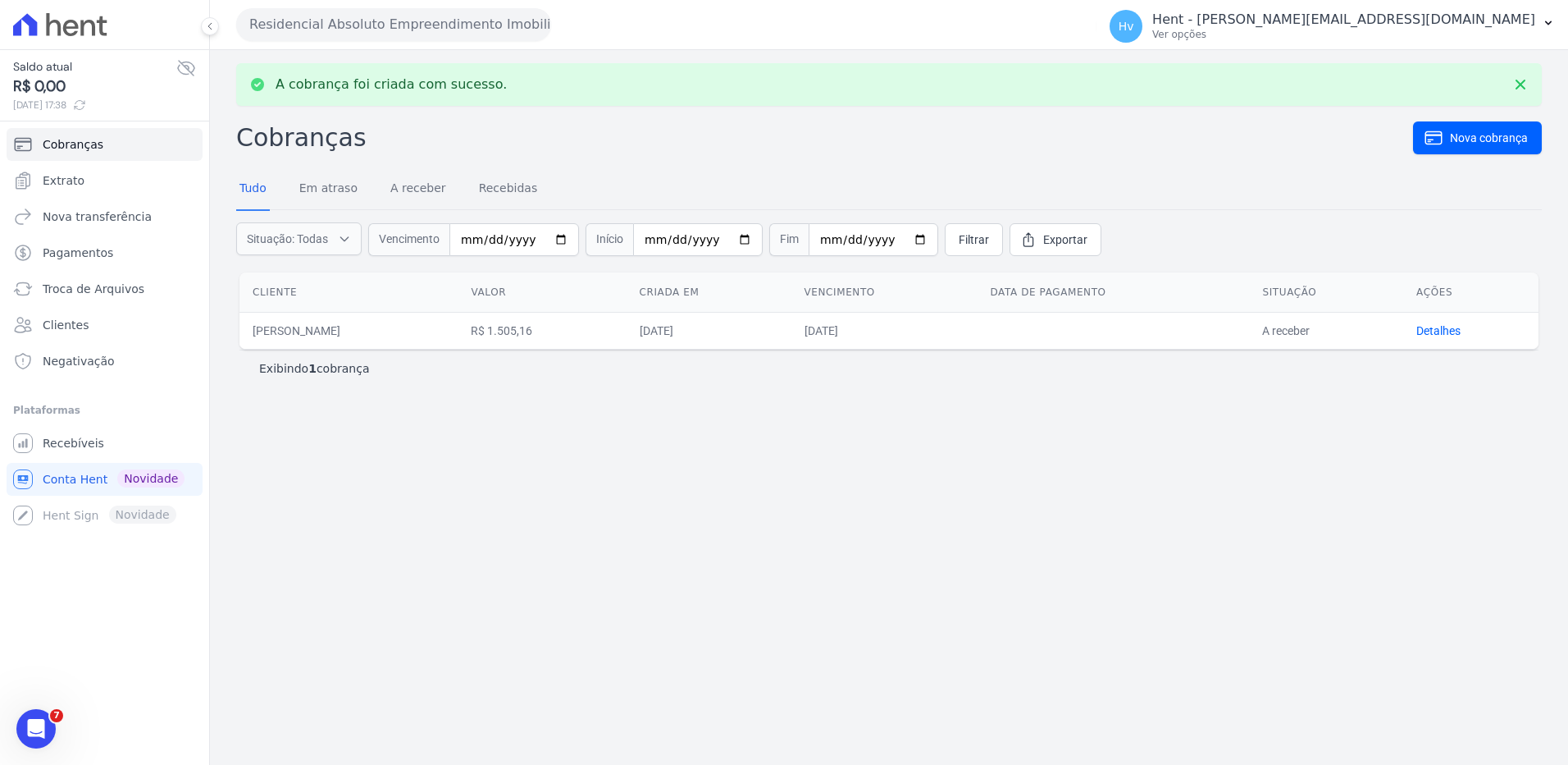
click at [1023, 496] on div "A cobrança foi criada com sucesso. Cobranças Nova cobrança Tudo Em atraso A rec…" at bounding box center [890, 408] width 1359 height 715
drag, startPoint x: 1461, startPoint y: 139, endPoint x: 1561, endPoint y: 348, distance: 231.7
click at [1461, 140] on span "Nova cobrança" at bounding box center [1489, 137] width 78 height 16
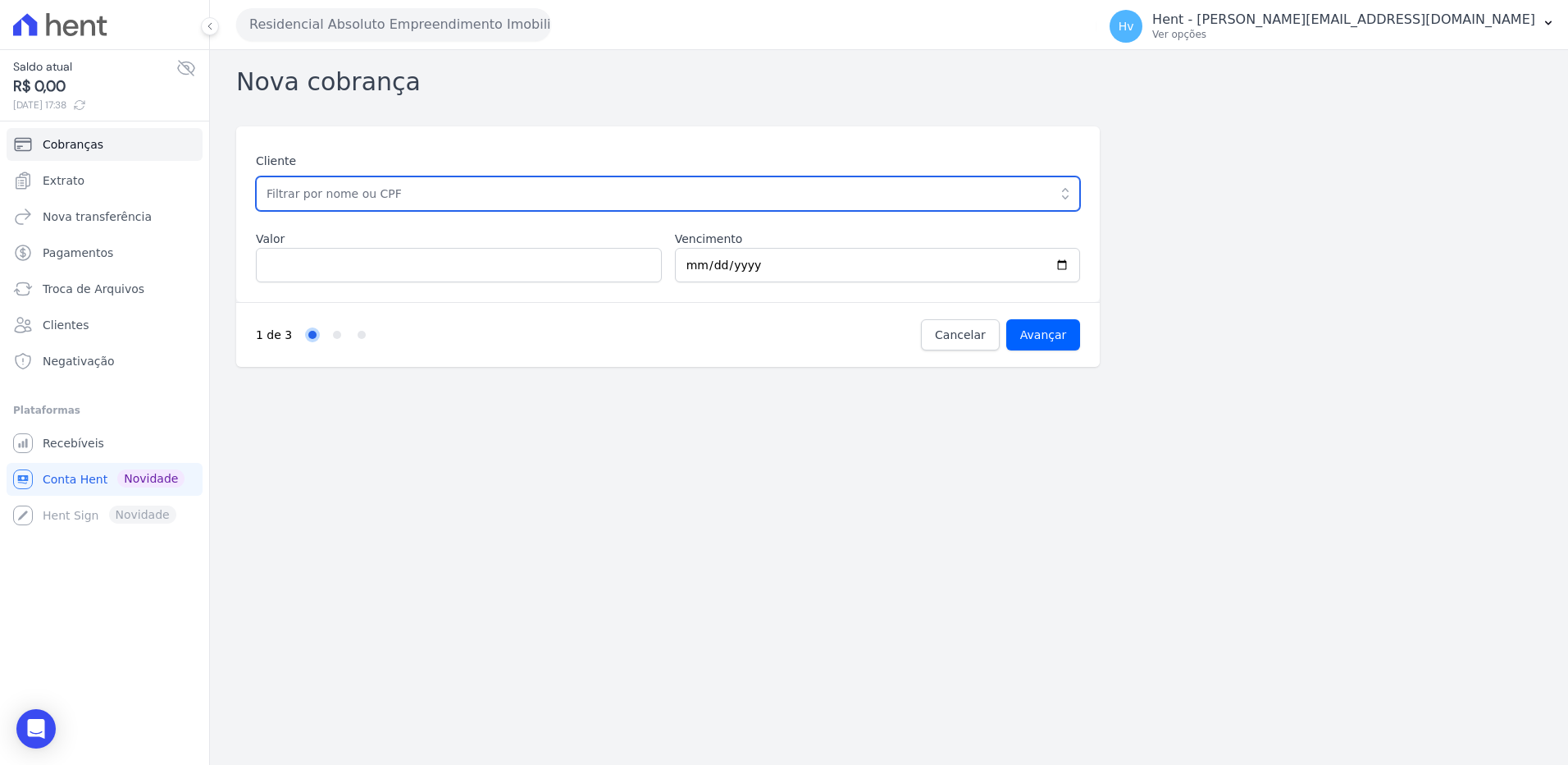
click at [359, 189] on input "text" at bounding box center [668, 193] width 824 height 34
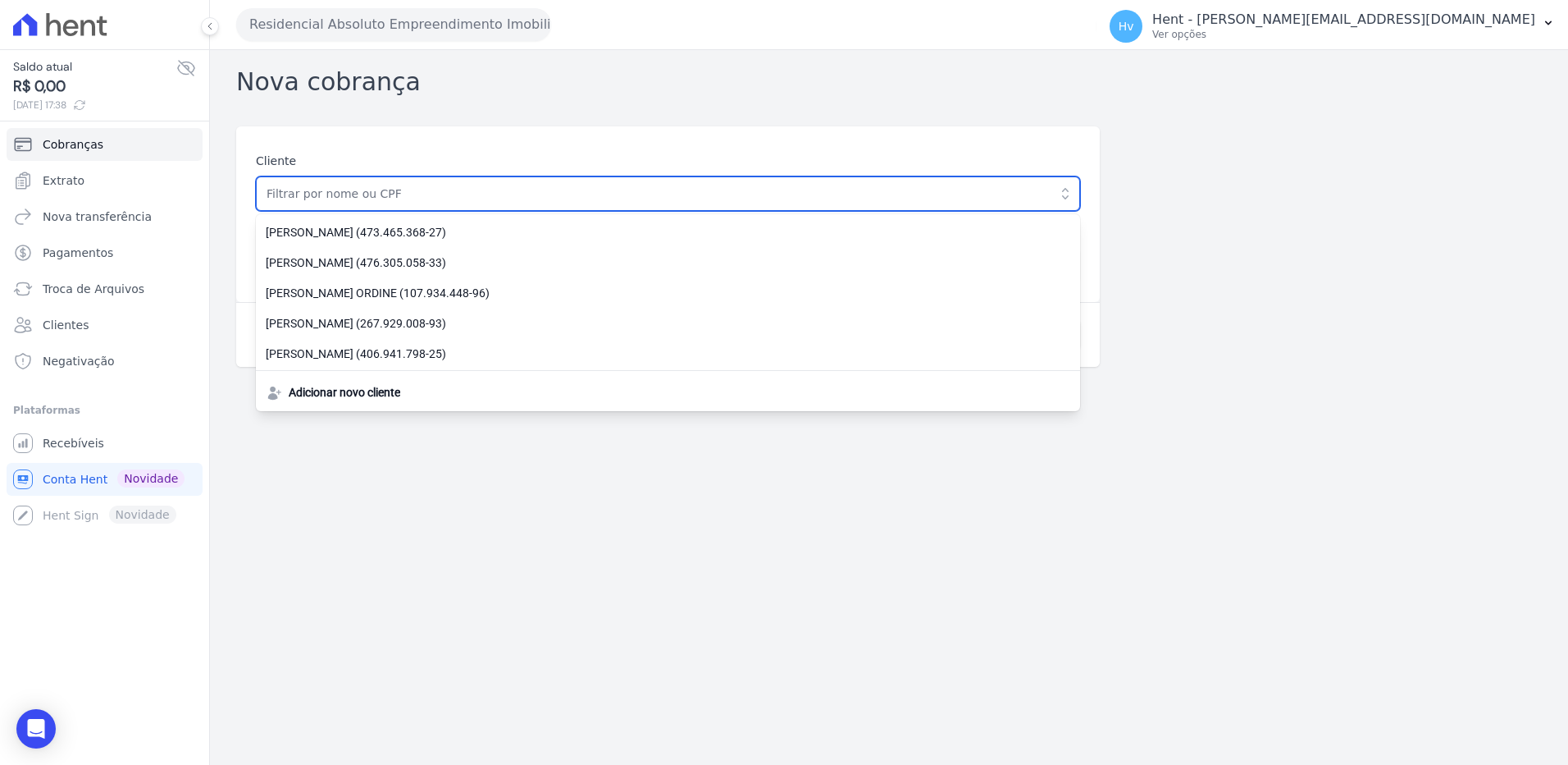
paste input "[PERSON_NAME] TOTA"
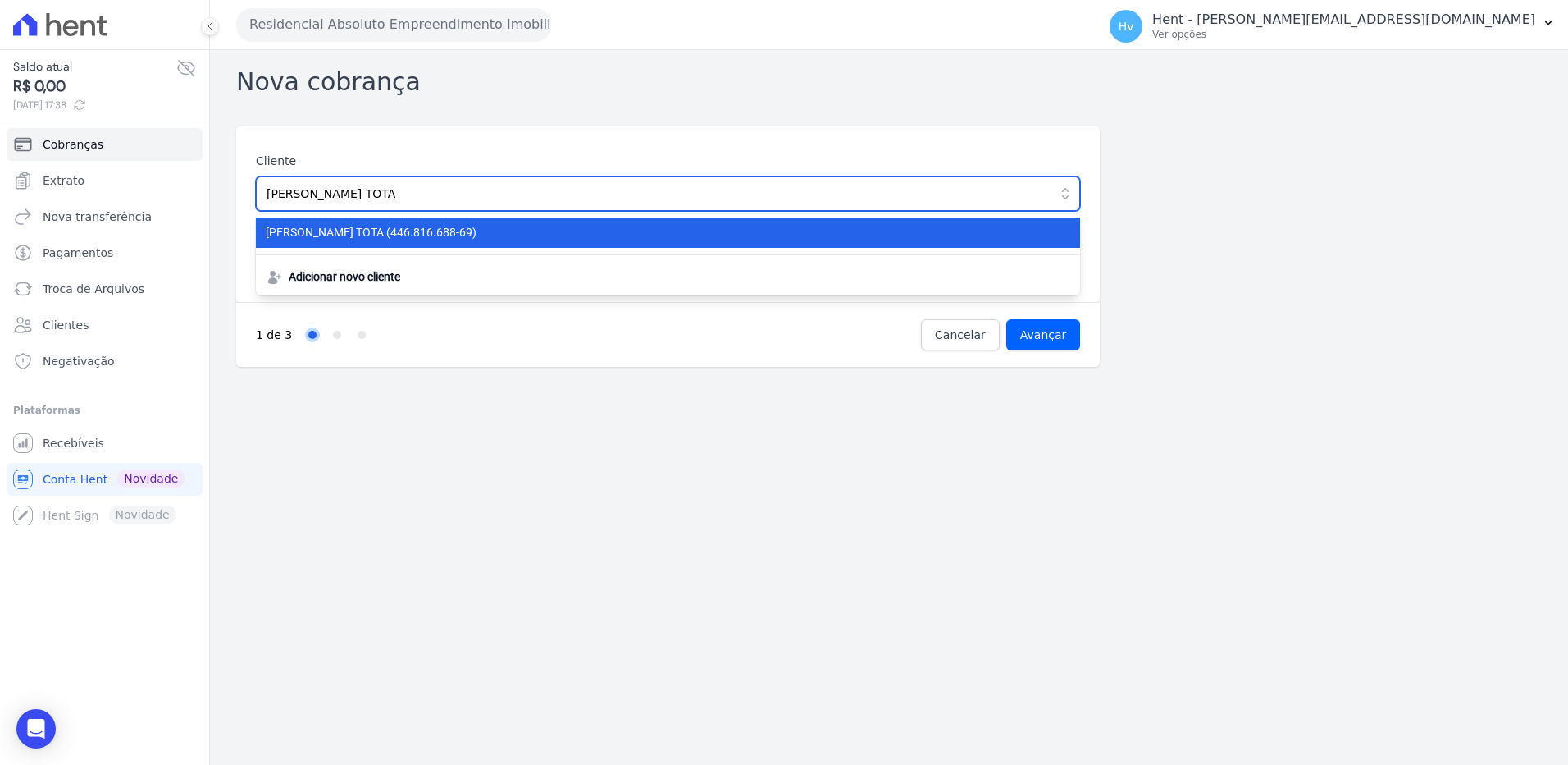
type input "[PERSON_NAME] TOTA"
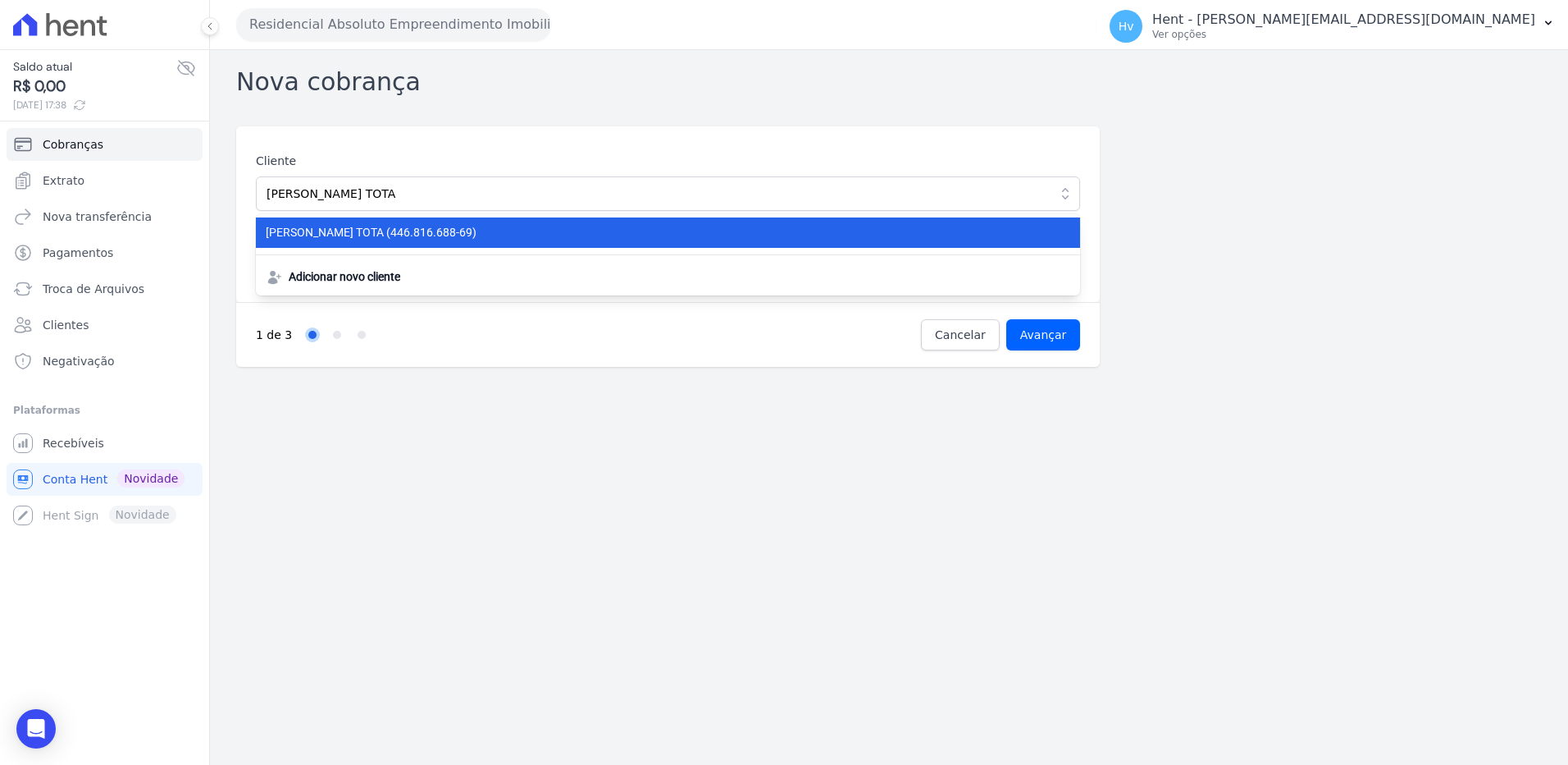
click at [435, 237] on span "[PERSON_NAME] TOTA (446.816.688-69)" at bounding box center [658, 232] width 784 height 17
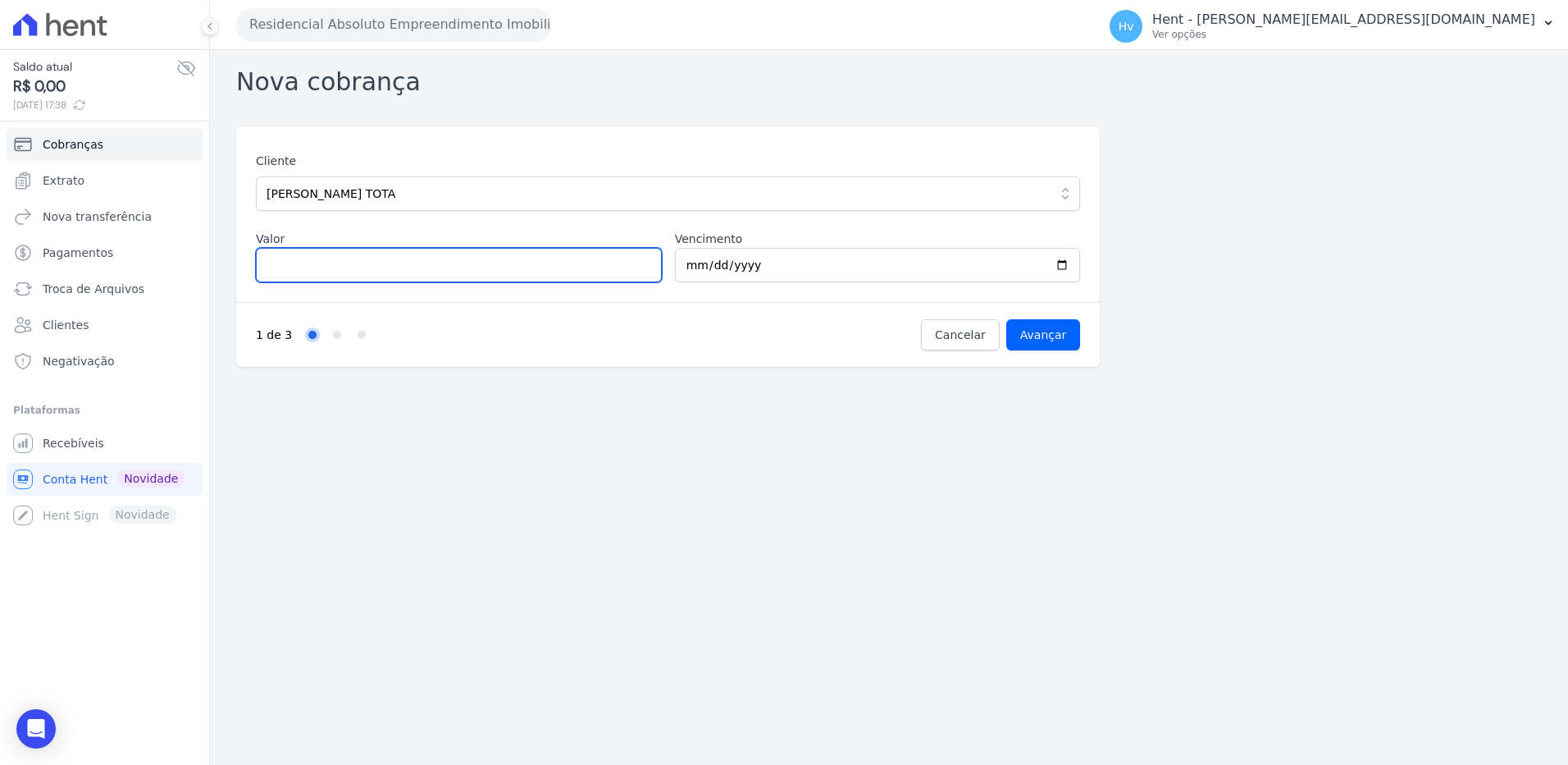
click at [350, 268] on input "Valor" at bounding box center [459, 264] width 406 height 34
type input "3469.02"
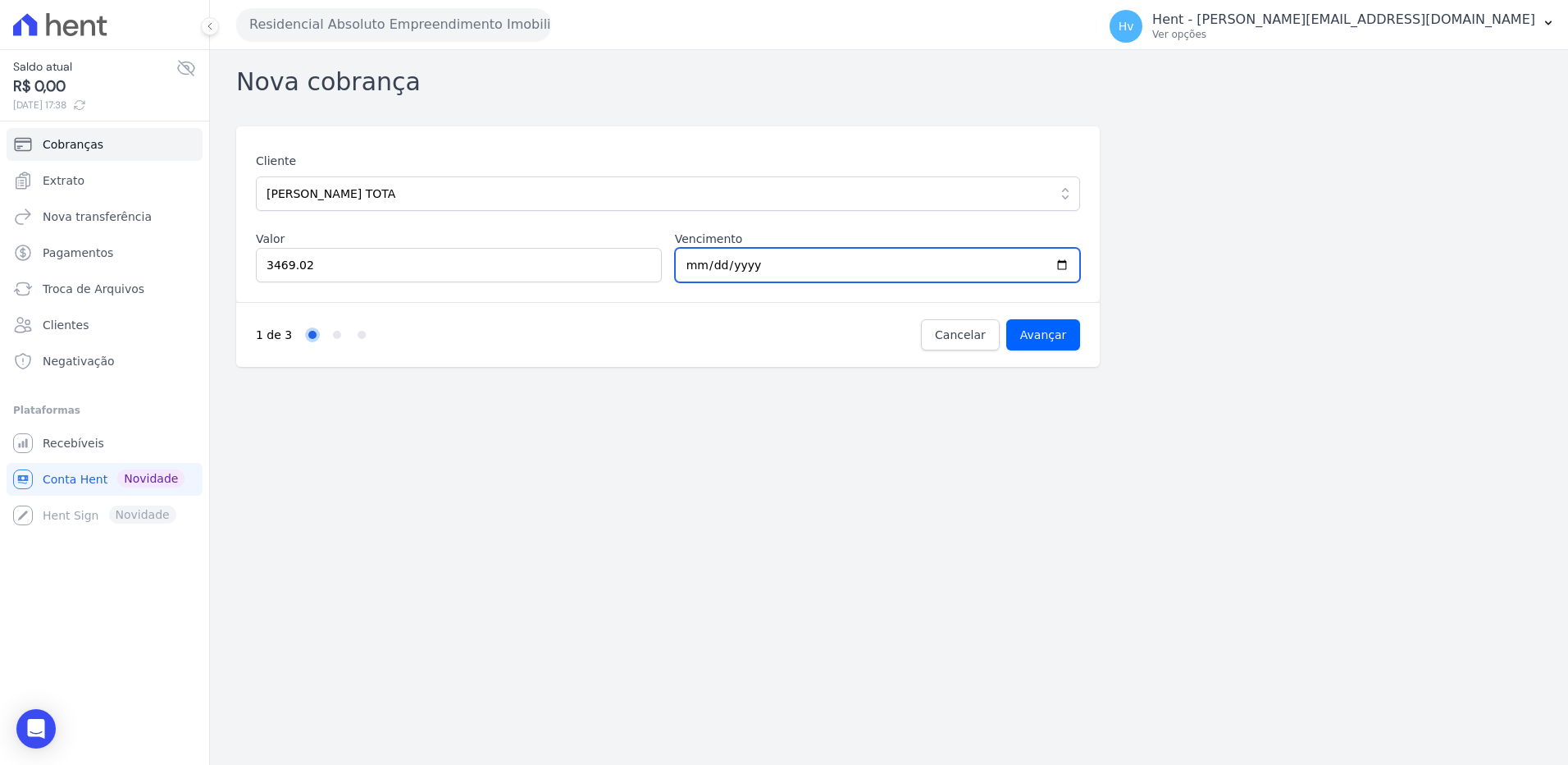
type input "2025-10-05"
click at [1037, 339] on input "Avançar" at bounding box center [1043, 335] width 75 height 31
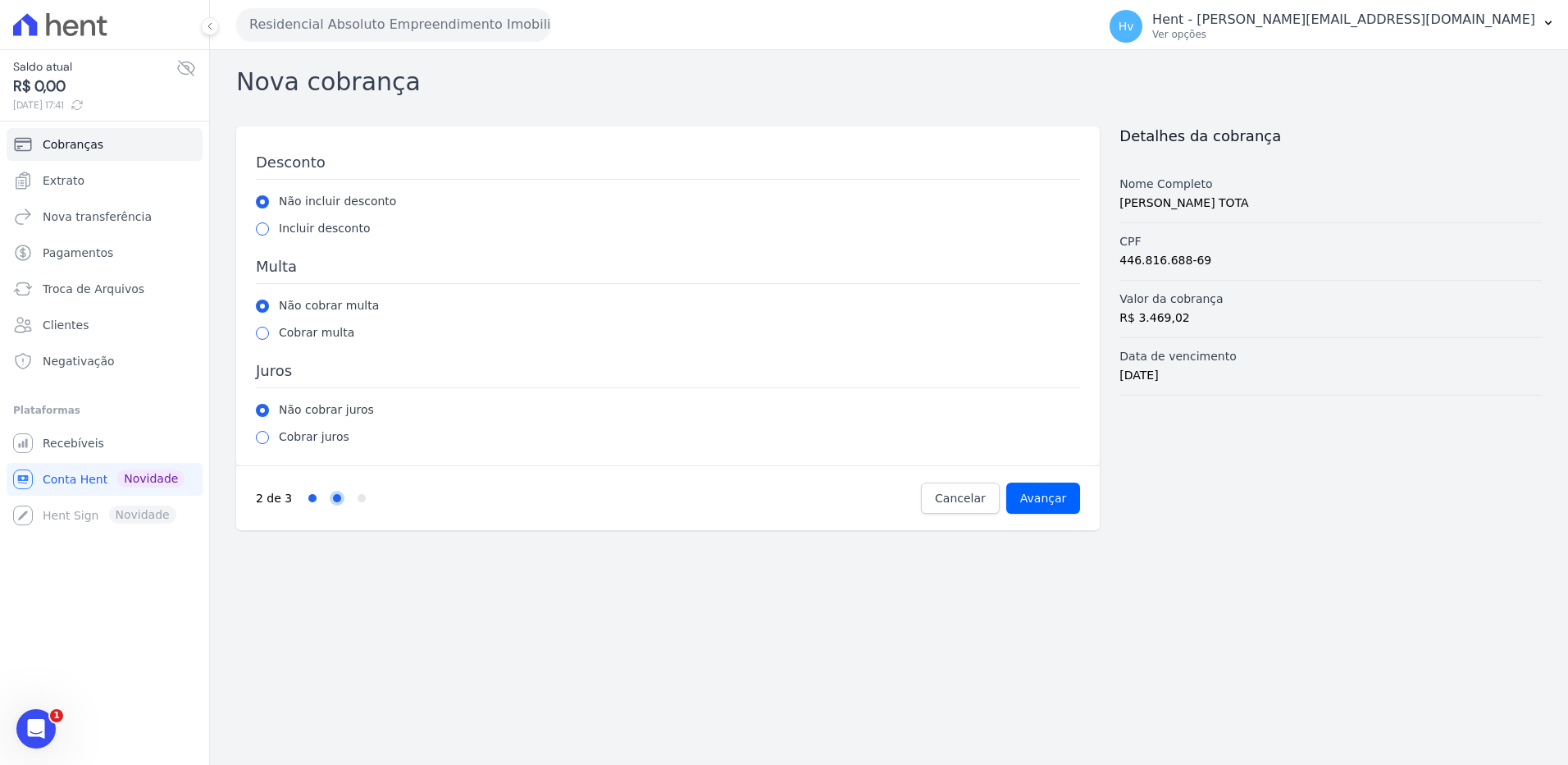
click at [265, 339] on div "Cobrar multa" at bounding box center [668, 333] width 824 height 17
click at [261, 336] on input "radio" at bounding box center [262, 334] width 13 height 13
radio input "true"
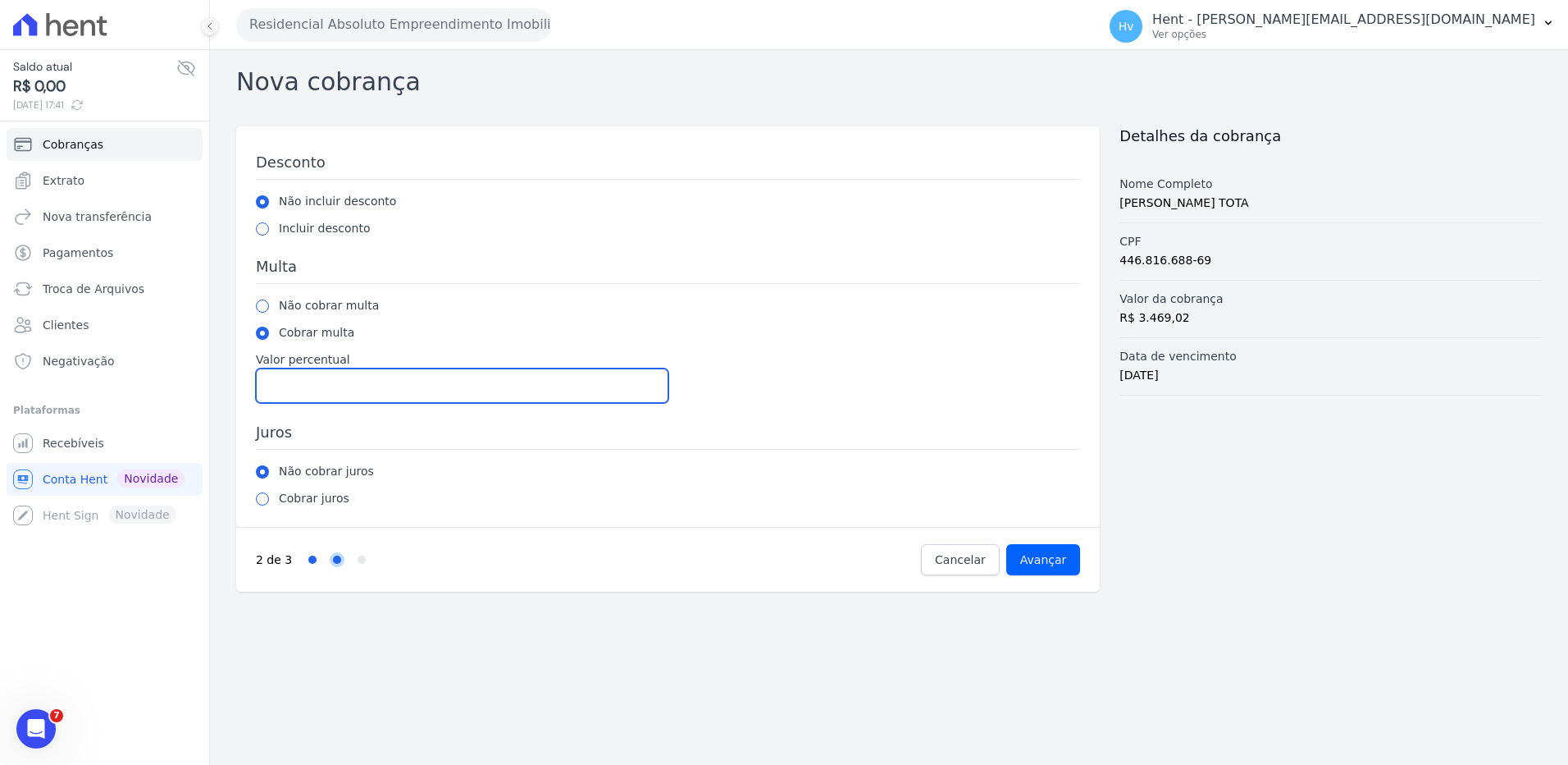
click at [324, 382] on input "Valor percentual" at bounding box center [461, 386] width 412 height 34
type input "2.00"
click at [255, 501] on div "Desconto Não incluir desconto Incluir desconto Valor percentual Multa Não cobra…" at bounding box center [668, 326] width 864 height 400
click at [257, 498] on input "radio" at bounding box center [262, 499] width 13 height 13
radio input "true"
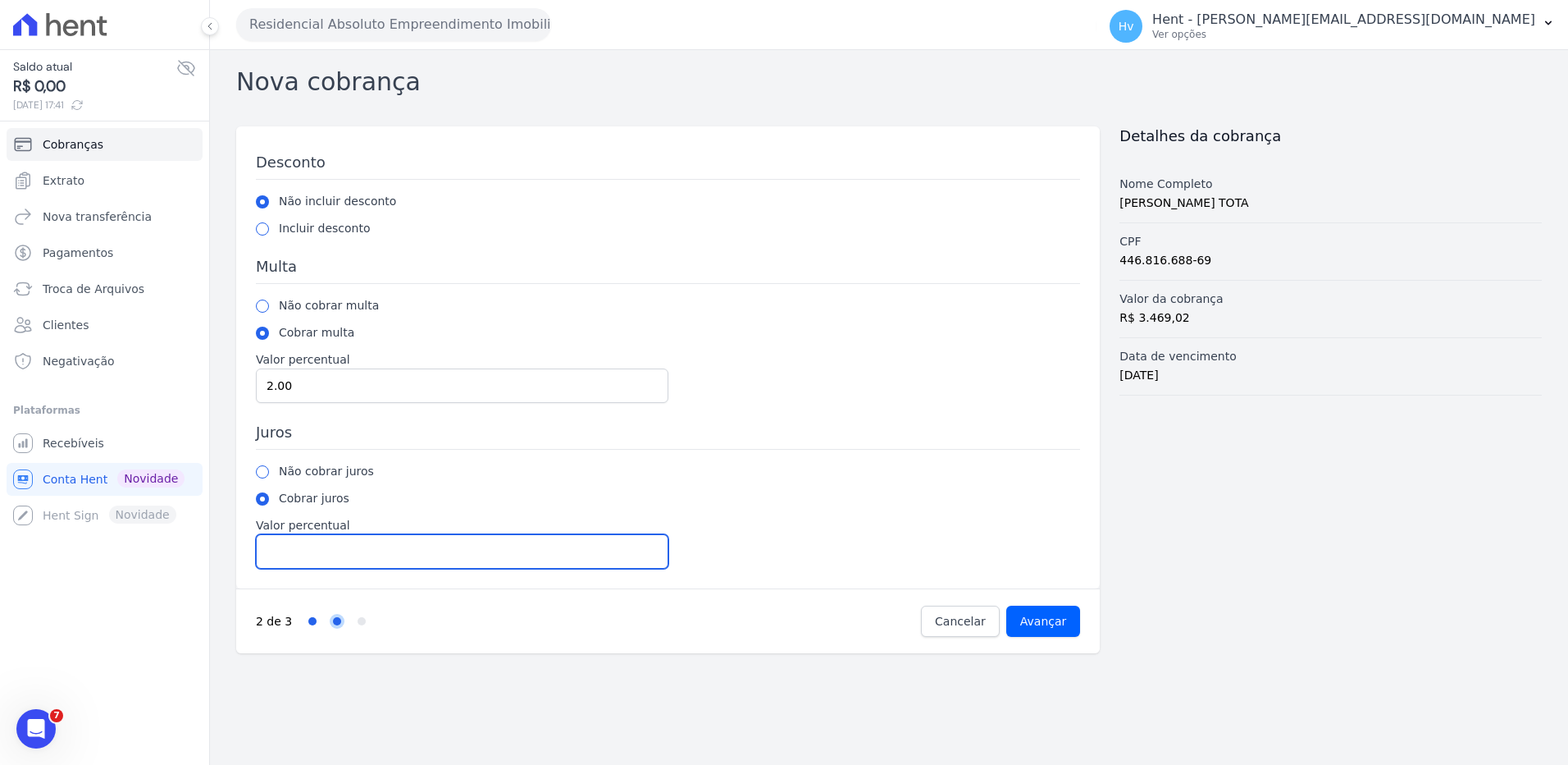
click at [321, 548] on input "Valor percentual" at bounding box center [461, 552] width 412 height 34
type input "1.00"
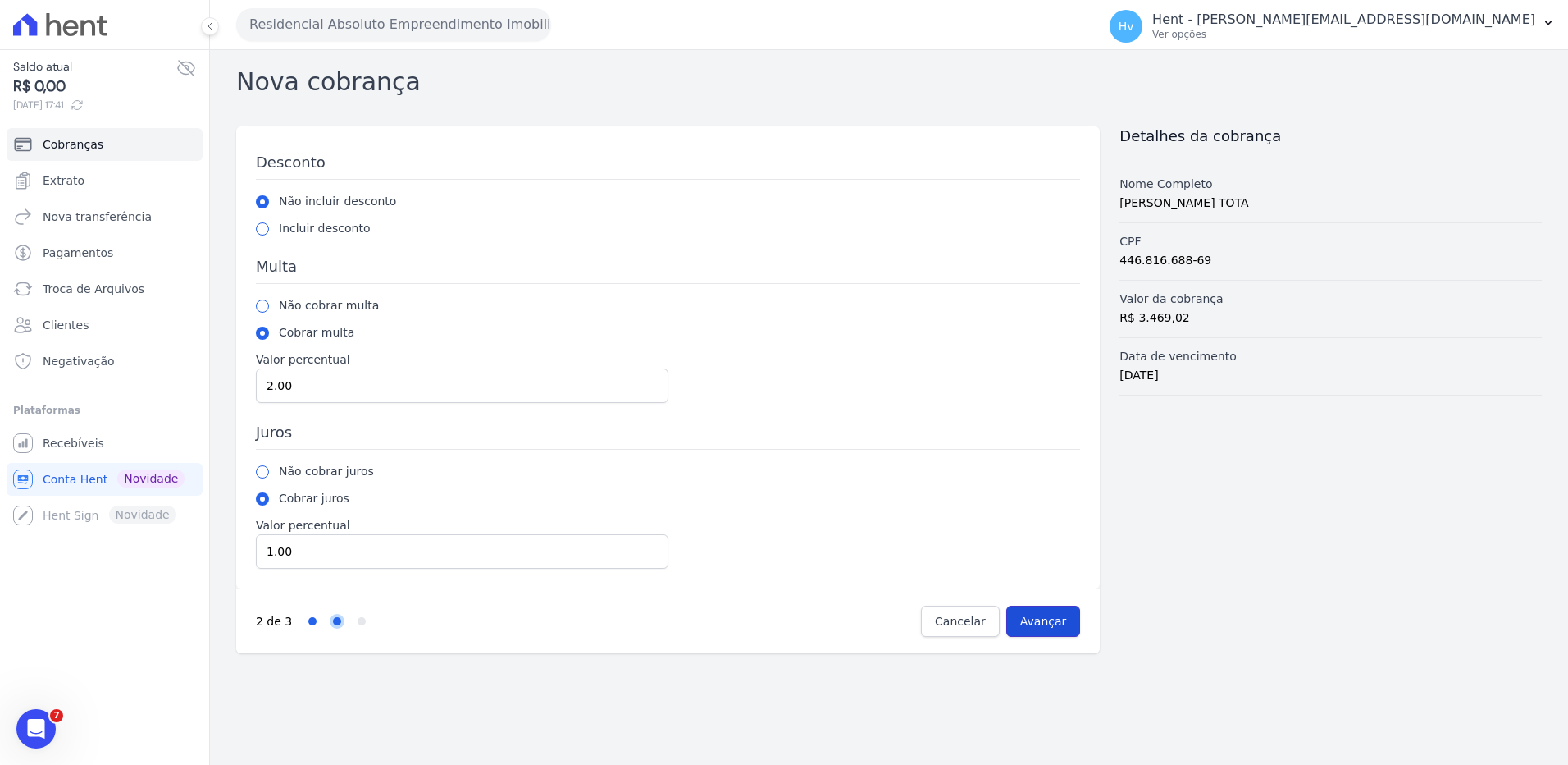
click at [1046, 620] on input "Avançar" at bounding box center [1043, 621] width 75 height 31
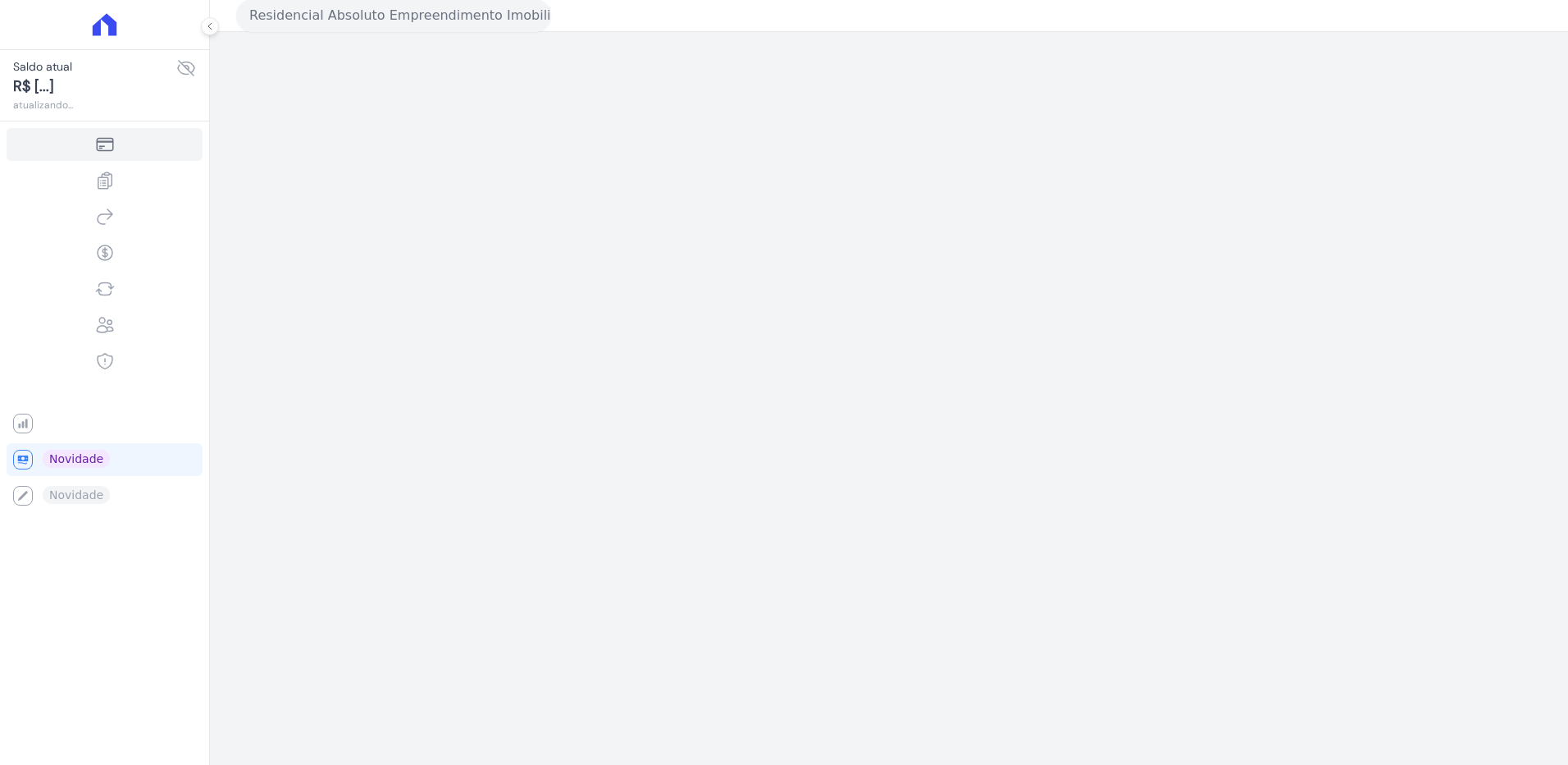
click at [1036, 695] on div "Residencial Absoluto Empreendimento Imobiliario SPE LTDA VASCOCIVITAS ACACIAS E…" at bounding box center [890, 382] width 1359 height 765
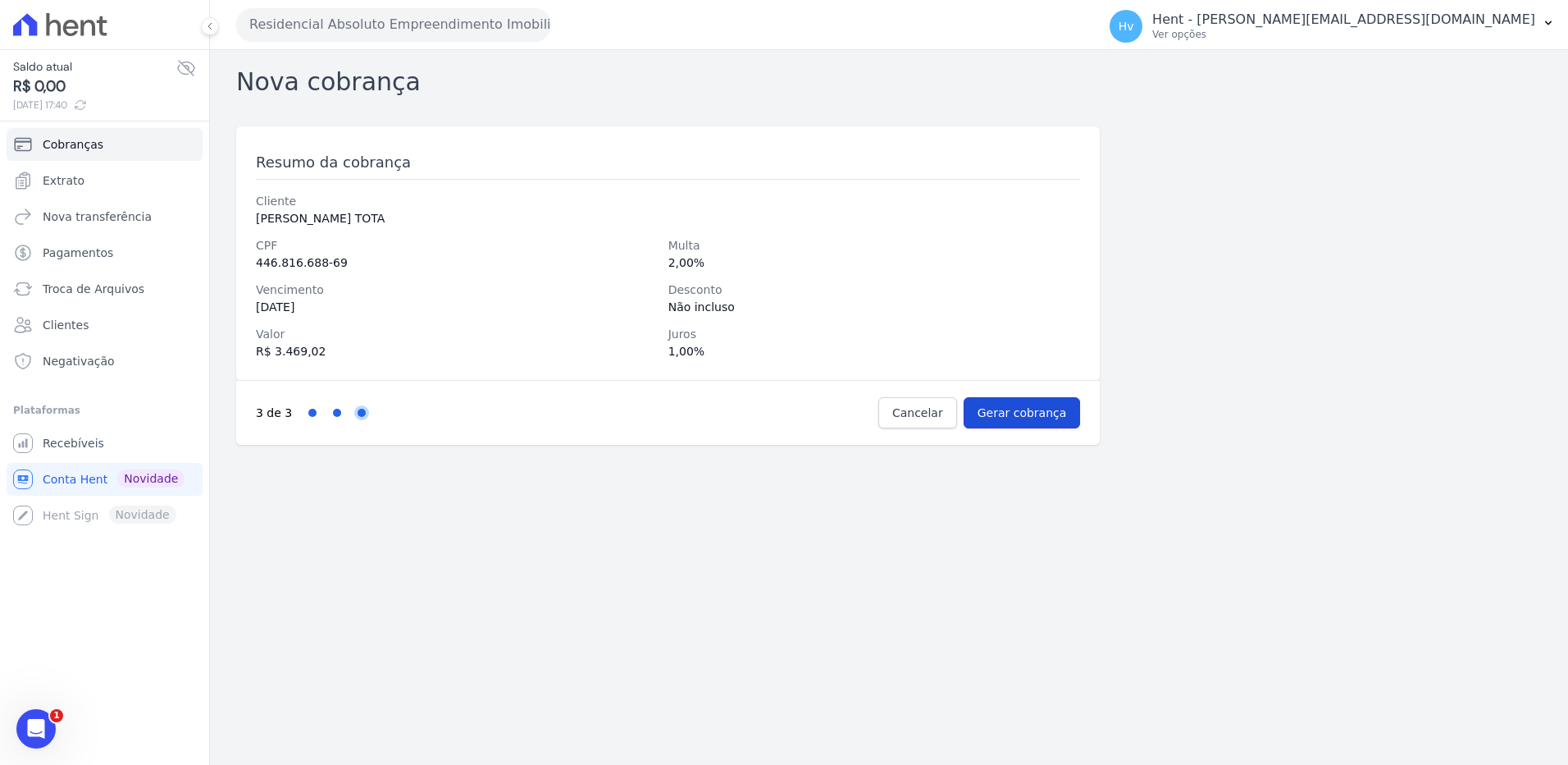
click at [1028, 412] on input "Gerar cobrança" at bounding box center [1022, 412] width 117 height 31
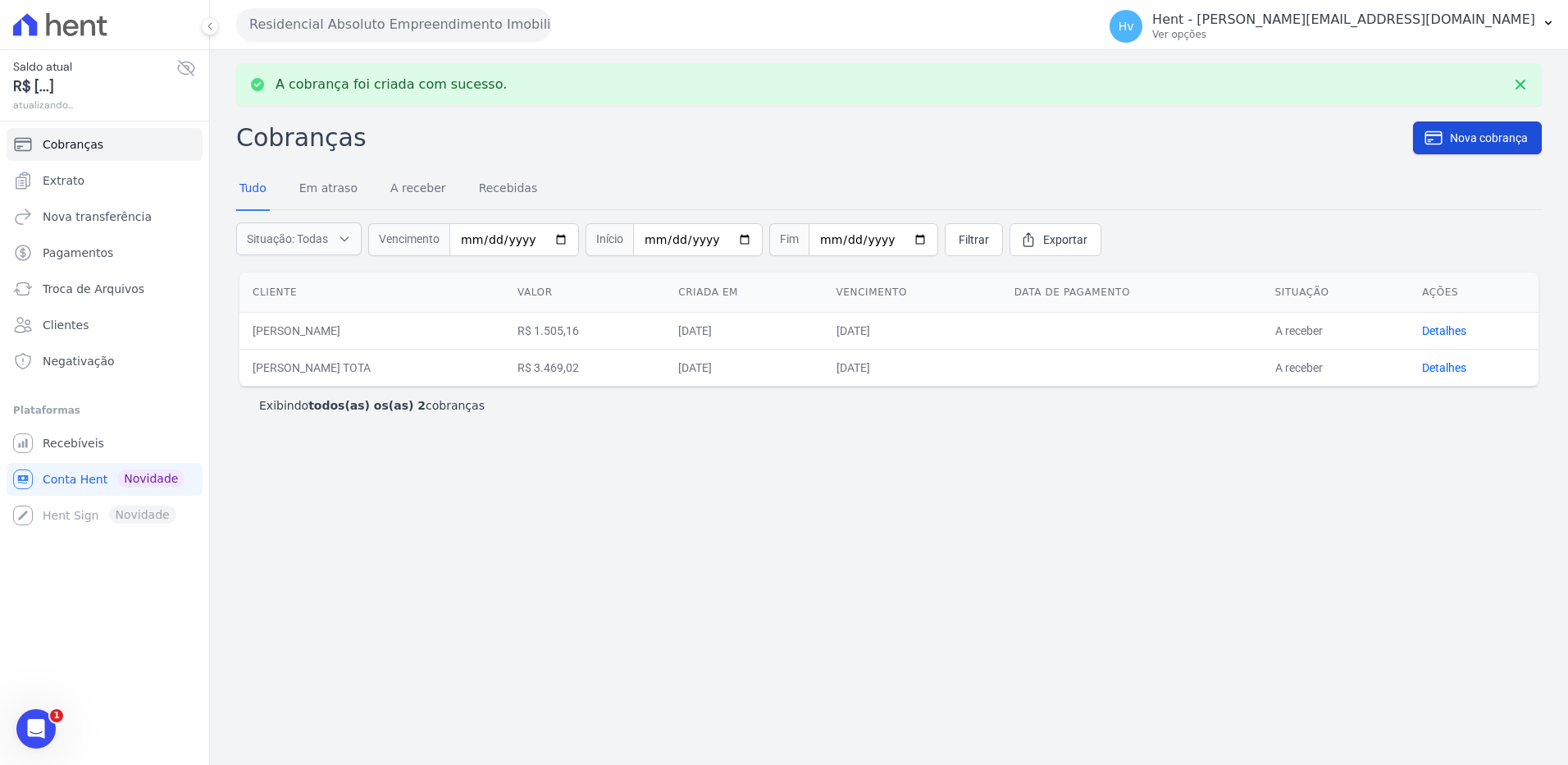
click at [1493, 142] on span "Nova cobrança" at bounding box center [1489, 137] width 78 height 16
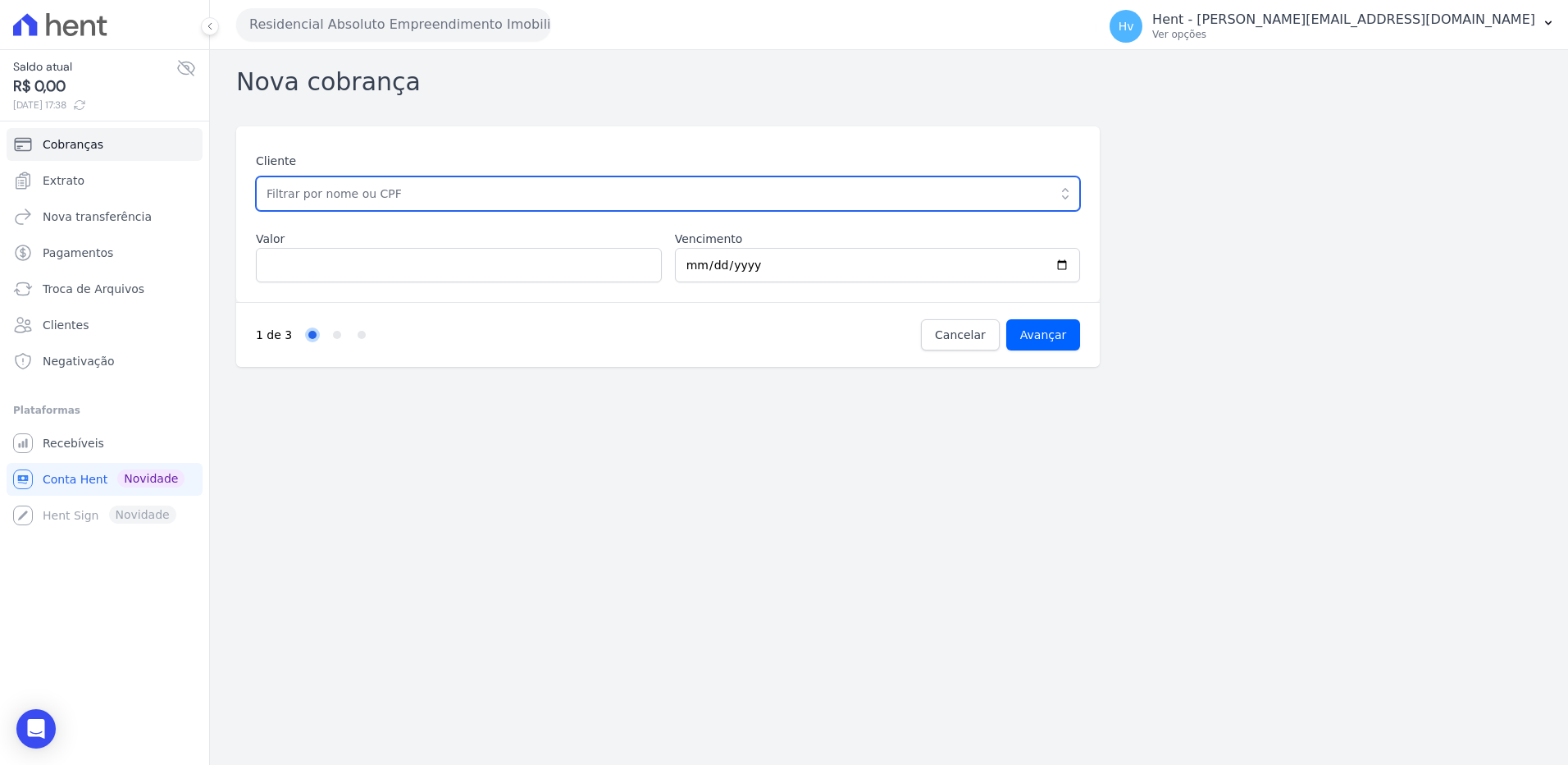
click at [345, 195] on input "text" at bounding box center [668, 193] width 824 height 34
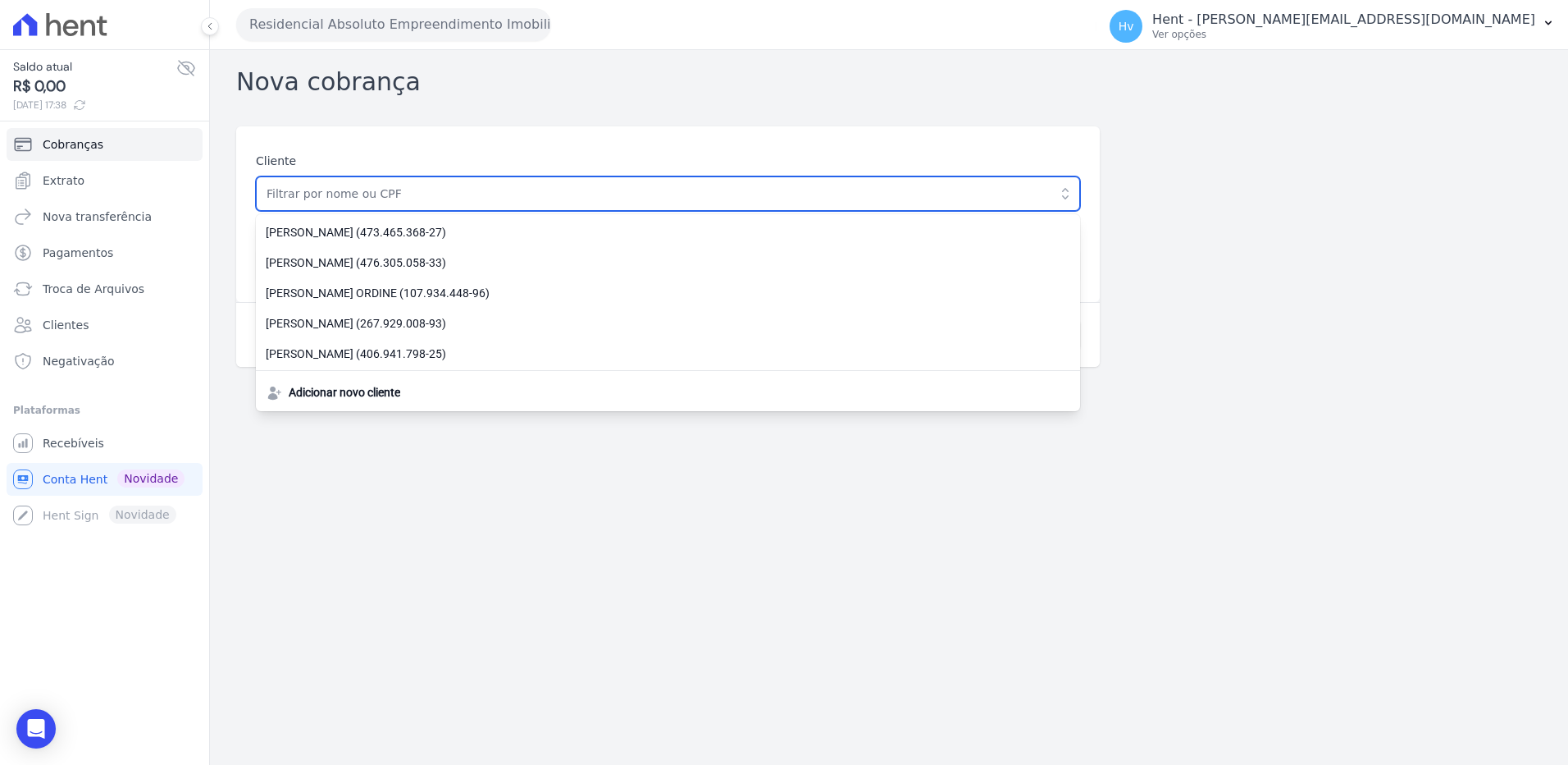
paste input "[PERSON_NAME]"
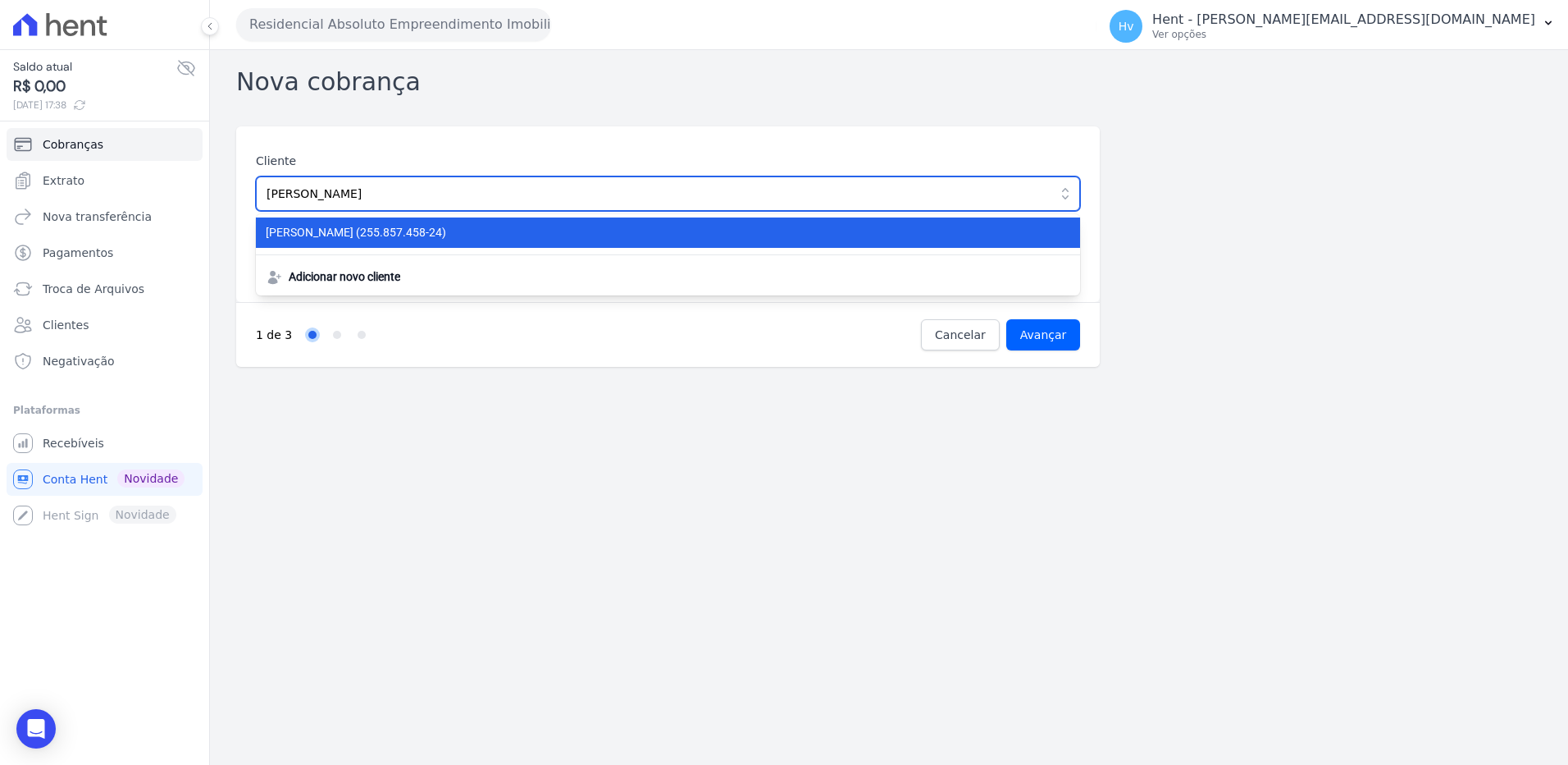
type input "[PERSON_NAME]"
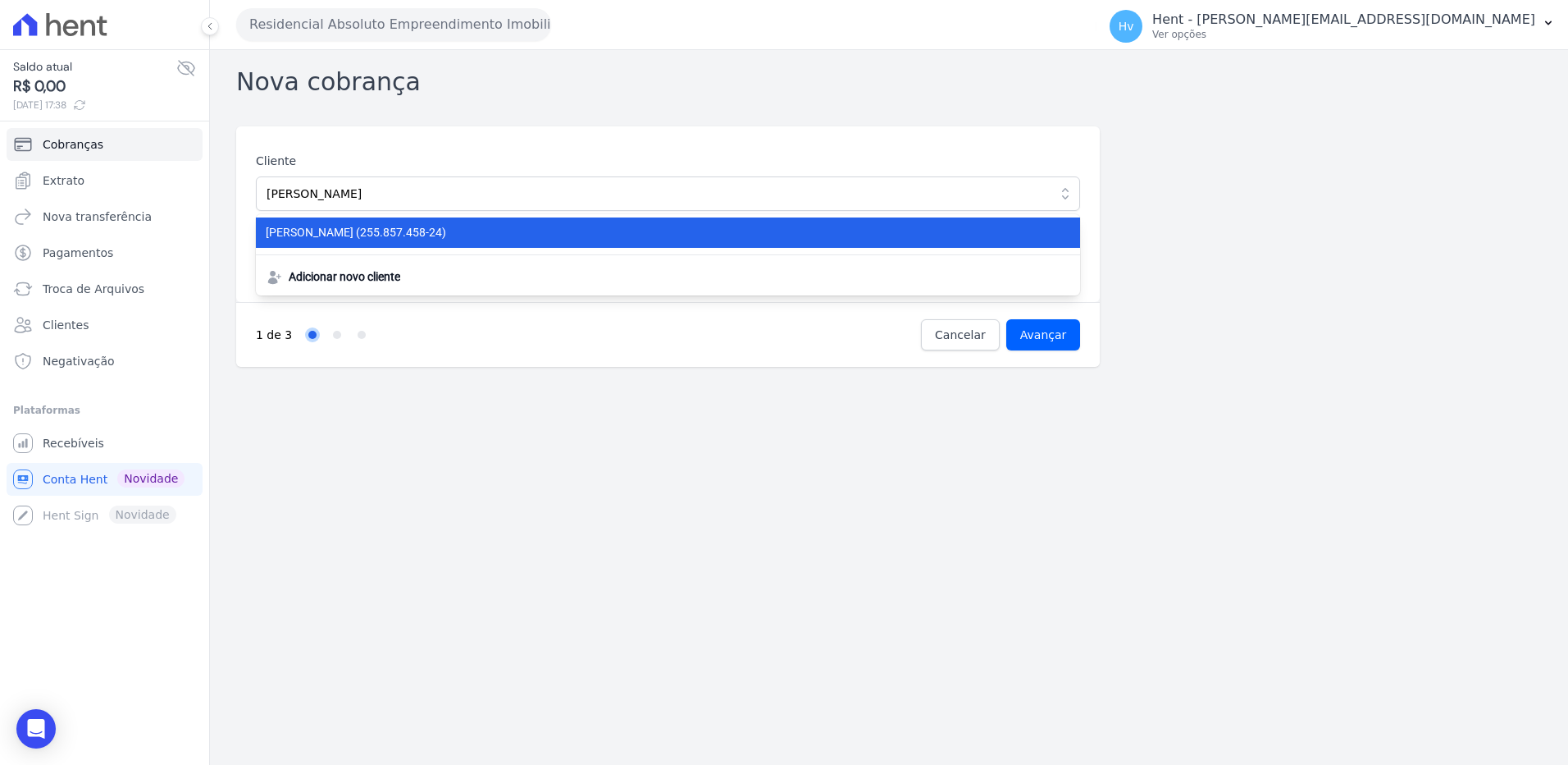
click at [458, 231] on span "CARLOS EDUARDO PREVEDEL (255.857.458-24)" at bounding box center [658, 232] width 784 height 17
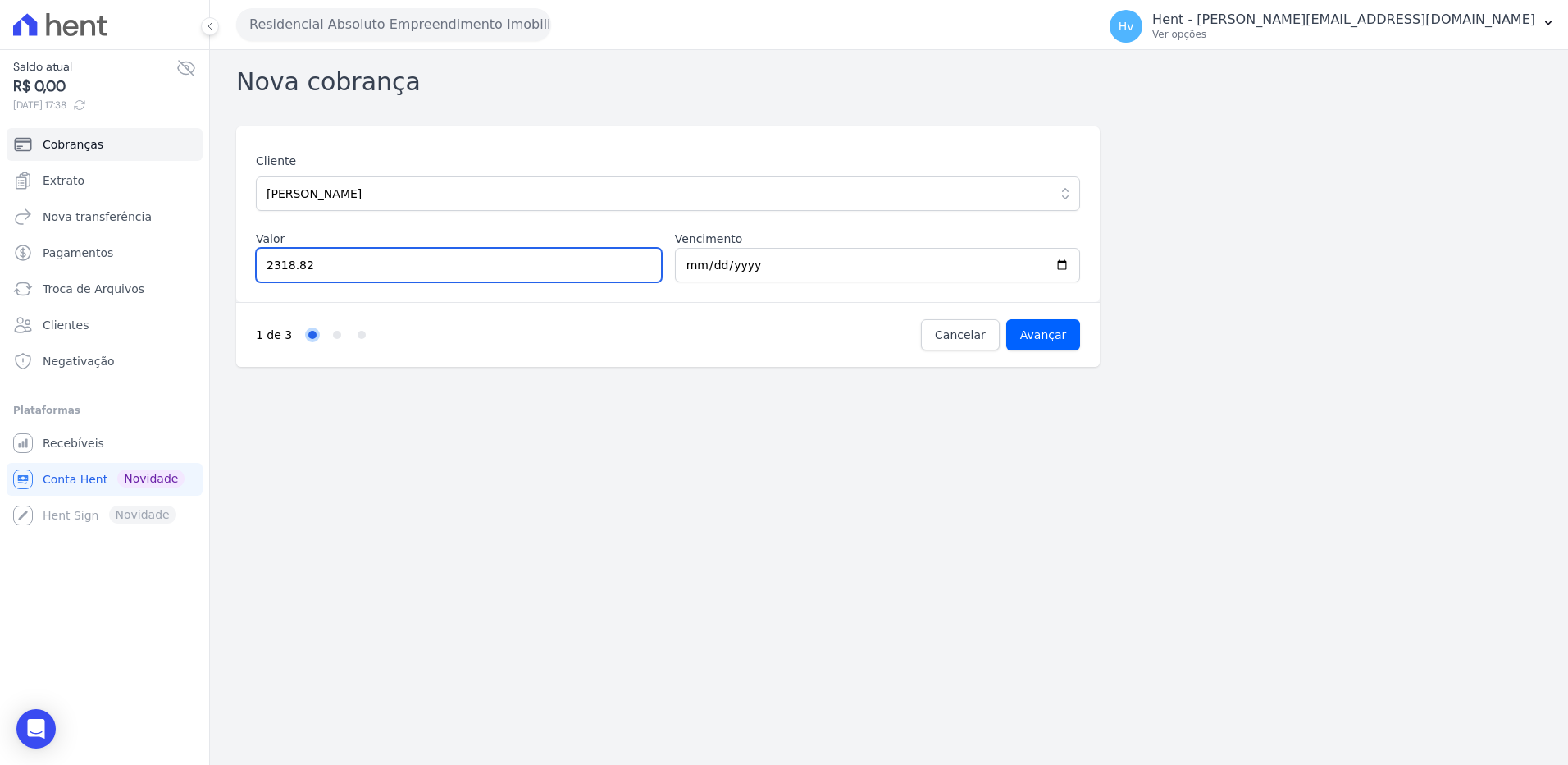
type input "2318.82"
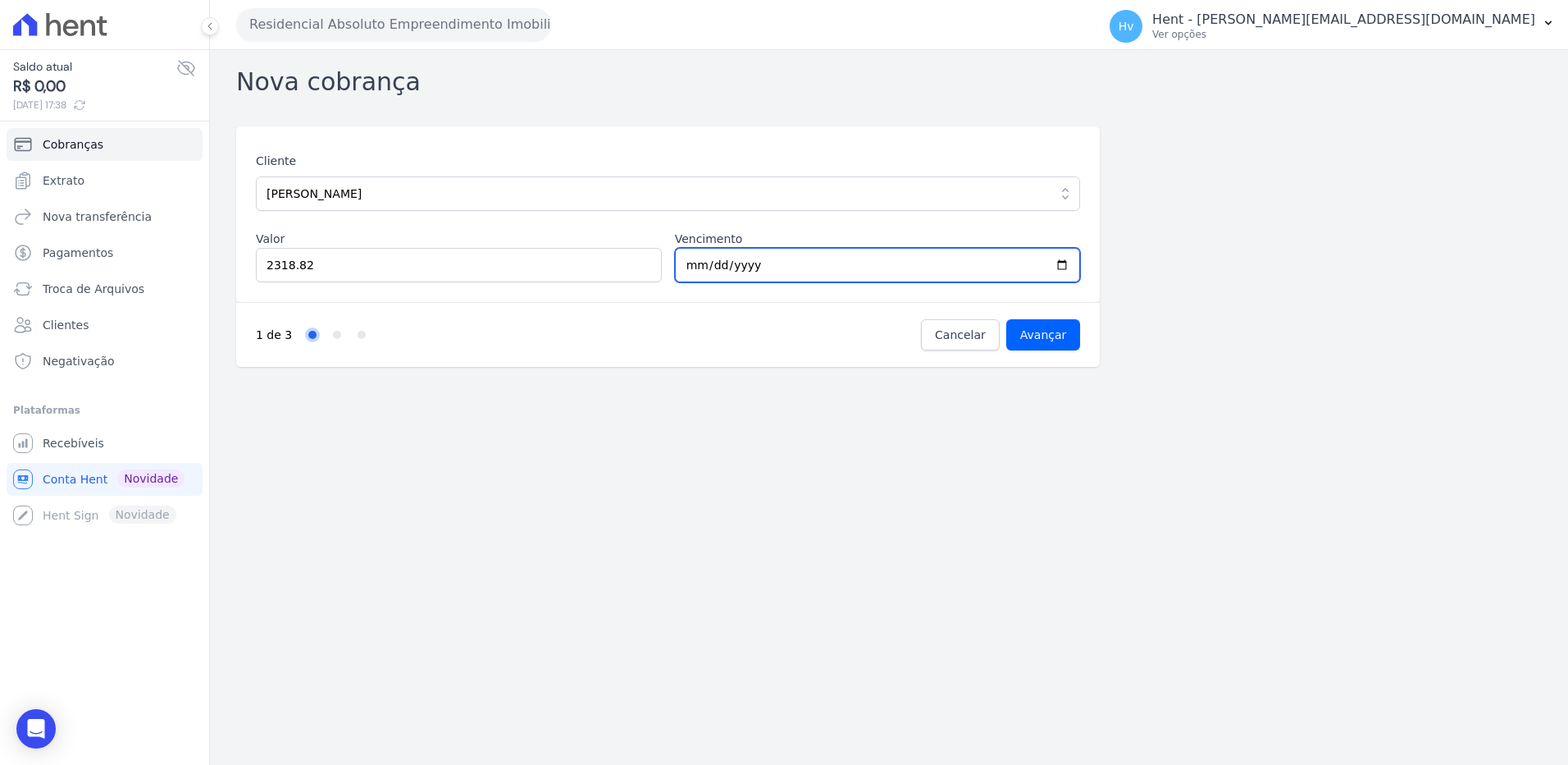
type input "2025-10-05"
click at [1050, 335] on input "Avançar" at bounding box center [1043, 335] width 75 height 31
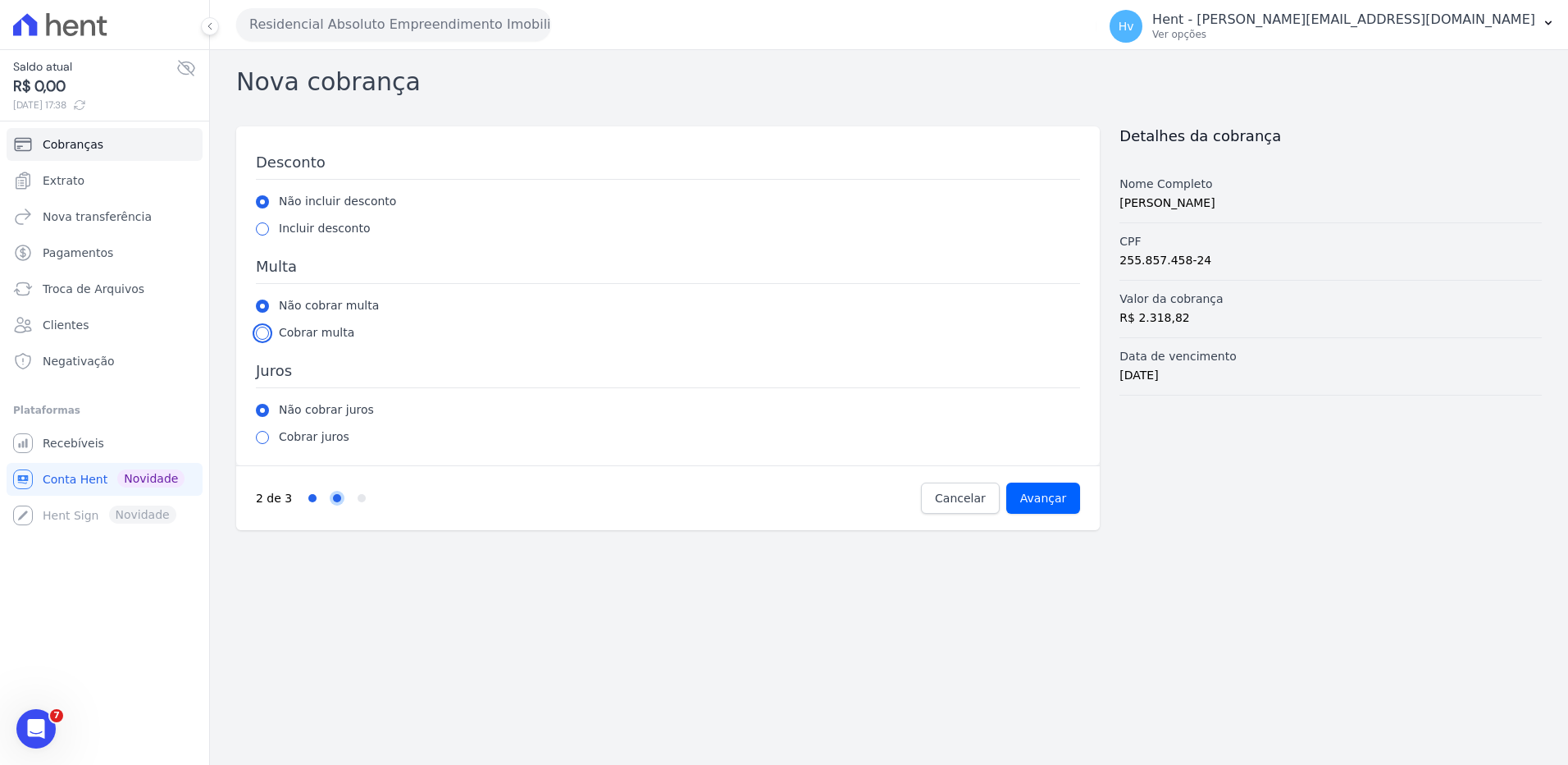
click at [265, 329] on input "radio" at bounding box center [262, 334] width 13 height 13
radio input "true"
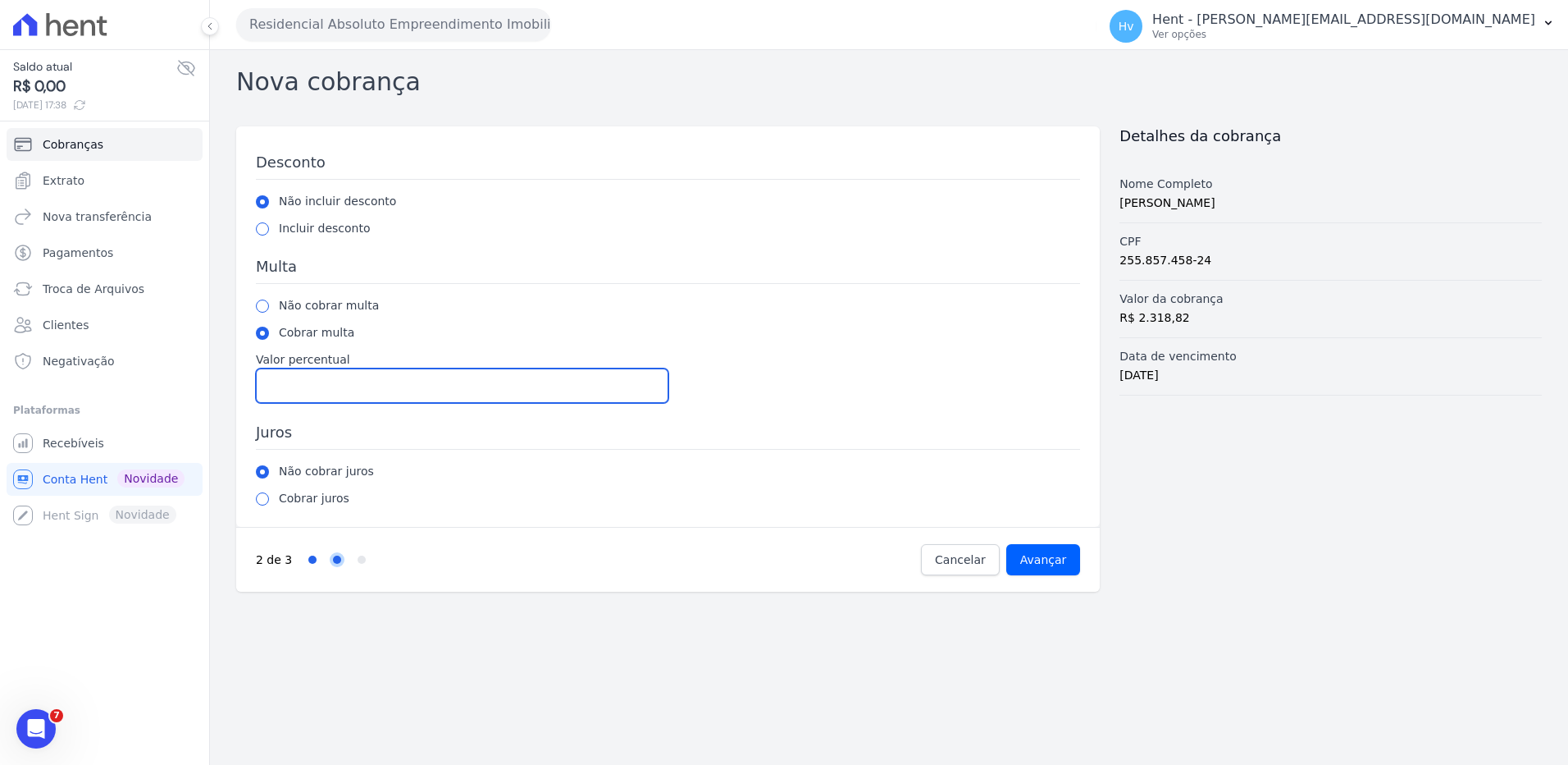
click at [464, 382] on input "Valor percentual" at bounding box center [461, 386] width 412 height 34
type input "2.00"
click at [262, 499] on input "radio" at bounding box center [262, 499] width 13 height 13
radio input "true"
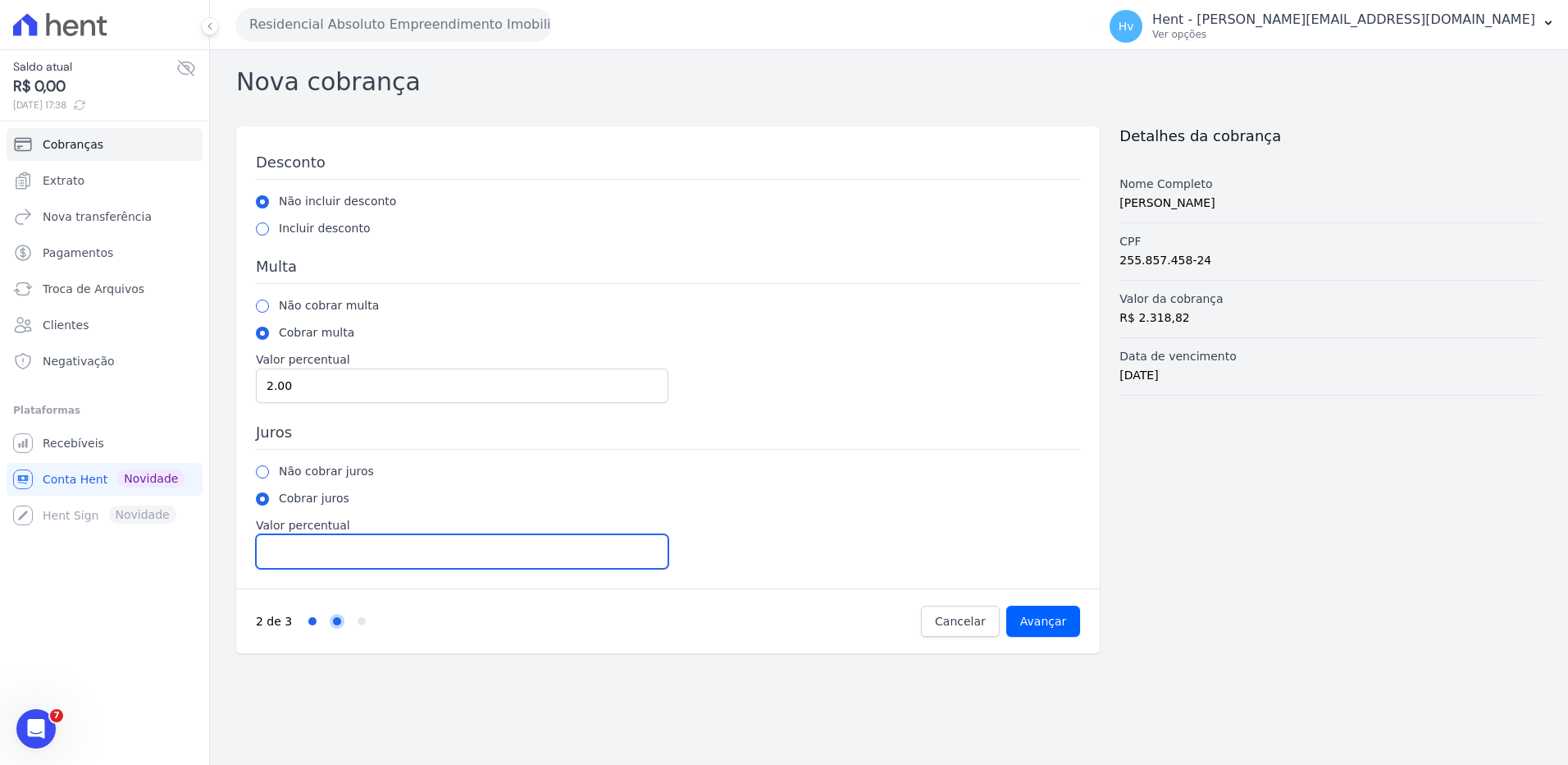
click at [319, 549] on input "Valor percentual" at bounding box center [461, 552] width 412 height 34
type input "1.00"
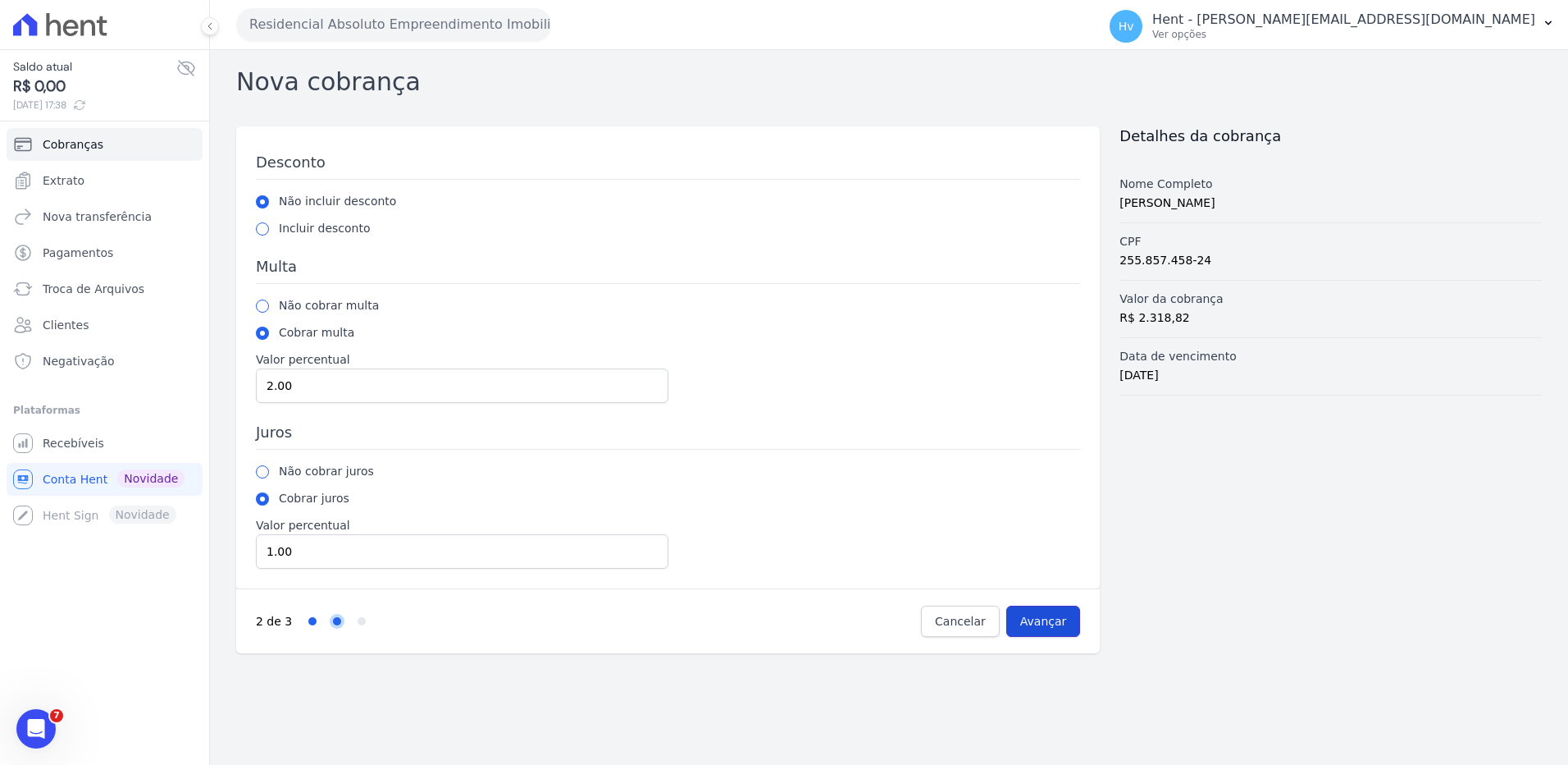
click at [1046, 626] on input "Avançar" at bounding box center [1043, 621] width 75 height 31
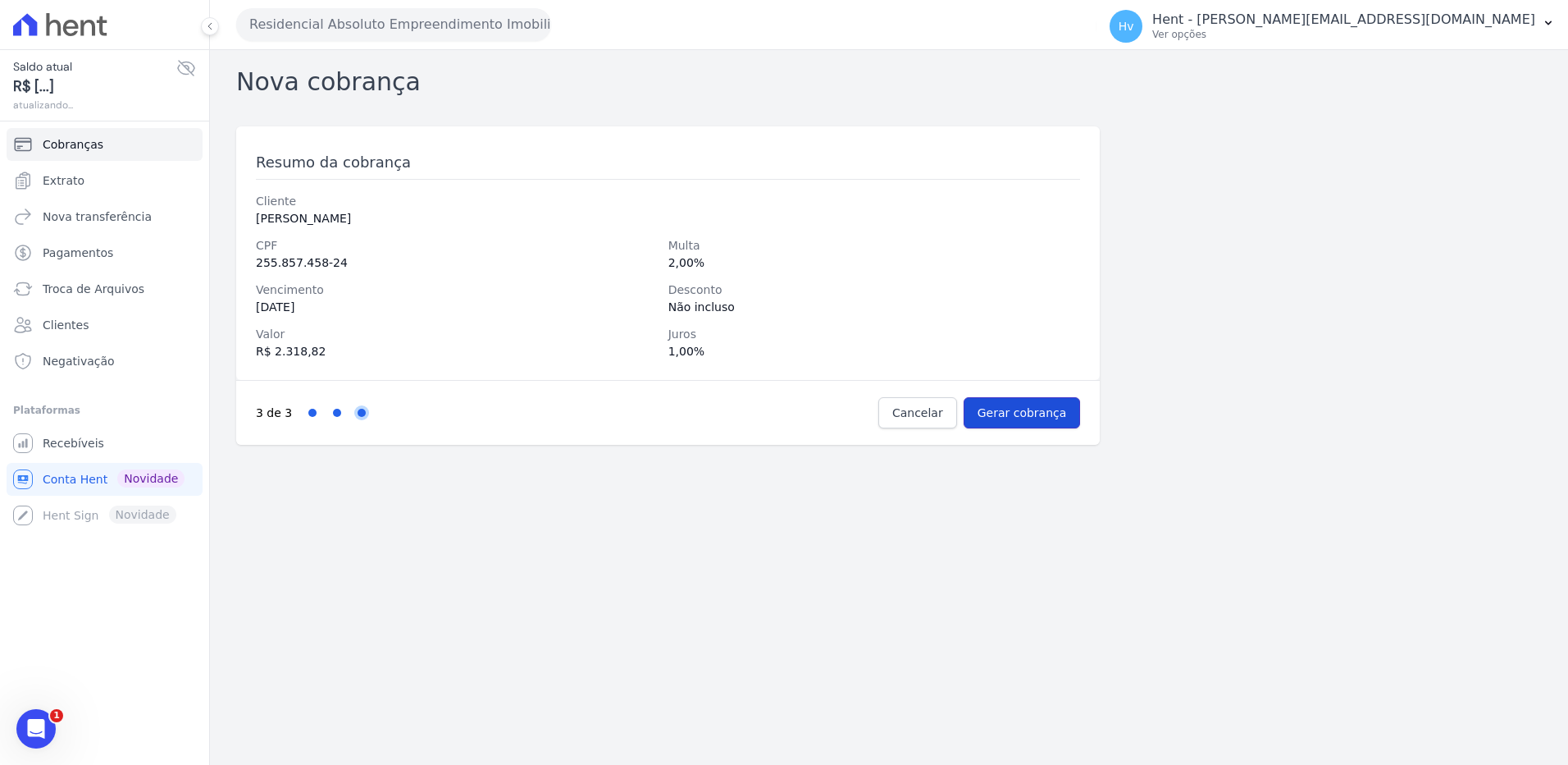
click at [1053, 412] on input "Gerar cobrança" at bounding box center [1022, 412] width 117 height 31
click at [1136, 523] on div "Nova cobrança Resumo da cobrança Cliente CARLOS EDUARDO PREVEDEL CPF 255.857.45…" at bounding box center [890, 408] width 1359 height 715
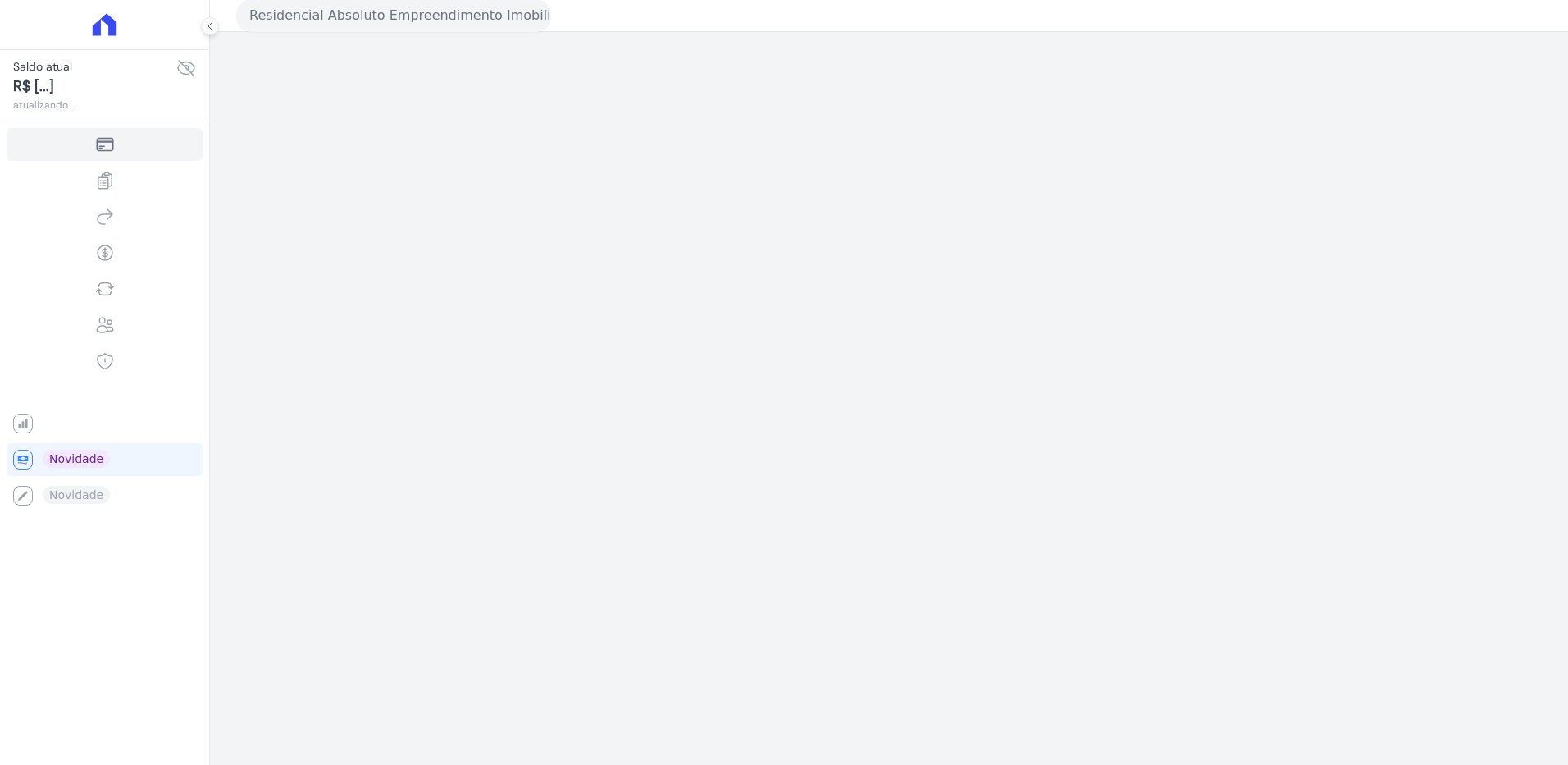
click at [1041, 412] on div "Residencial Absoluto Empreendimento Imobiliario SPE LTDA VASCOCIVITAS ACACIAS E…" at bounding box center [890, 382] width 1359 height 765
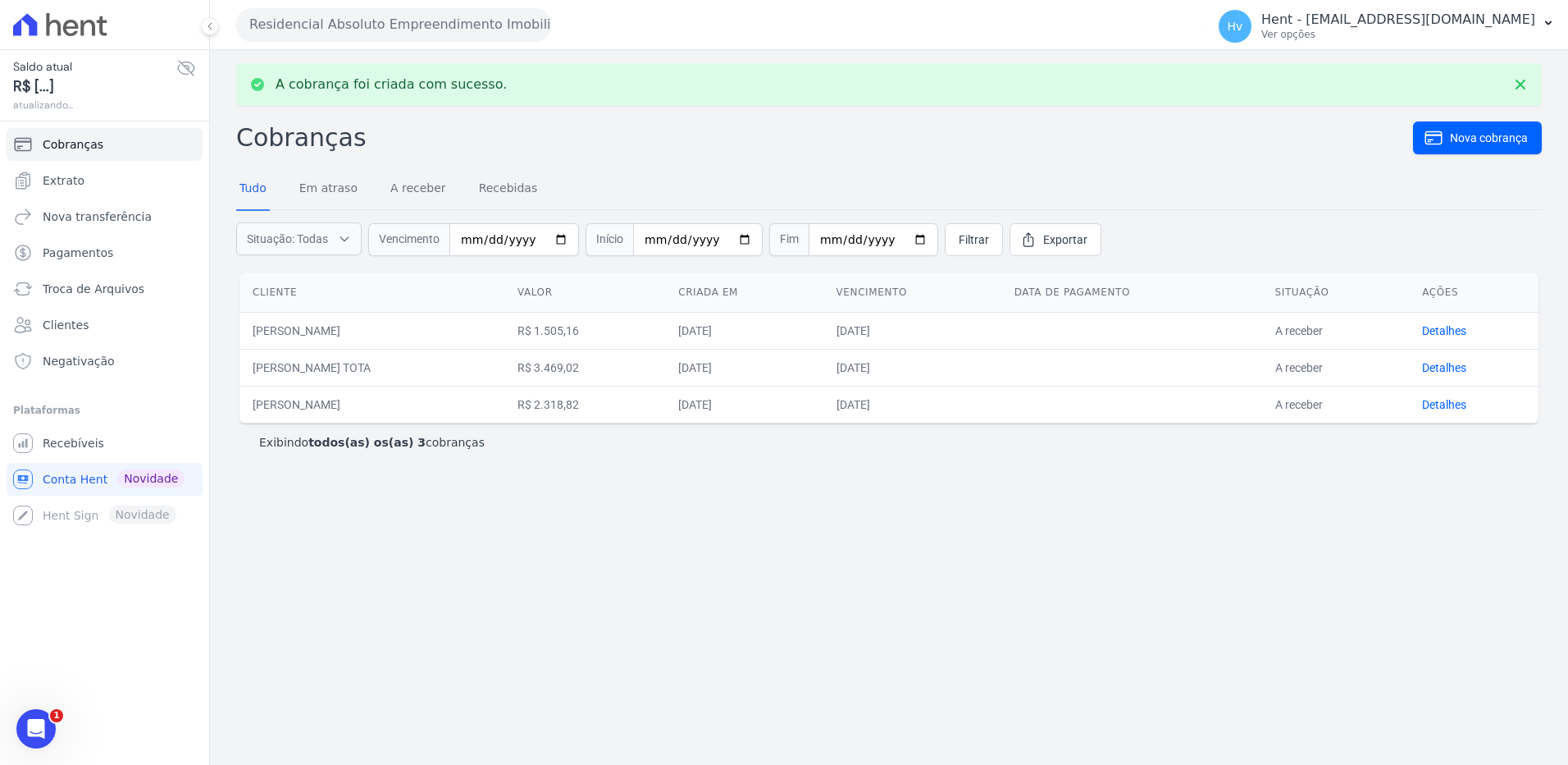
click at [1306, 556] on div "A cobrança foi criada com sucesso. Cobranças Nova cobrança Tudo Em atraso A rec…" at bounding box center [890, 408] width 1359 height 715
click at [1461, 330] on link "Detalhes" at bounding box center [1444, 331] width 45 height 13
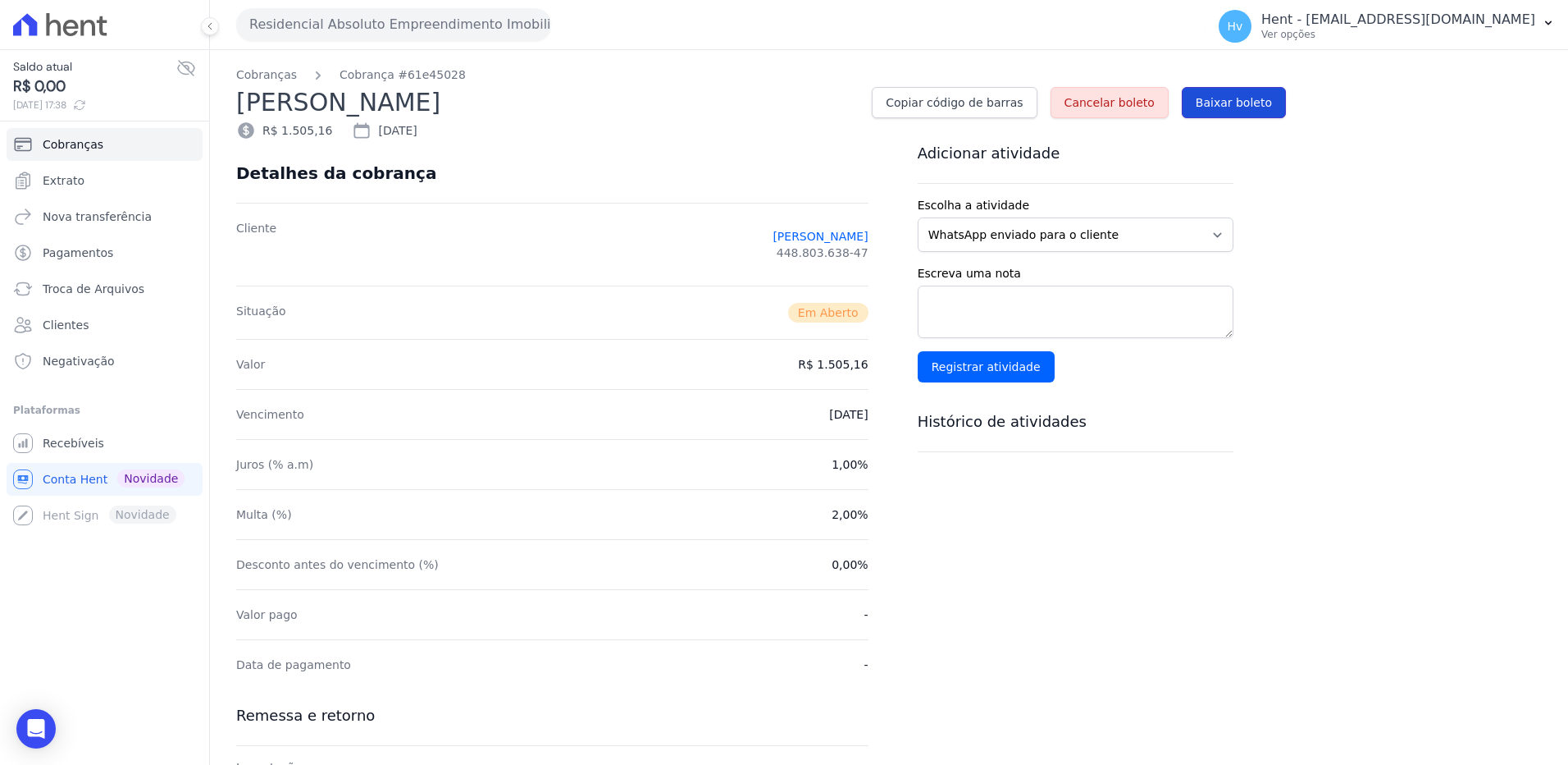
click at [1247, 107] on span "Baixar boleto" at bounding box center [1234, 102] width 77 height 16
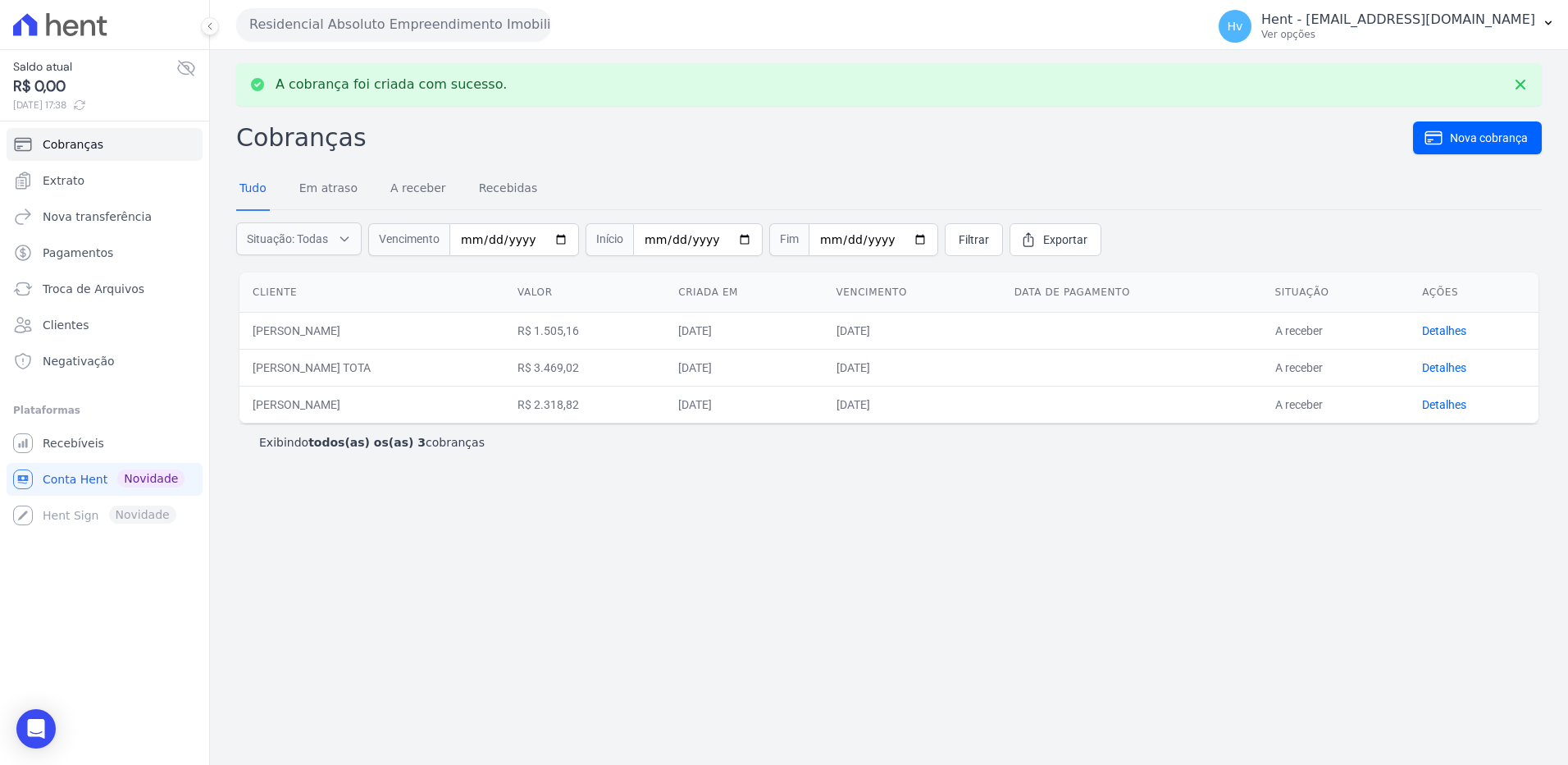
drag, startPoint x: 1451, startPoint y: 364, endPoint x: 1493, endPoint y: 462, distance: 106.6
click at [1451, 364] on link "Detalhes" at bounding box center [1444, 368] width 45 height 13
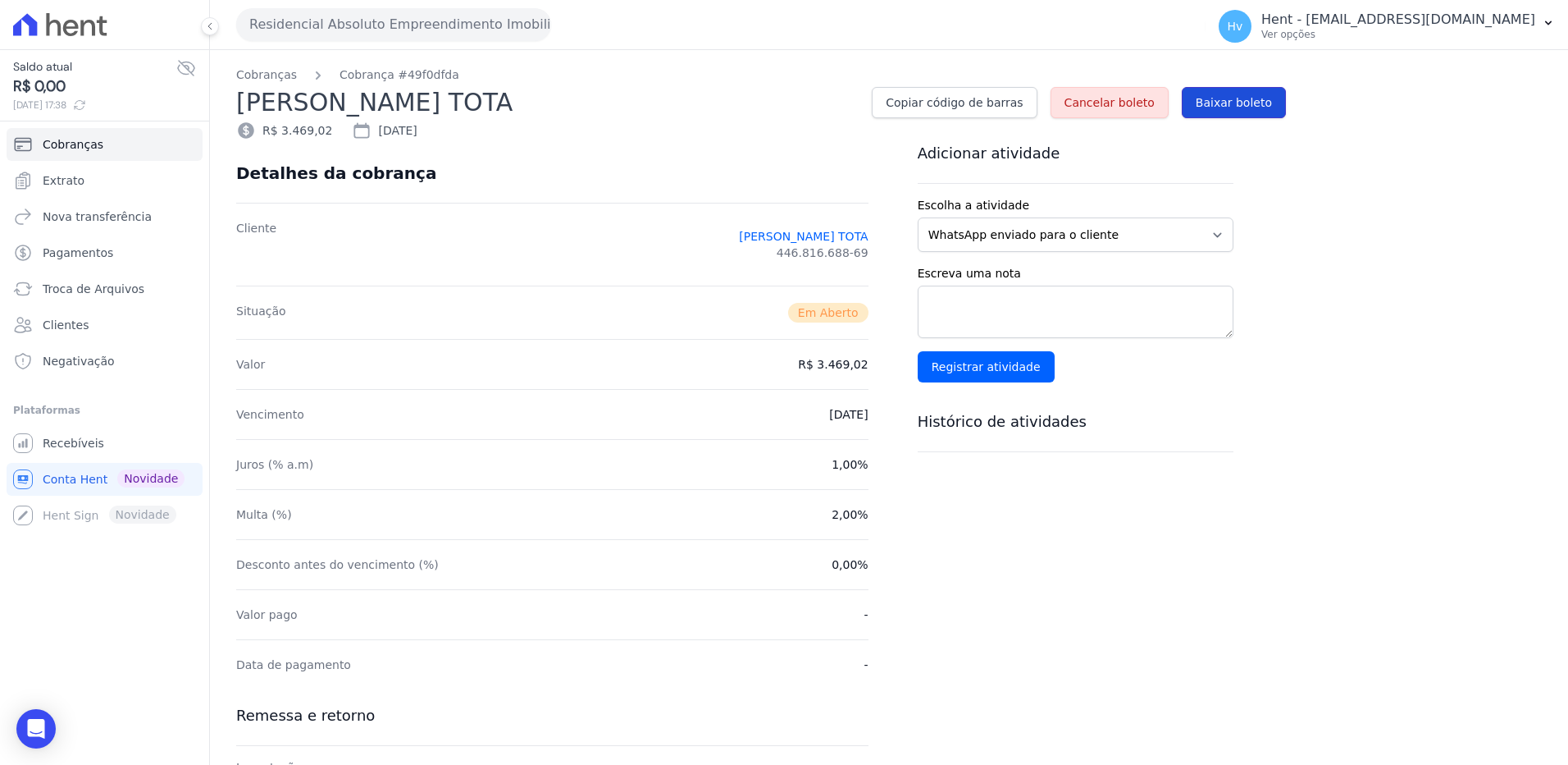
click at [1209, 99] on span "Baixar boleto" at bounding box center [1234, 102] width 77 height 16
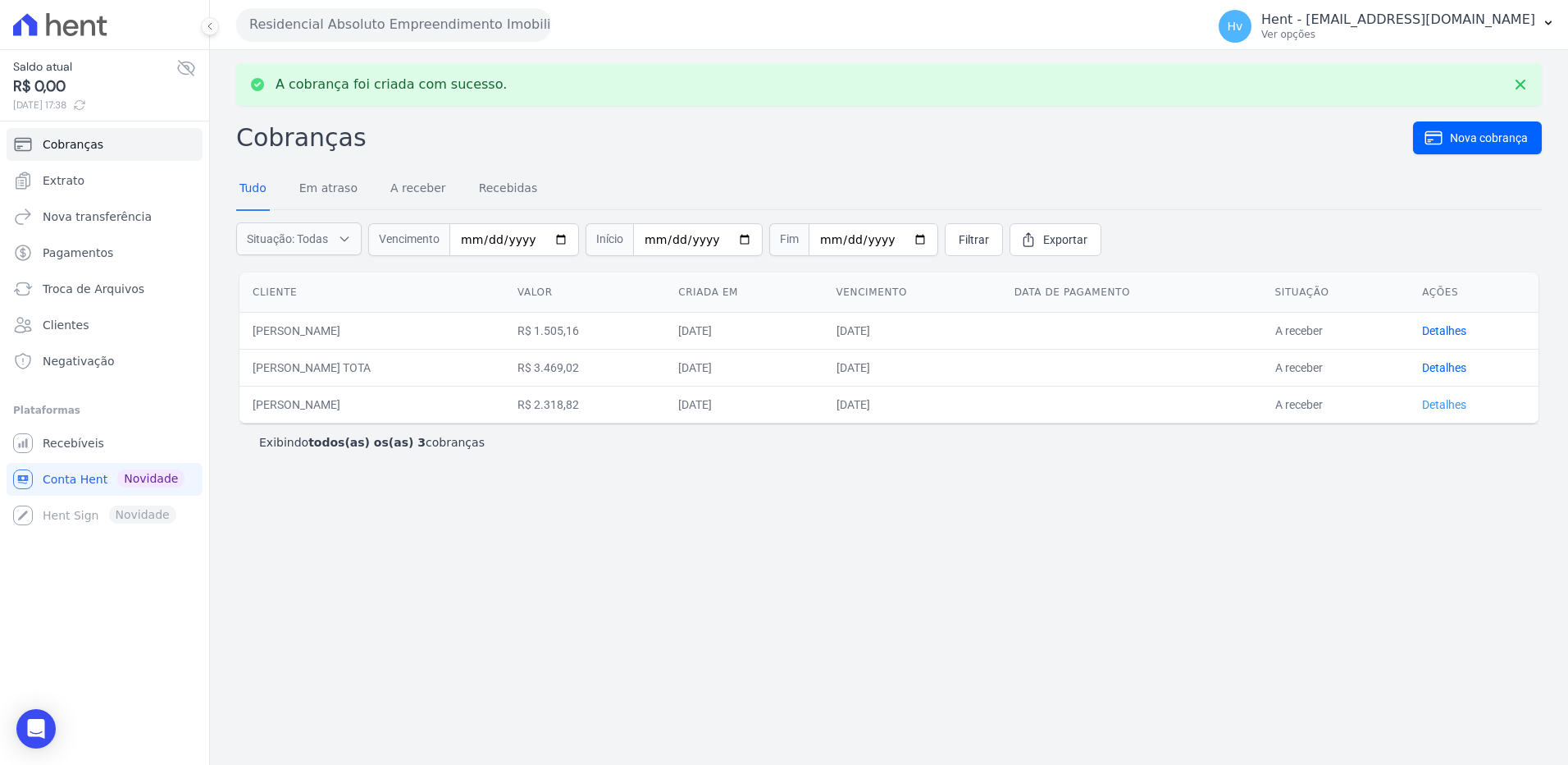
click at [1451, 407] on link "Detalhes" at bounding box center [1444, 405] width 45 height 13
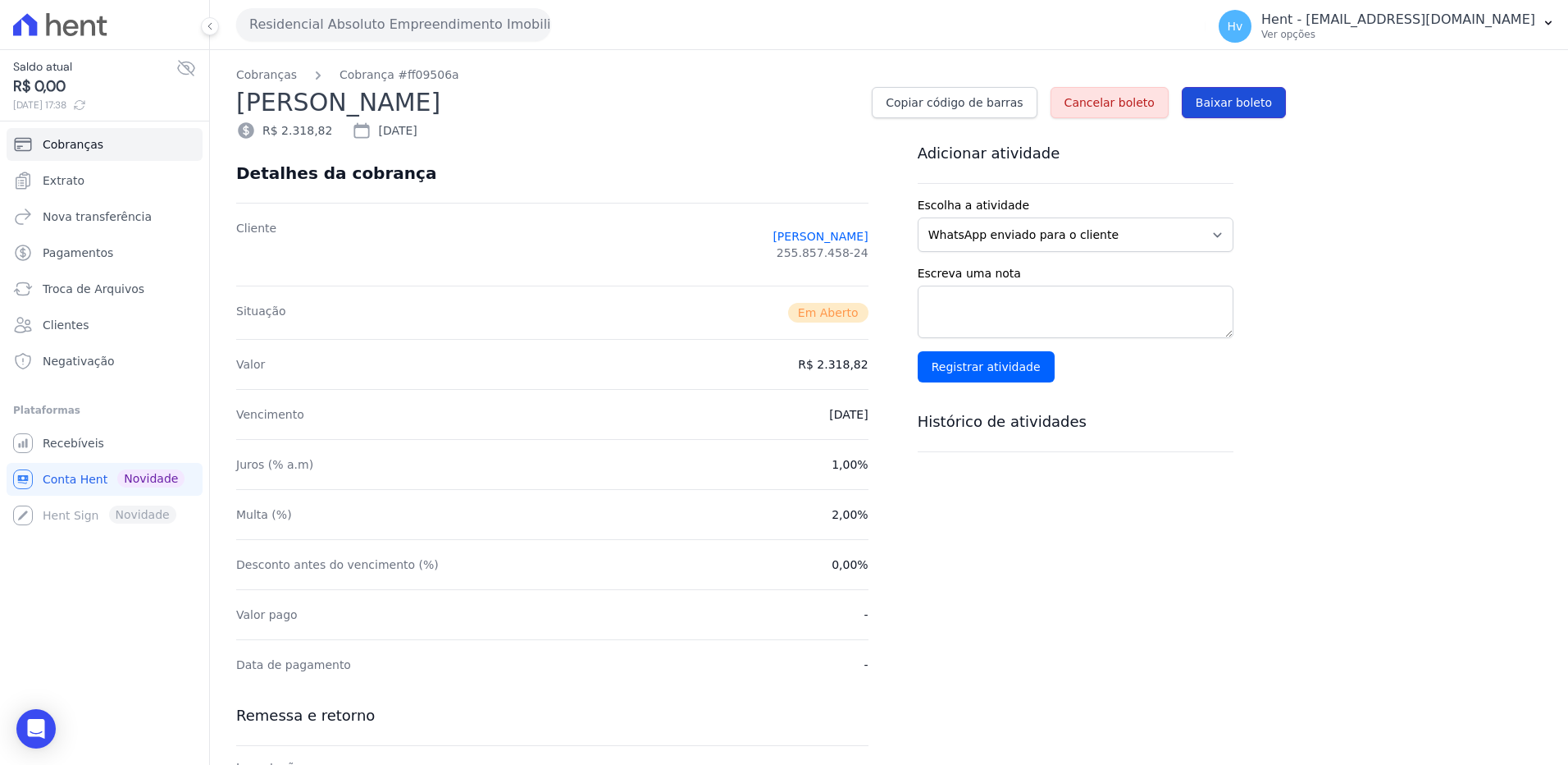
click at [1235, 111] on link "Baixar boleto" at bounding box center [1234, 102] width 104 height 31
click at [78, 439] on span "Recebíveis" at bounding box center [73, 443] width 62 height 16
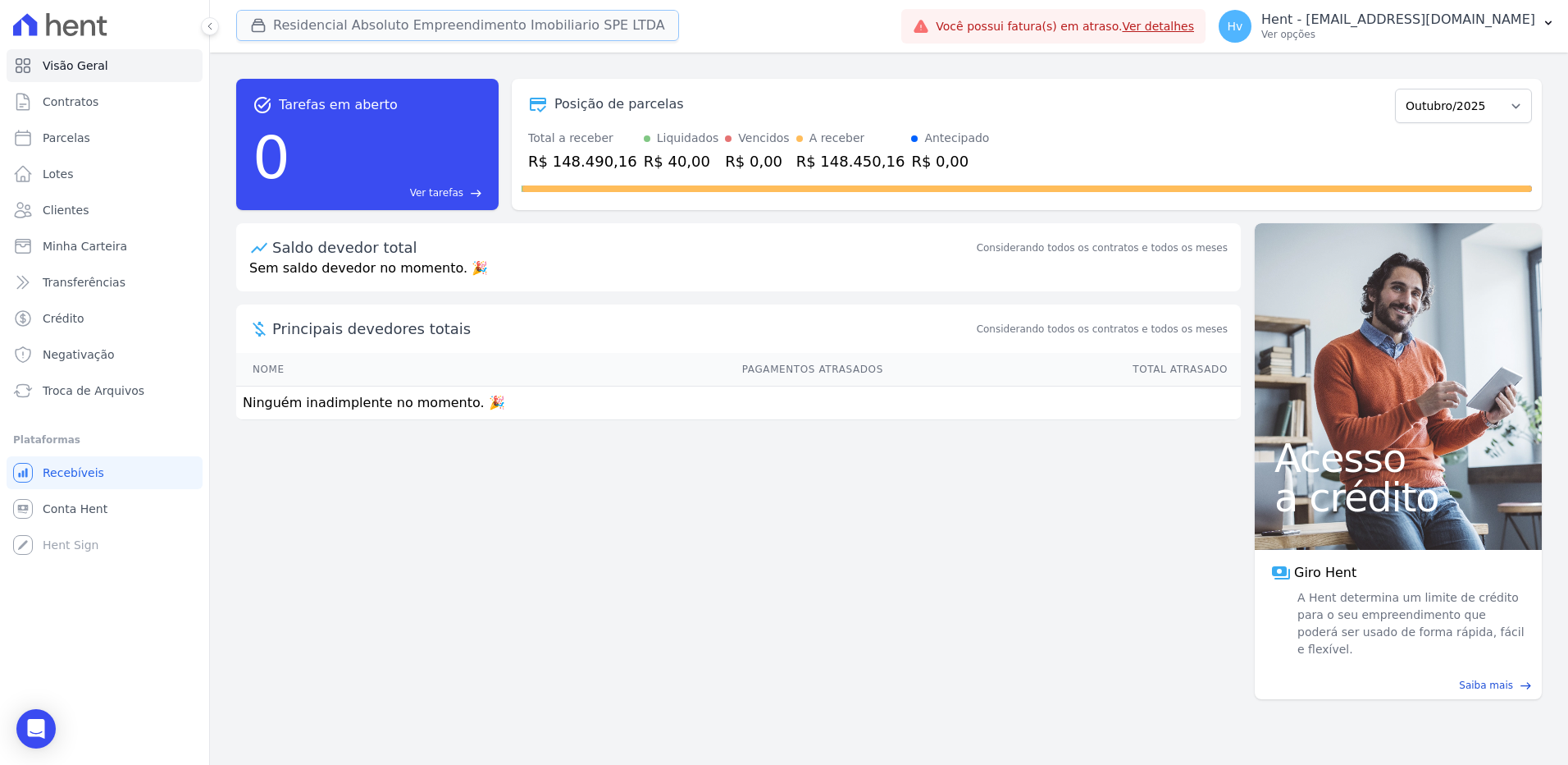
click at [372, 27] on button "Residencial Absoluto Empreendimento Imobiliario SPE LTDA" at bounding box center [457, 25] width 442 height 31
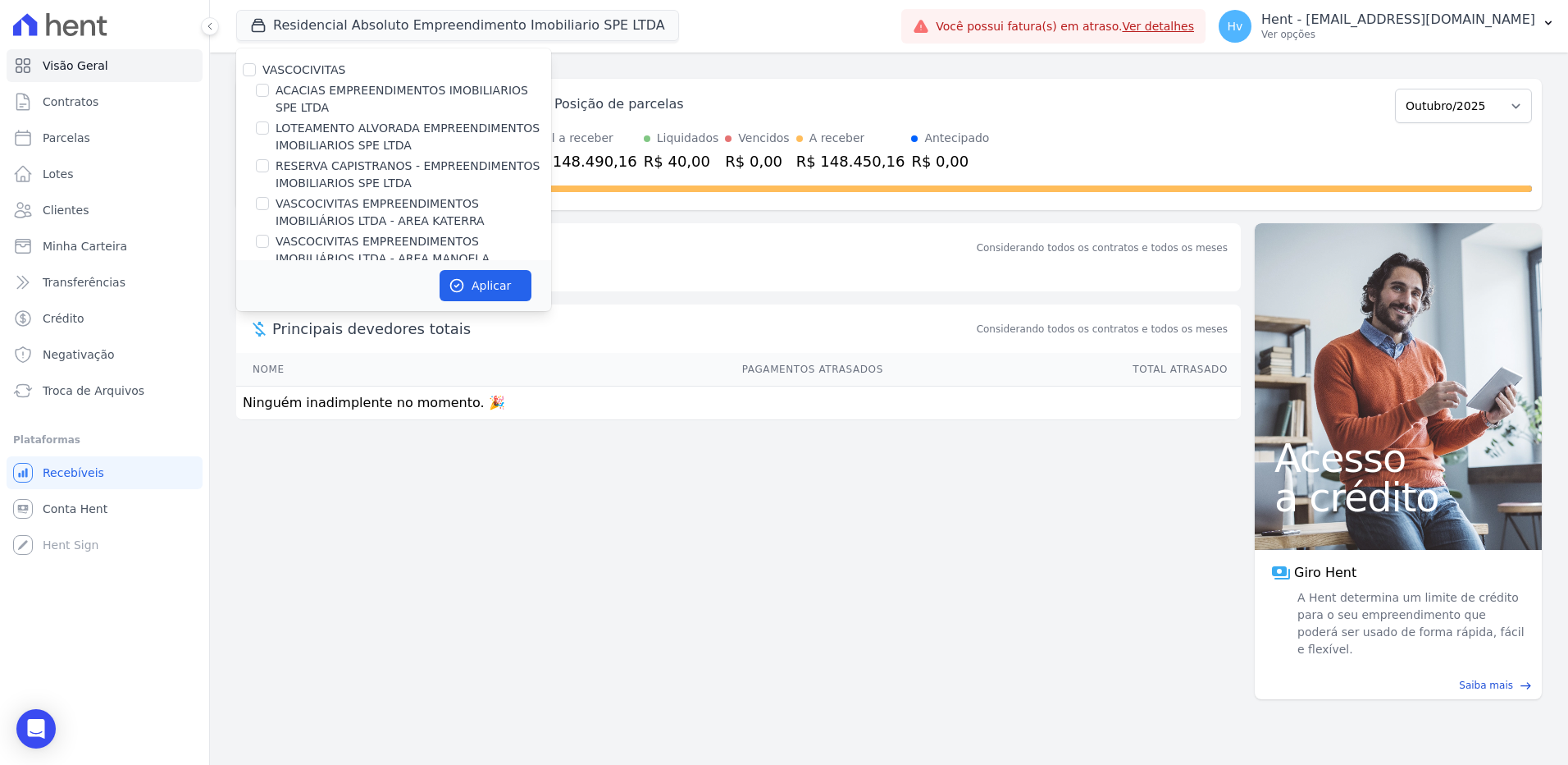
scroll to position [11137, 0]
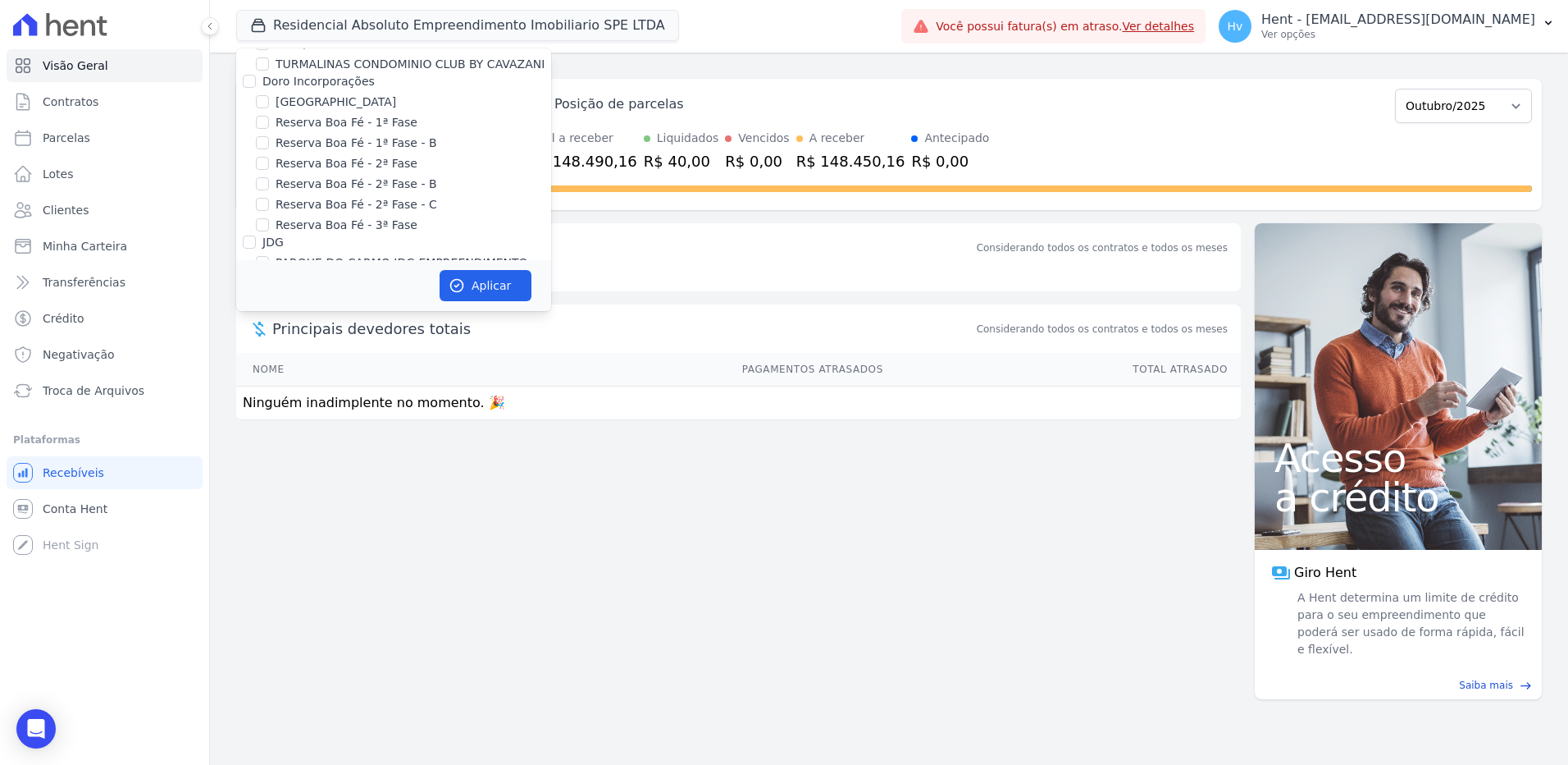
checkbox input "false"
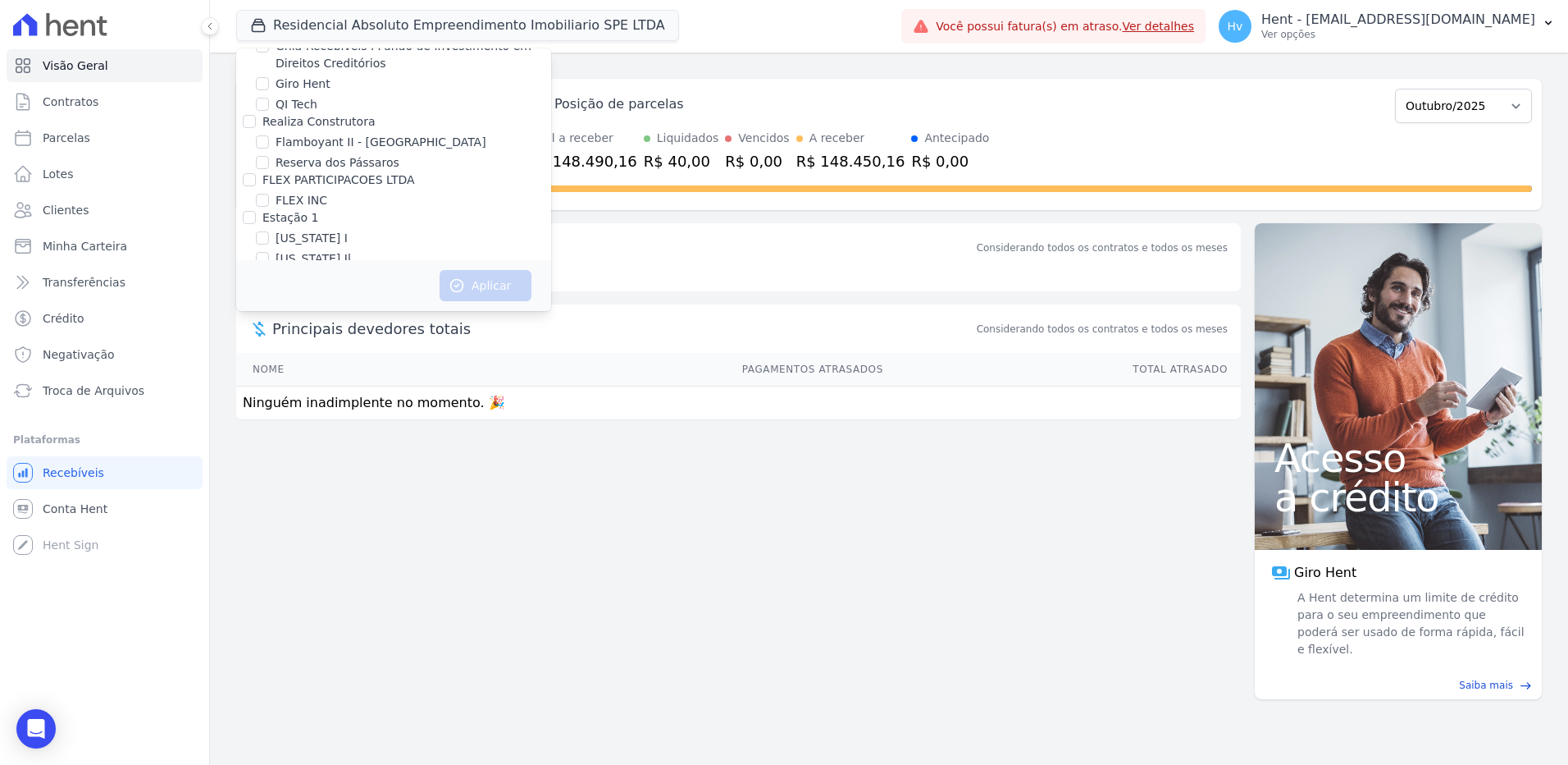
click at [382, 651] on label "HARAS ROYAL URBANISMO" at bounding box center [352, 660] width 153 height 17
click at [269, 653] on input "HARAS ROYAL URBANISMO" at bounding box center [262, 660] width 13 height 13
checkbox input "true"
click at [512, 283] on button "Aplicar" at bounding box center [485, 285] width 92 height 31
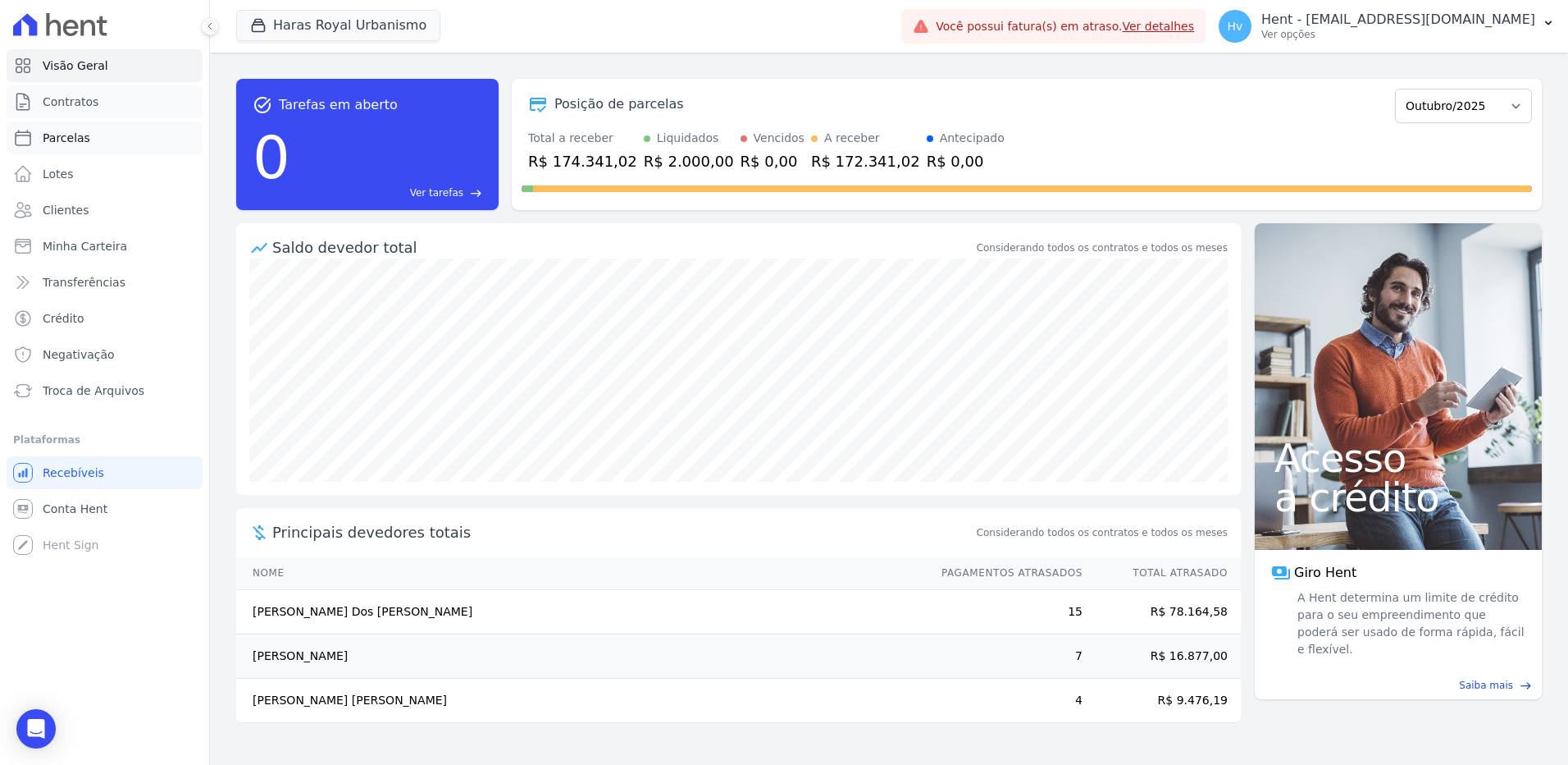
drag, startPoint x: 82, startPoint y: 104, endPoint x: 185, endPoint y: 138, distance: 108.5
click at [82, 104] on span "Contratos" at bounding box center [70, 101] width 56 height 16
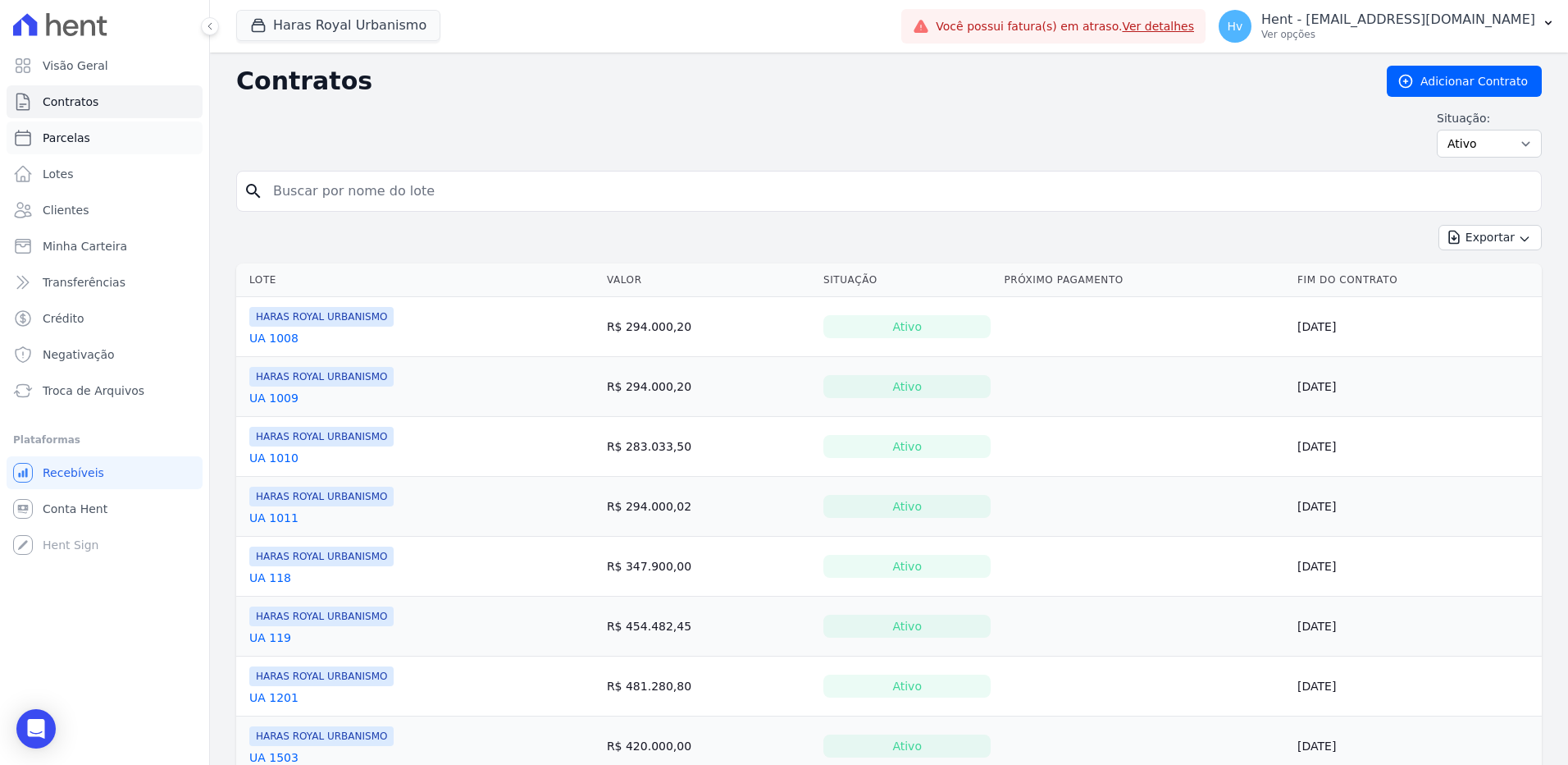
click at [77, 142] on span "Parcelas" at bounding box center [66, 137] width 47 height 16
select select
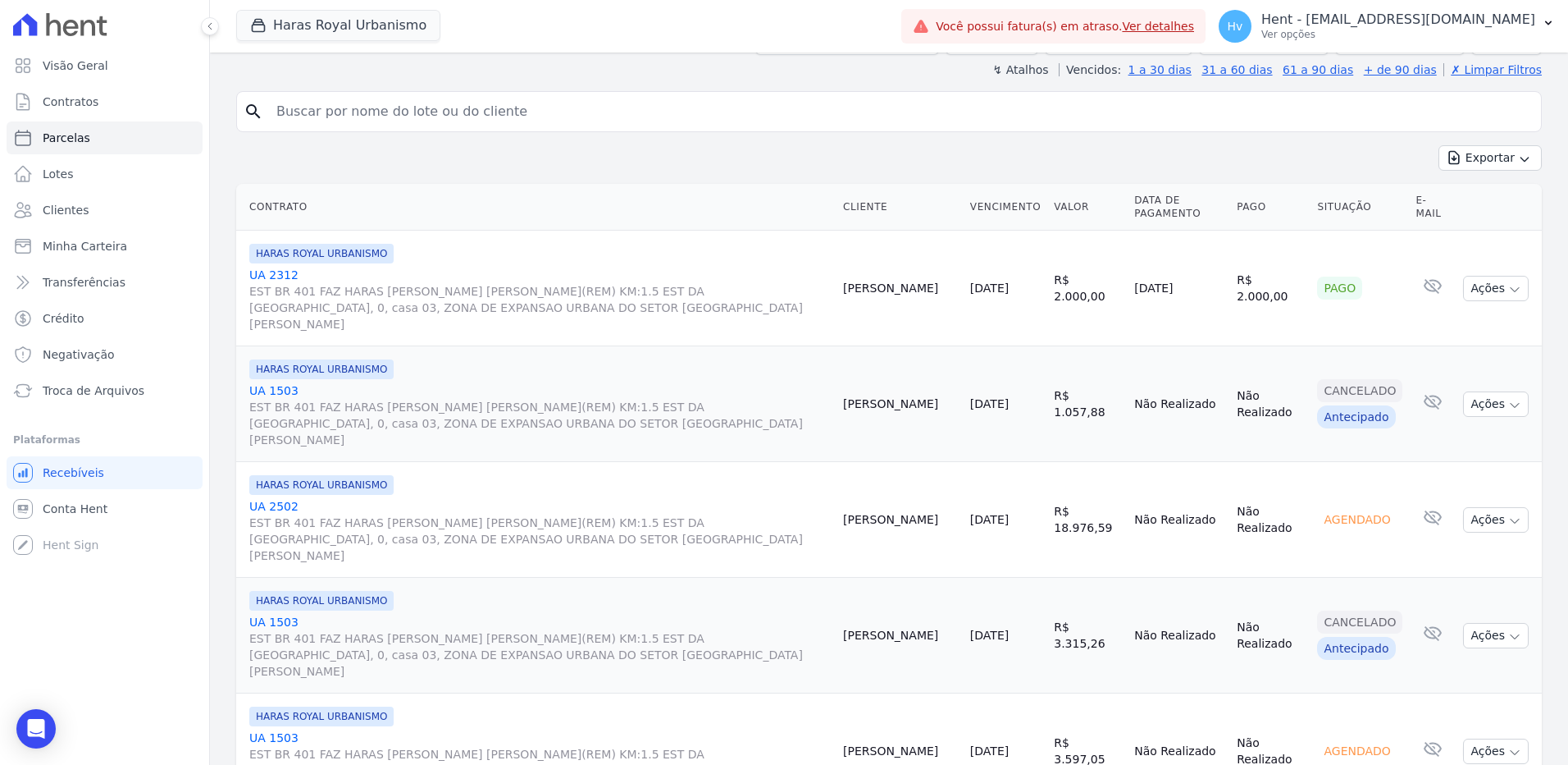
scroll to position [246, 0]
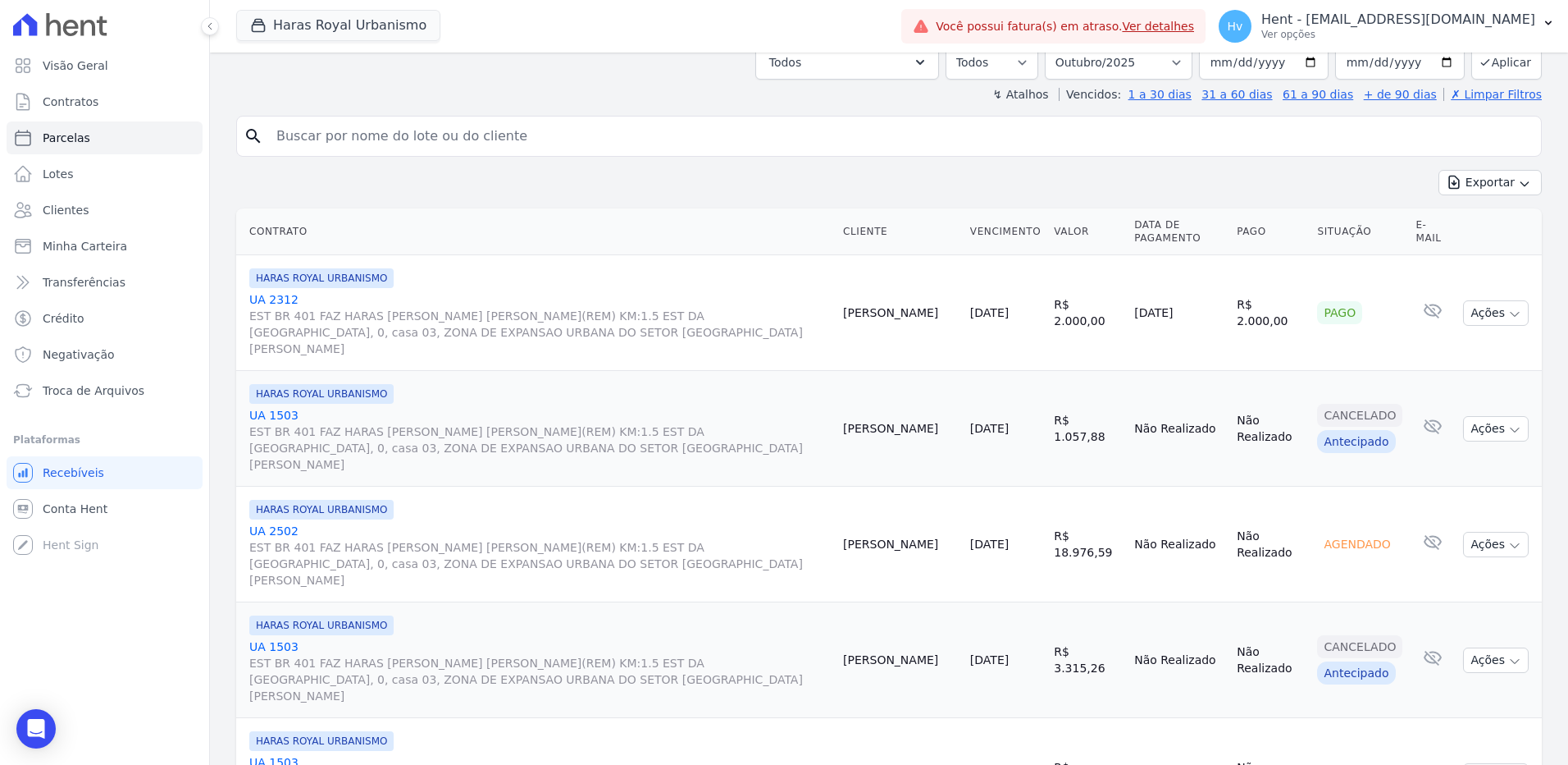
click at [286, 298] on link "UA 2312 EST BR 401 FAZ HARAS CUNHA PUCA(REM) KM:1.5 EST DA SERRA GRANDE, 0, cas…" at bounding box center [539, 323] width 581 height 65
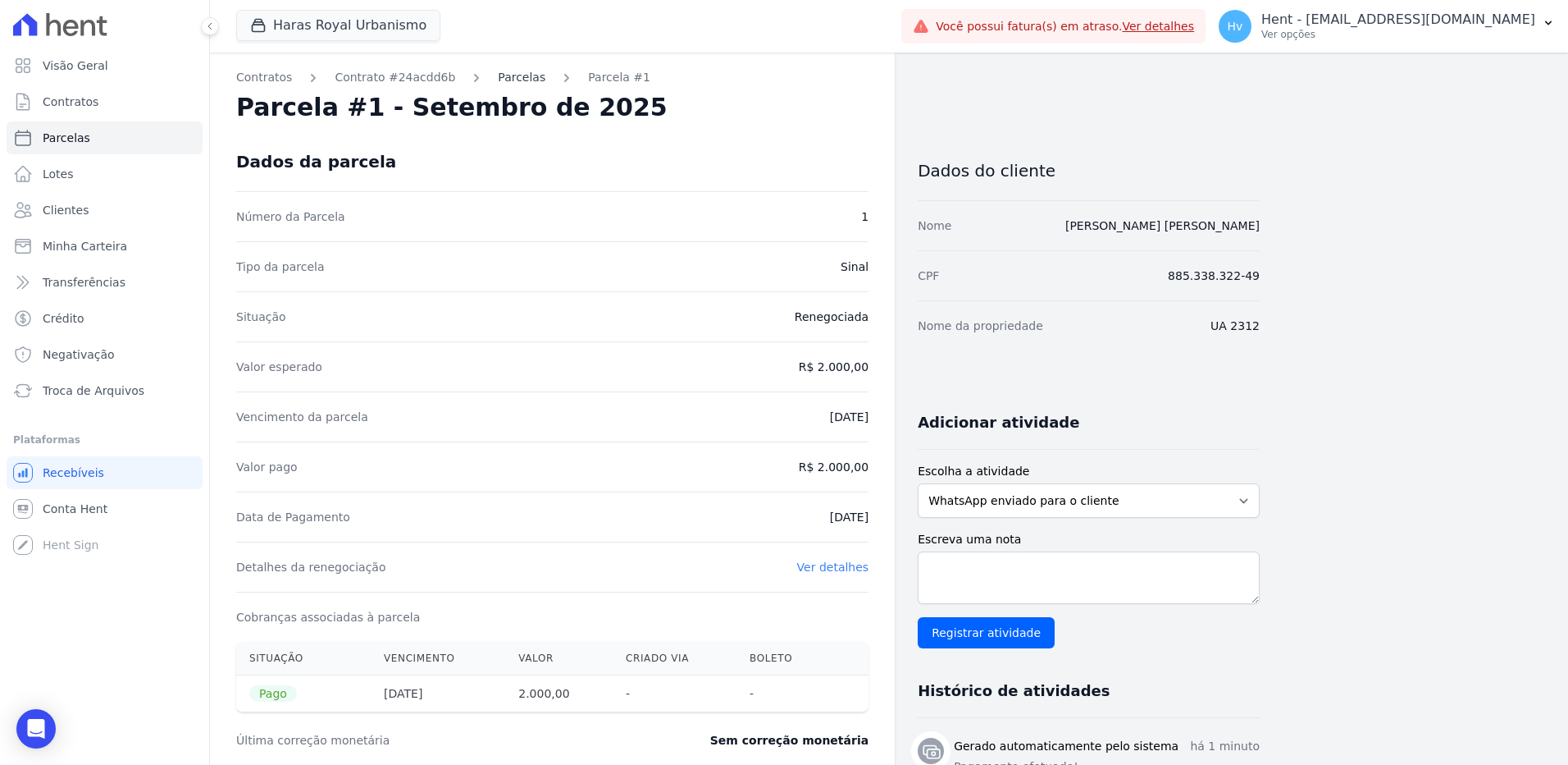
click at [498, 77] on link "Parcelas" at bounding box center [521, 78] width 47 height 17
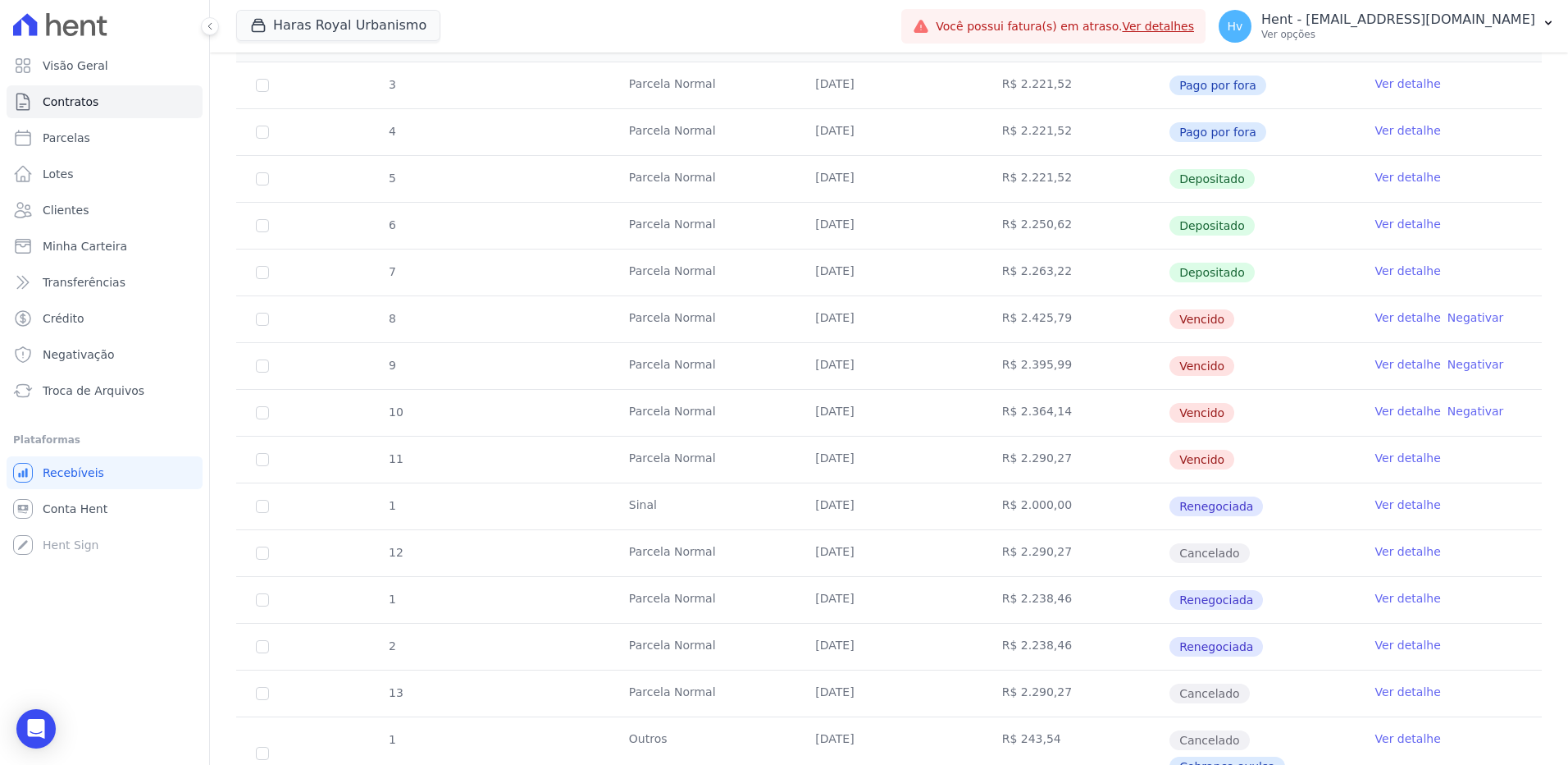
scroll to position [328, 0]
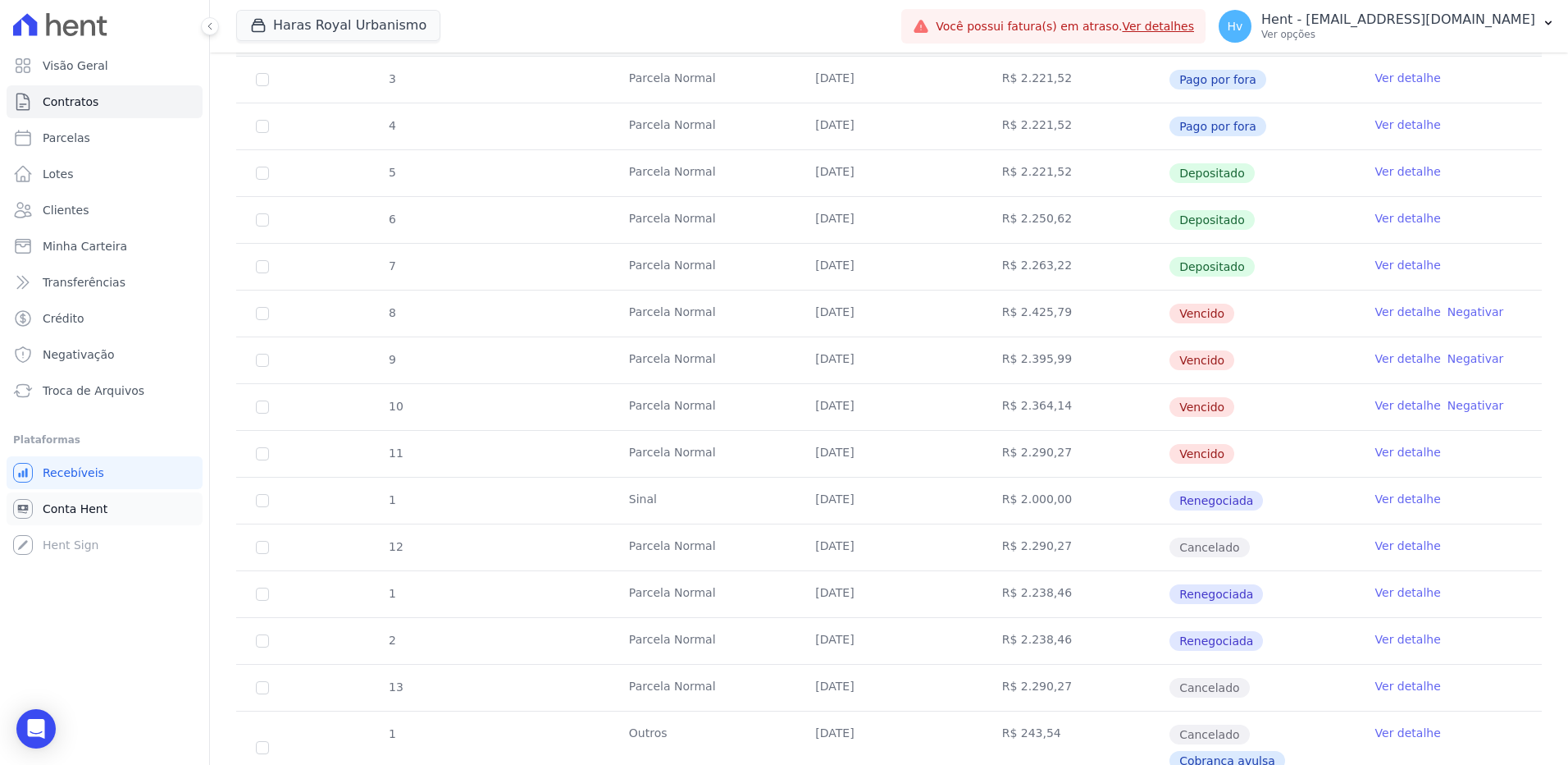
click at [84, 515] on span "Conta Hent" at bounding box center [75, 508] width 64 height 16
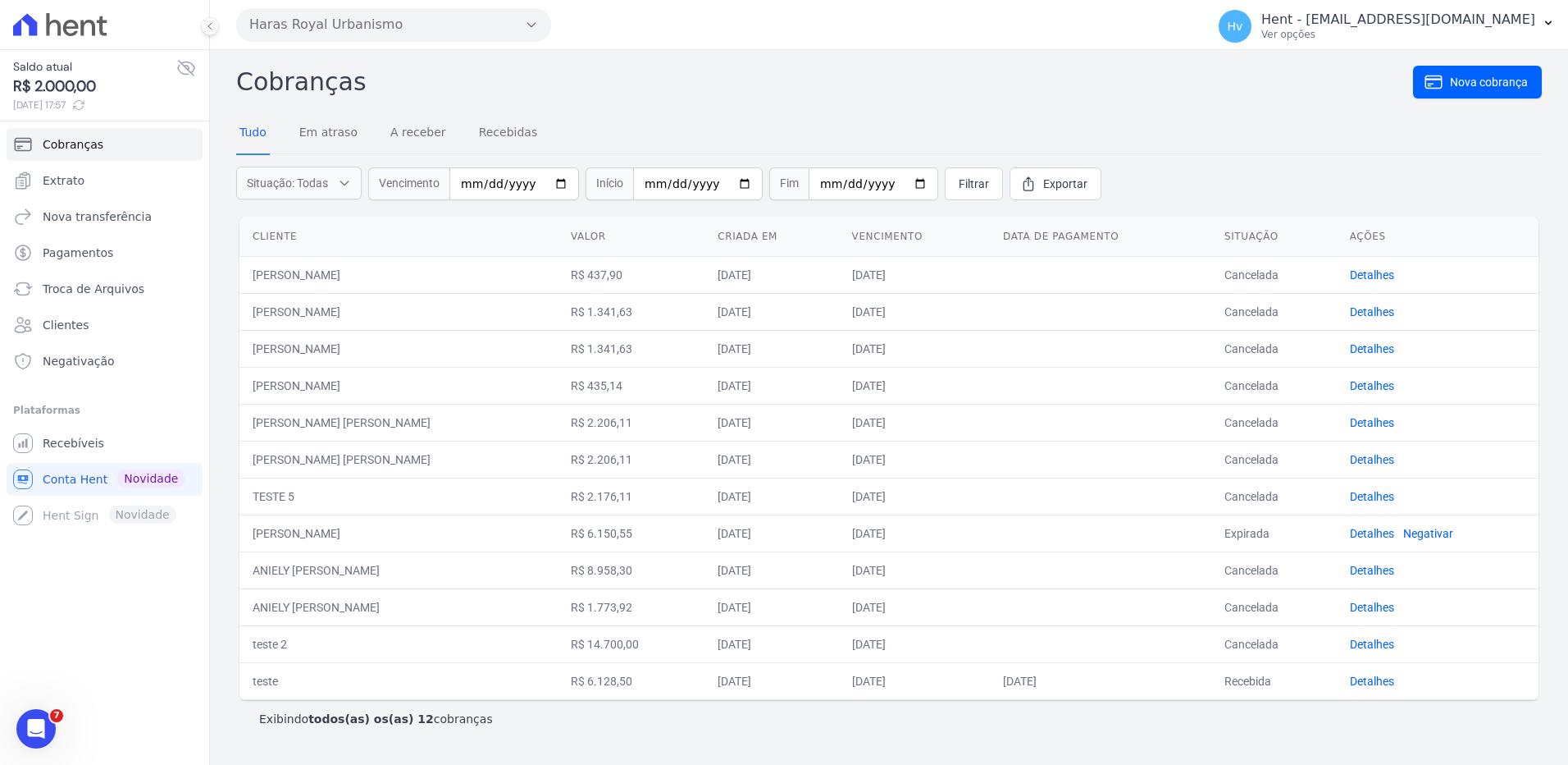
click at [183, 70] on icon at bounding box center [186, 67] width 20 height 20
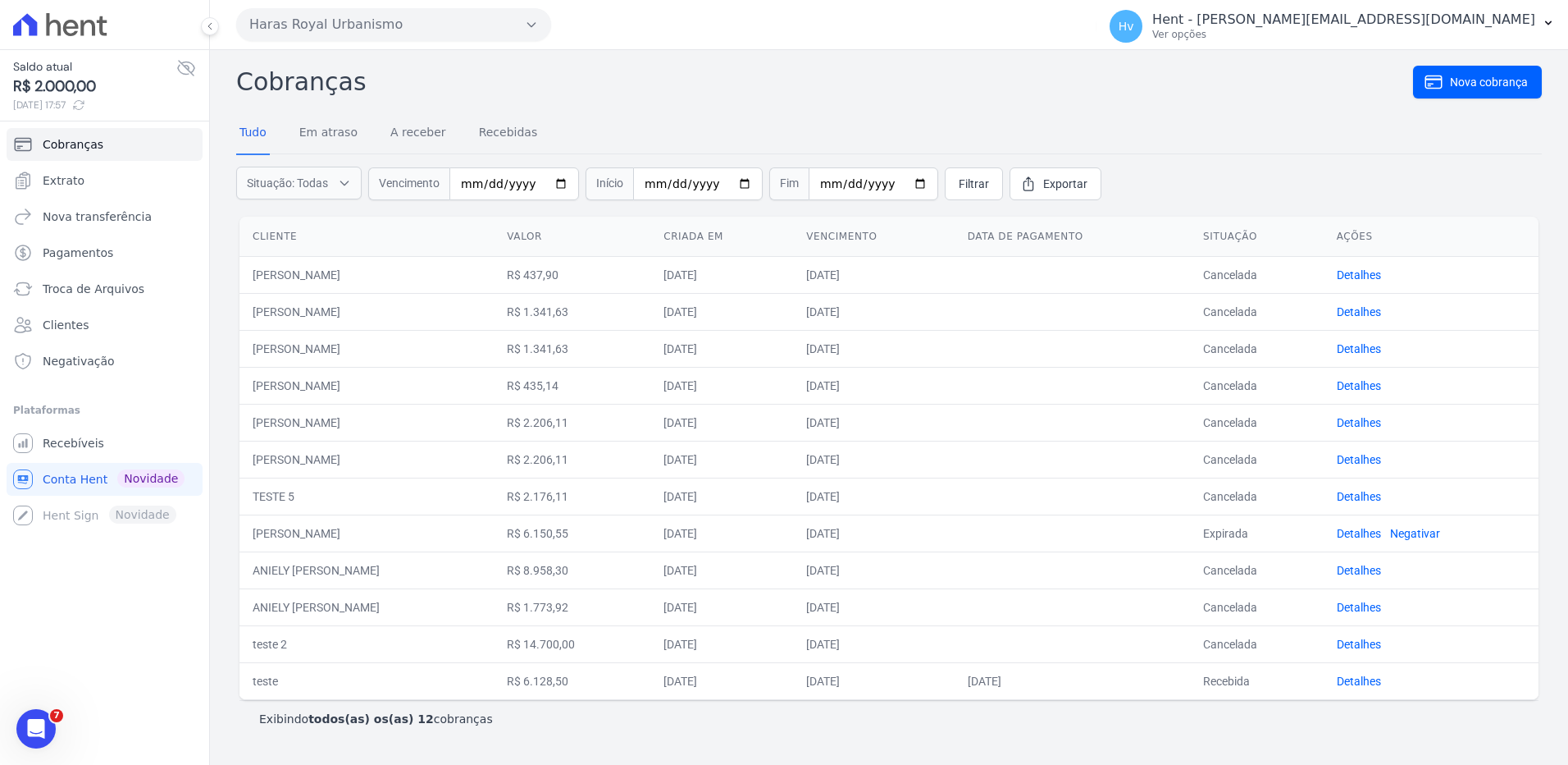
drag, startPoint x: 419, startPoint y: 18, endPoint x: 451, endPoint y: 33, distance: 35.3
click at [419, 18] on button "Haras Royal Urbanismo" at bounding box center [393, 25] width 315 height 33
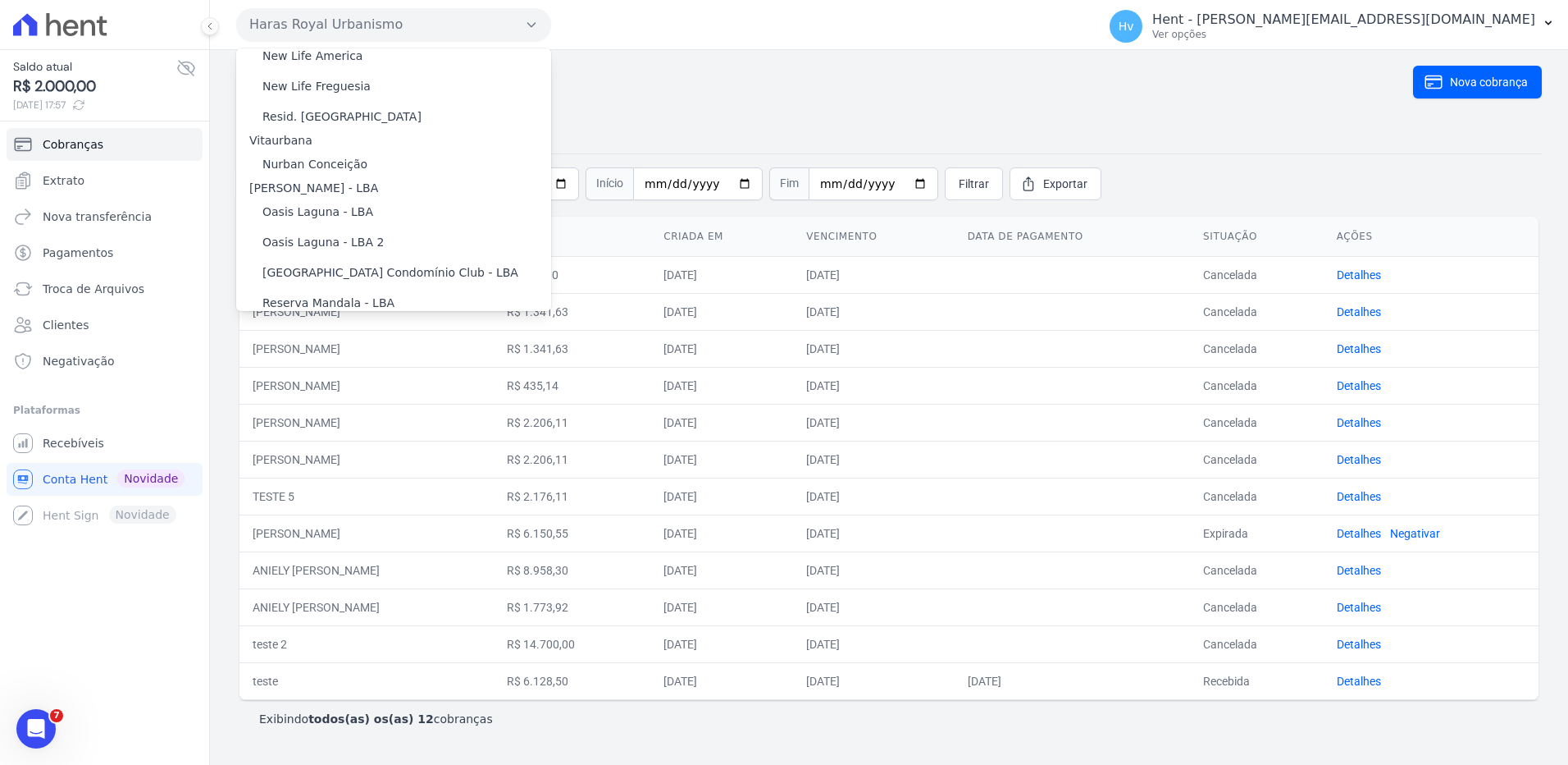
scroll to position [16056, 0]
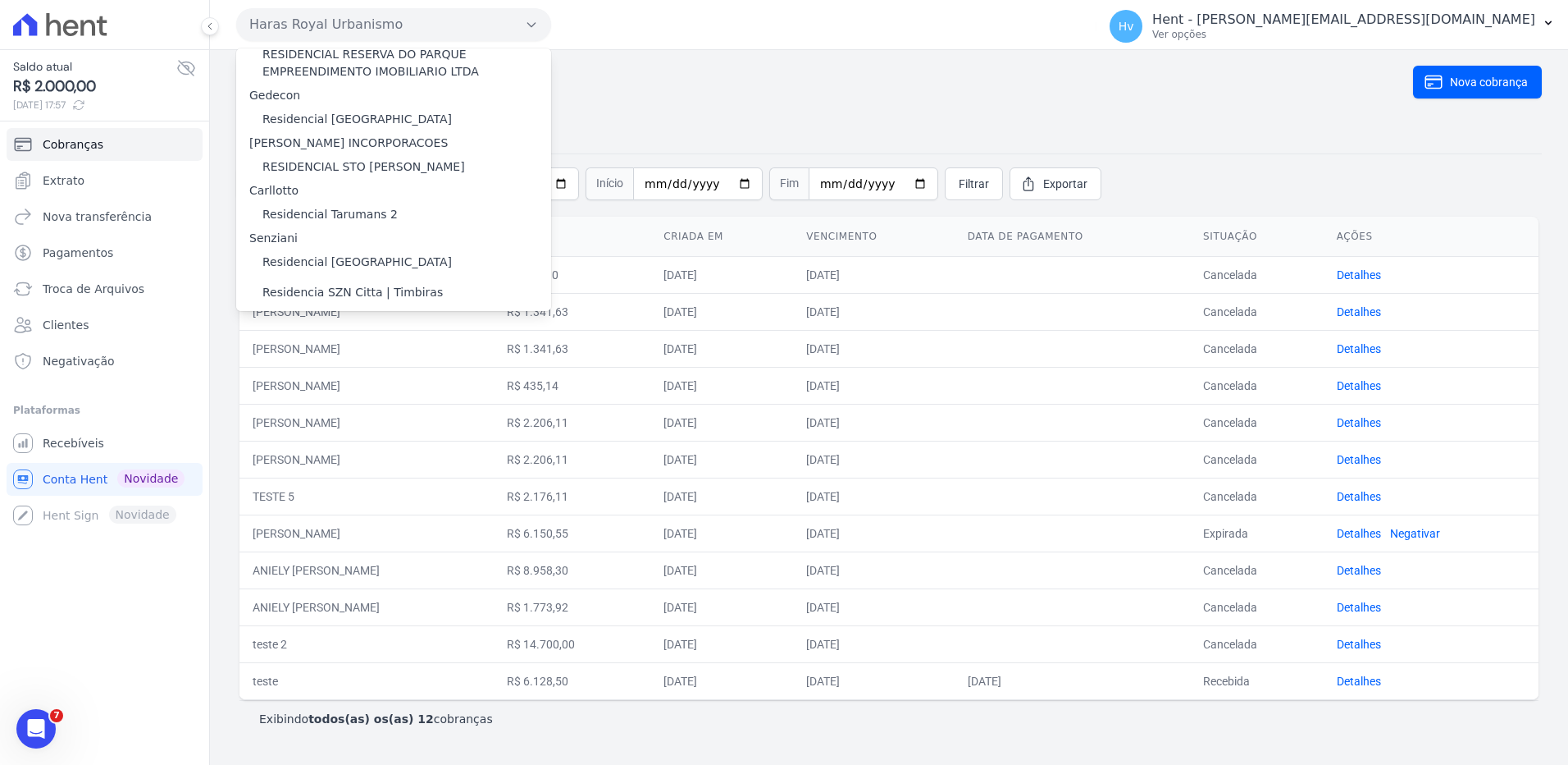
click at [449, 522] on label "RSN EMPREENDIMENTO IMOBILIARIO II SPE LTDA" at bounding box center [402, 531] width 279 height 17
click at [0, 0] on input "RSN EMPREENDIMENTO IMOBILIARIO II SPE LTDA" at bounding box center [0, 0] width 0 height 0
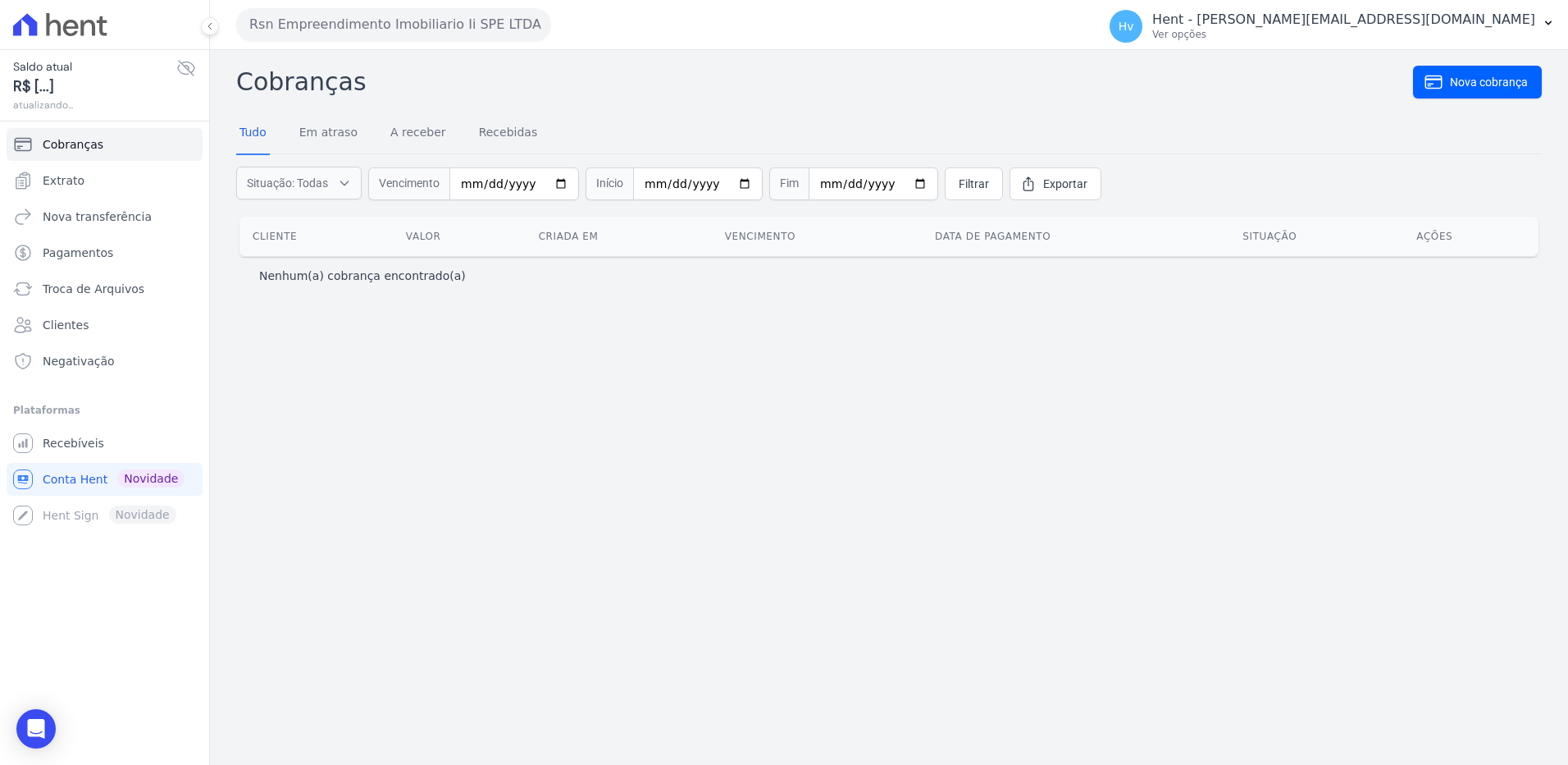
click at [730, 416] on div "Cobranças Nova cobrança Tudo Em atraso A receber Recebidas Situação: Todas Em a…" at bounding box center [890, 408] width 1359 height 715
click at [180, 65] on icon at bounding box center [186, 68] width 16 height 15
click at [187, 71] on icon at bounding box center [186, 67] width 20 height 20
click at [186, 71] on icon at bounding box center [186, 67] width 20 height 20
click at [699, 364] on div "Cobranças Nova cobrança Tudo Em atraso A receber Recebidas Situação: Todas Em a…" at bounding box center [890, 408] width 1359 height 715
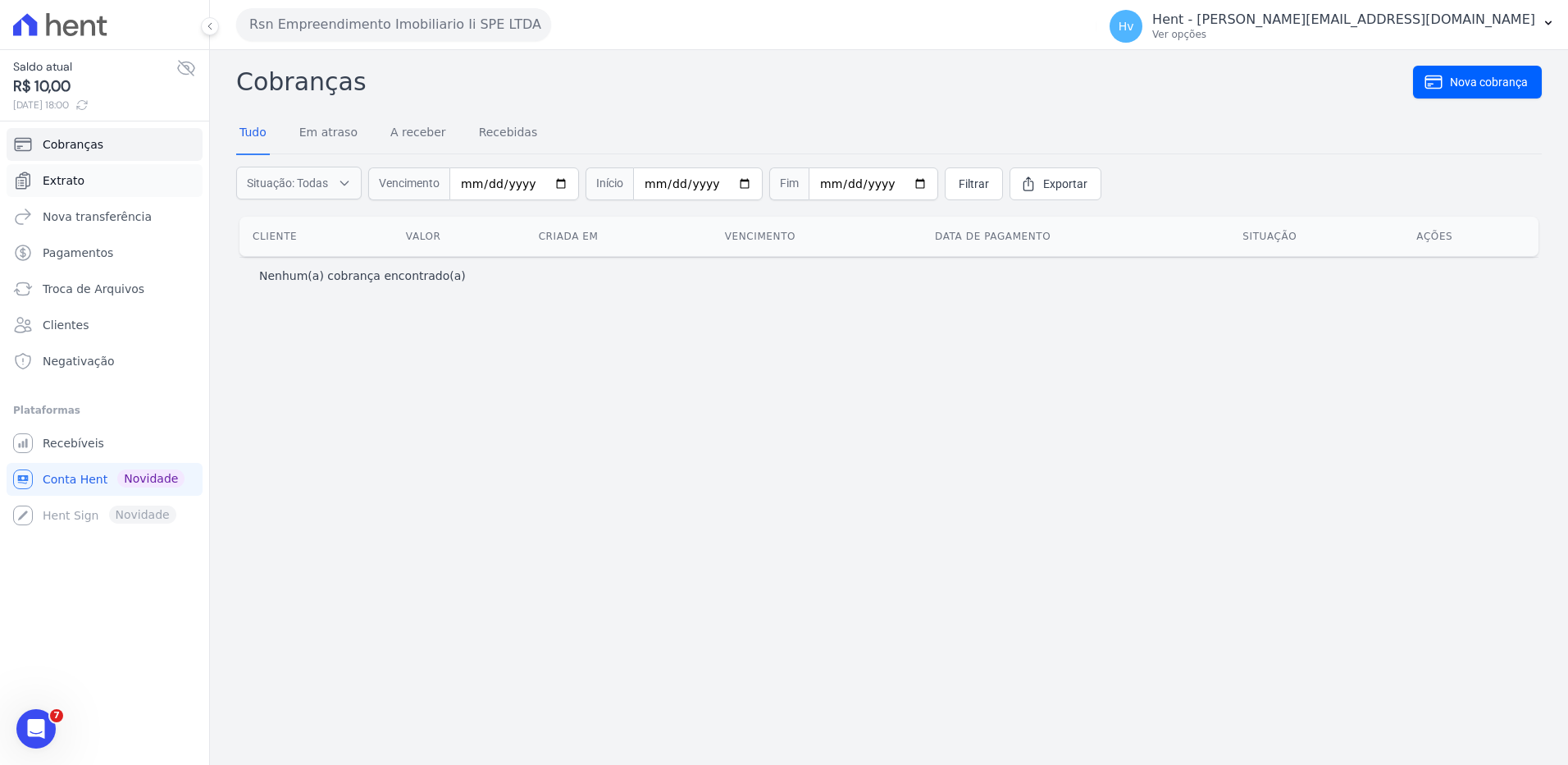
click at [69, 190] on link "Extrato" at bounding box center [104, 180] width 196 height 33
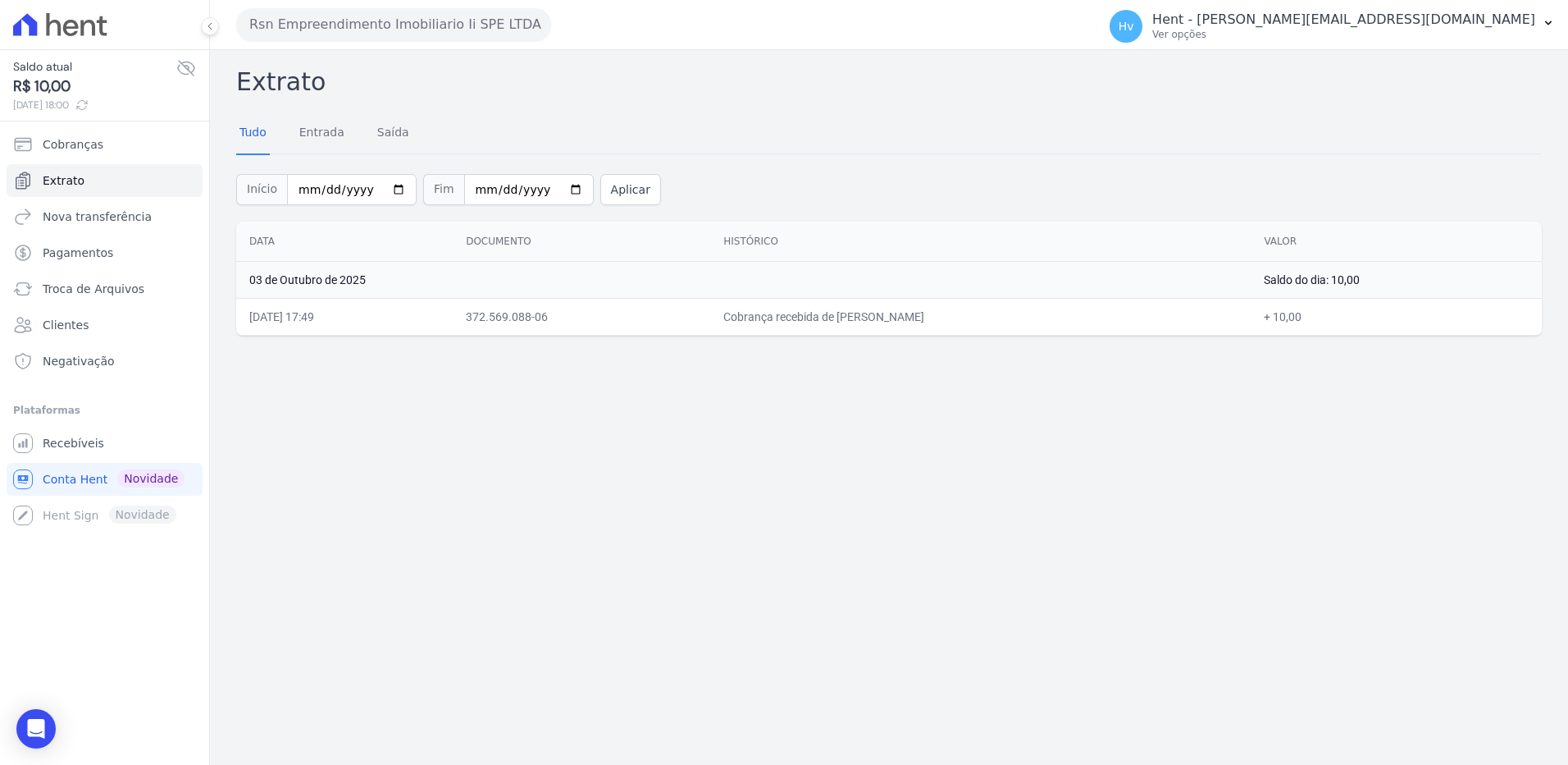
click at [1071, 504] on div "Extrato Tudo Entrada Saída Início 2025-10-01 Fim 2025-10-03 Aplicar Data Docume…" at bounding box center [890, 408] width 1359 height 715
click at [774, 499] on div "Extrato Tudo Entrada Saída Início 2025-10-01 Fim 2025-10-03 Aplicar Data Docume…" at bounding box center [890, 408] width 1359 height 715
click at [869, 465] on div "Extrato Tudo Entrada Saída Início 2025-10-01 Fim 2025-10-03 Aplicar Data Docume…" at bounding box center [890, 408] width 1359 height 715
click at [730, 500] on div "Extrato Tudo Entrada Saída Início 2025-10-01 Fim 2025-10-03 Aplicar Data Docume…" at bounding box center [890, 408] width 1359 height 715
click at [750, 477] on div "Extrato Tudo Entrada Saída Início 2025-10-01 Fim 2025-10-03 Aplicar Data Docume…" at bounding box center [890, 408] width 1359 height 715
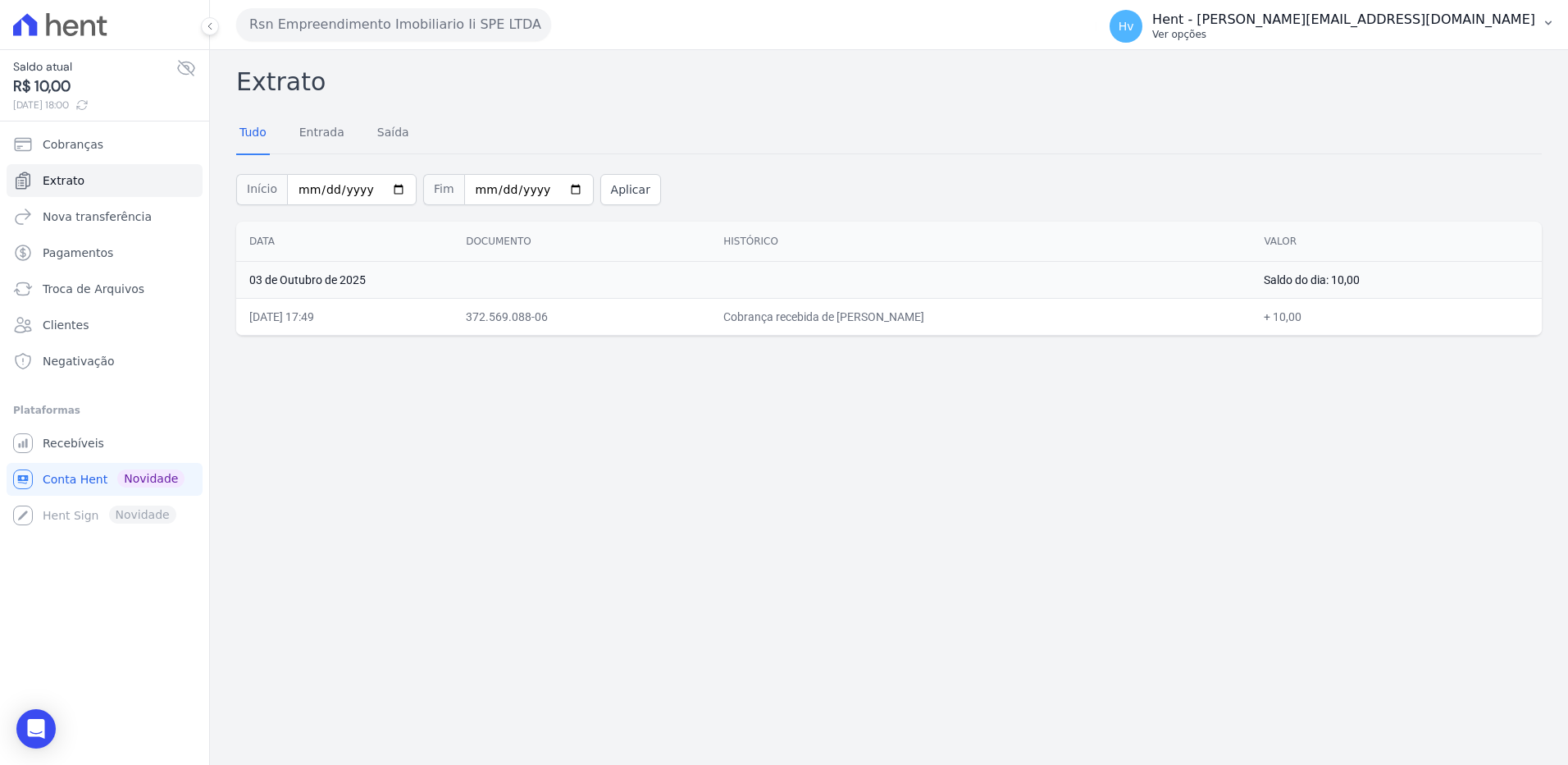
click at [1414, 33] on p "Ver opções" at bounding box center [1343, 34] width 383 height 13
click at [1315, 73] on h2 "Extrato" at bounding box center [889, 82] width 1306 height 37
click at [77, 446] on span "Recebíveis" at bounding box center [73, 443] width 62 height 16
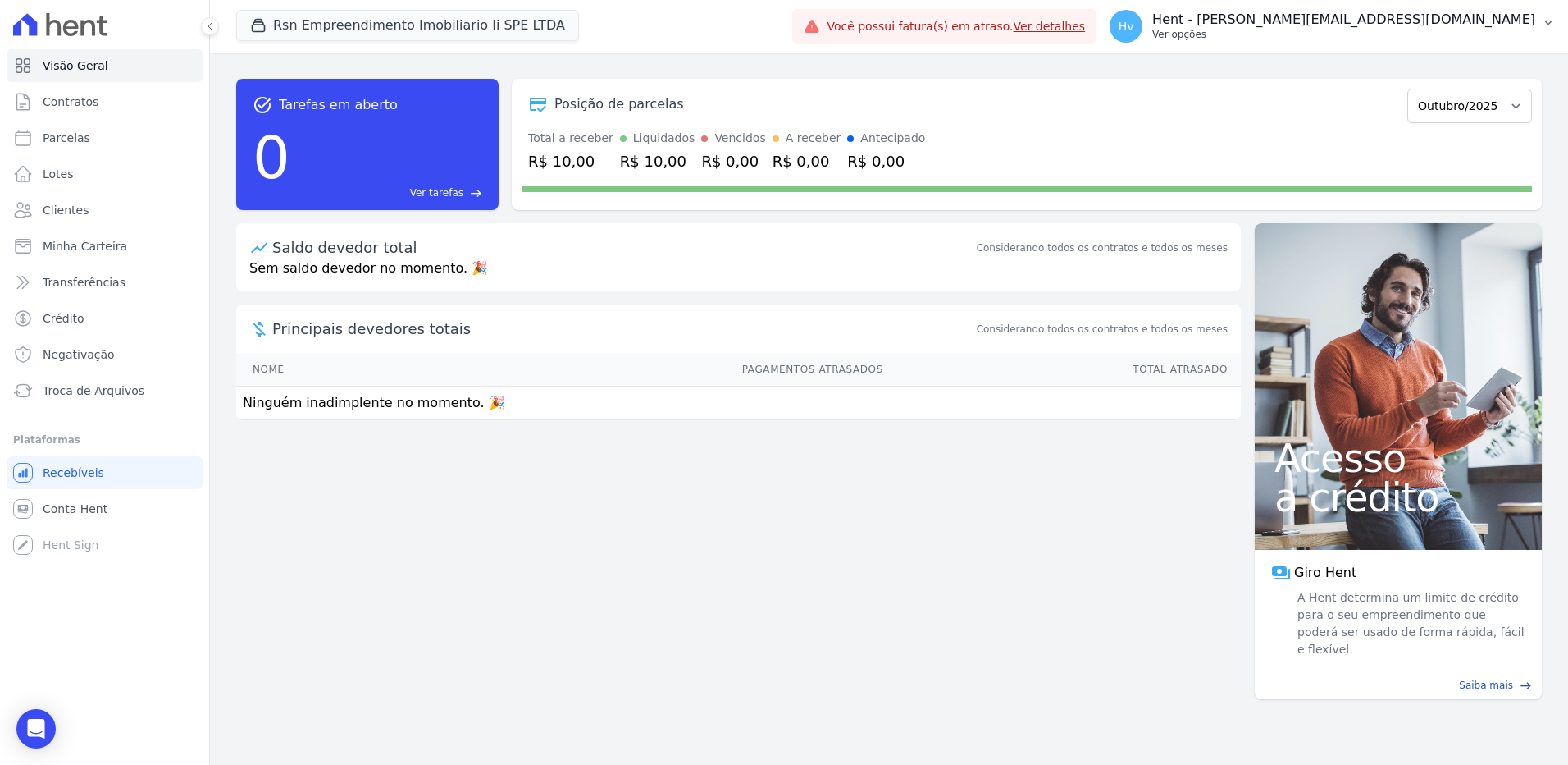
click at [1371, 29] on p "Ver opções" at bounding box center [1343, 34] width 383 height 13
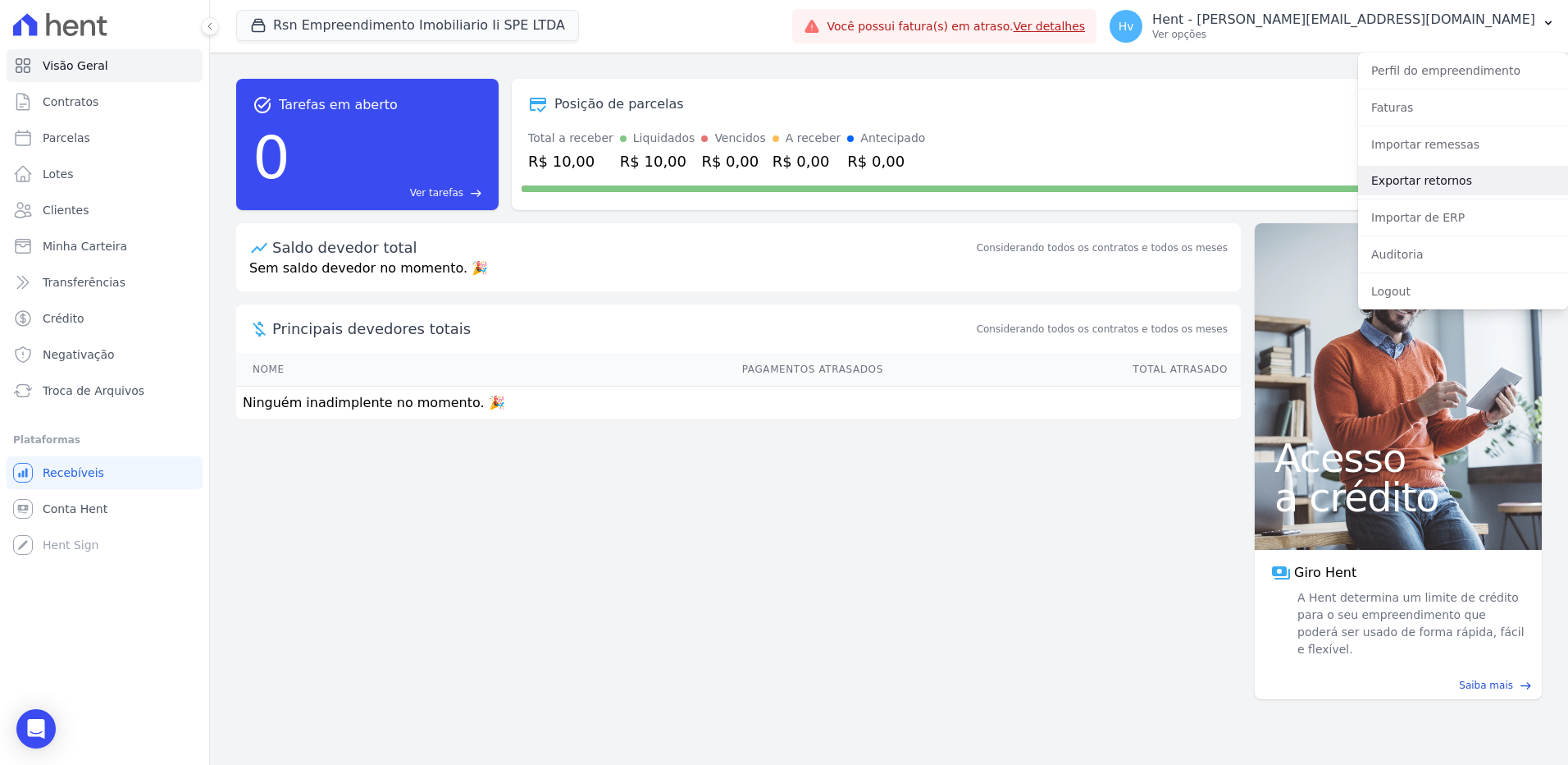
click at [1434, 180] on link "Exportar retornos" at bounding box center [1464, 180] width 210 height 29
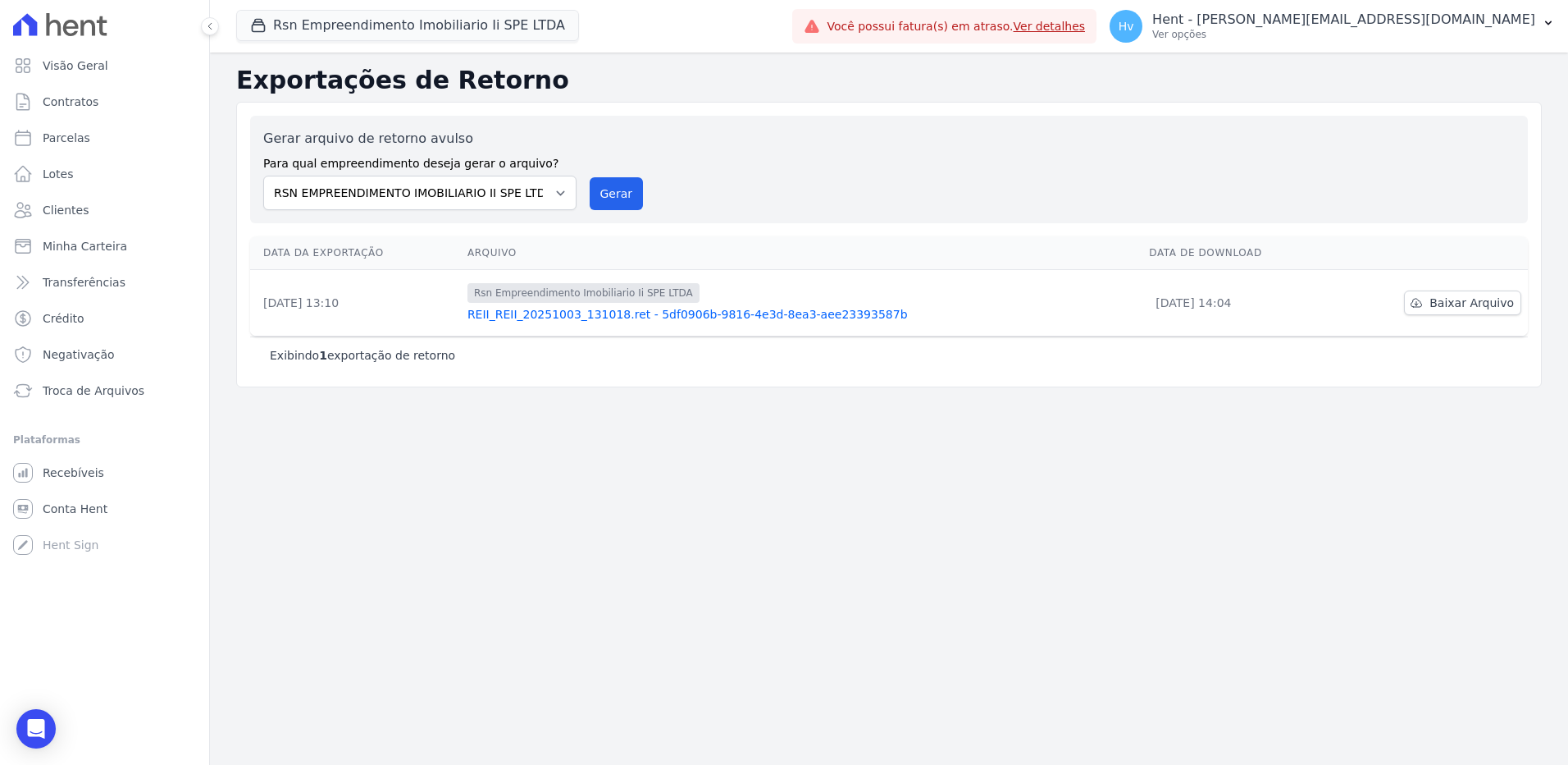
click at [576, 421] on div "Exportações de Retorno Gerar arquivo de retorno avulso Para qual empreendimento…" at bounding box center [890, 408] width 1359 height 712
click at [622, 192] on button "Gerar" at bounding box center [616, 193] width 54 height 33
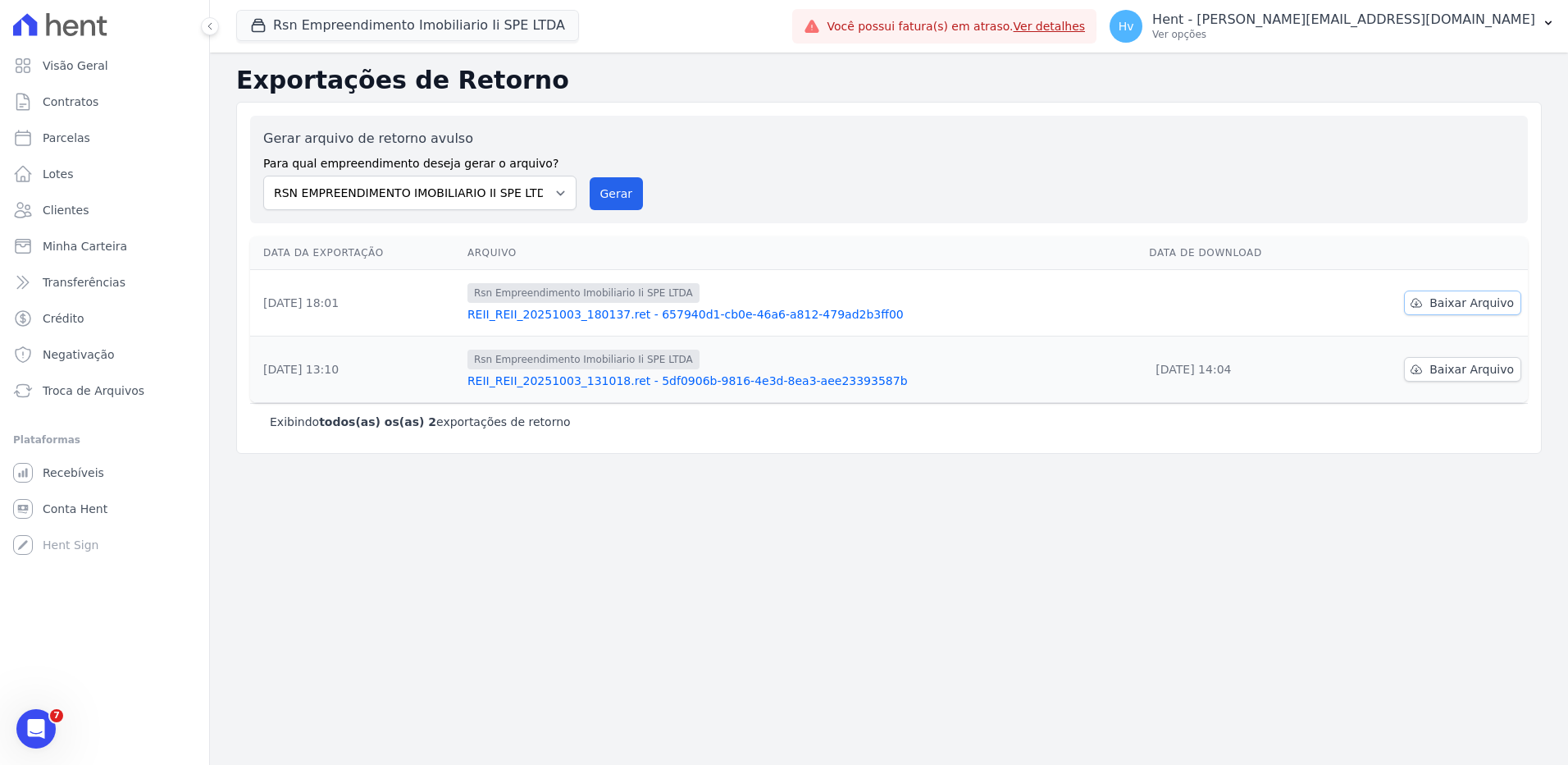
click at [1459, 301] on span "Baixar Arquivo" at bounding box center [1471, 302] width 84 height 16
